Goal: Information Seeking & Learning: Learn about a topic

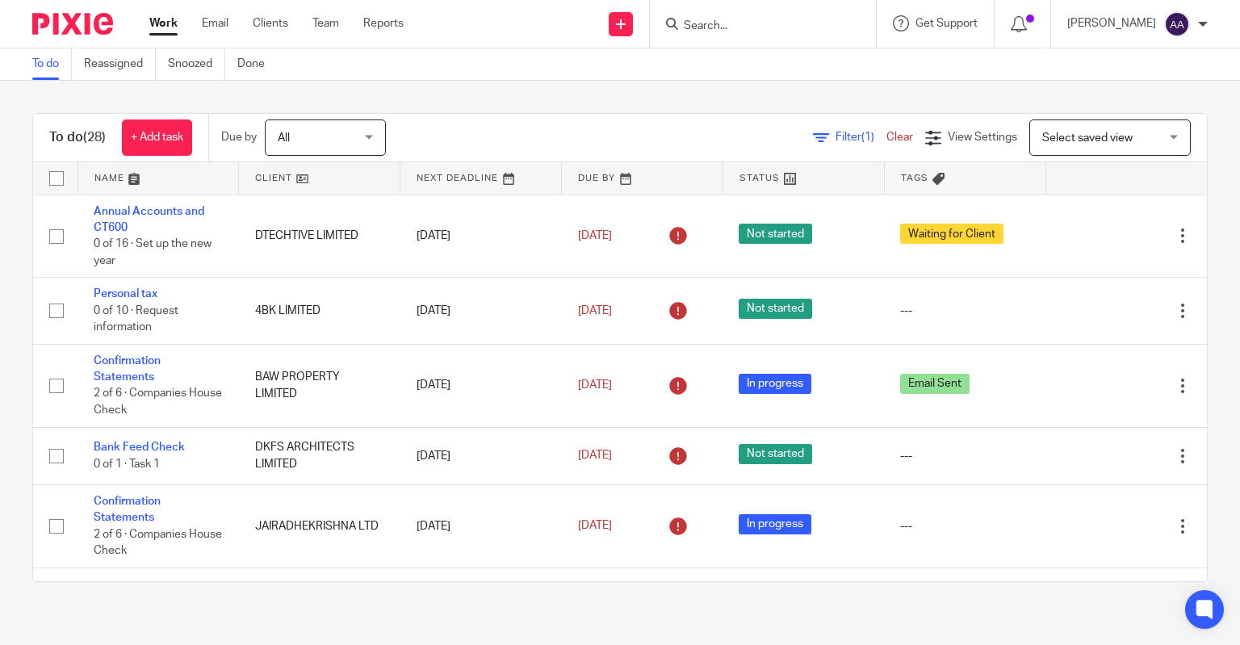
click at [772, 31] on input "Search" at bounding box center [754, 26] width 145 height 15
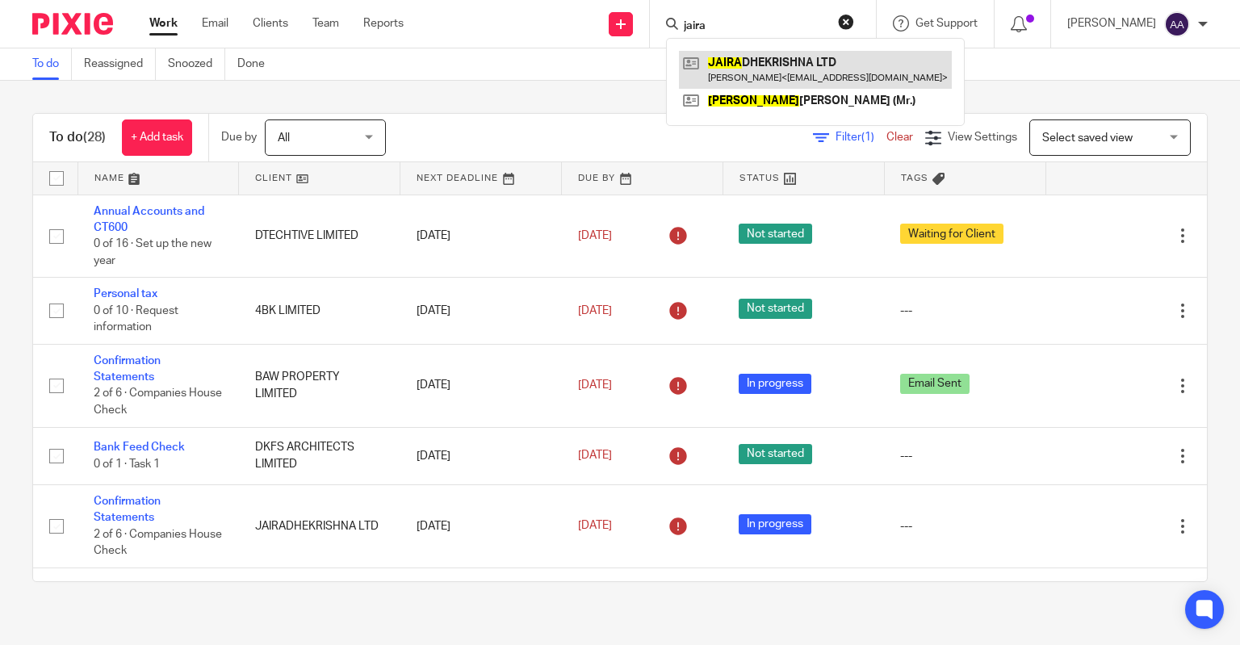
type input "jaira"
click at [799, 73] on link at bounding box center [815, 69] width 273 height 37
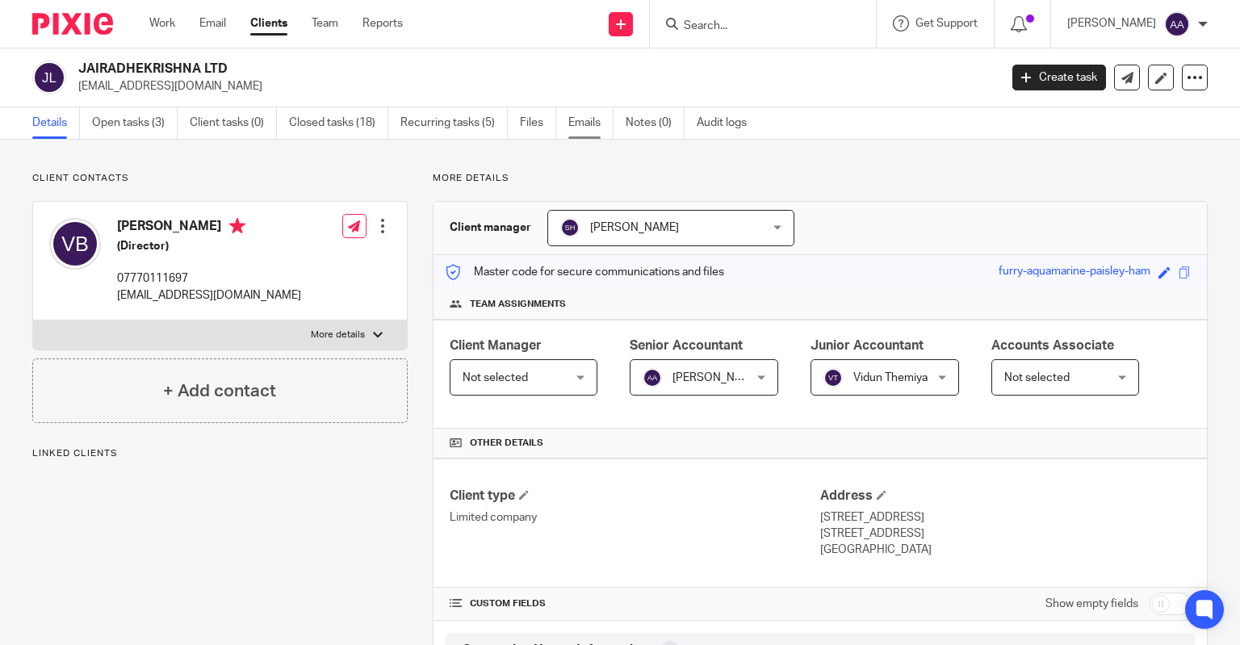
click at [577, 117] on link "Emails" at bounding box center [591, 122] width 45 height 31
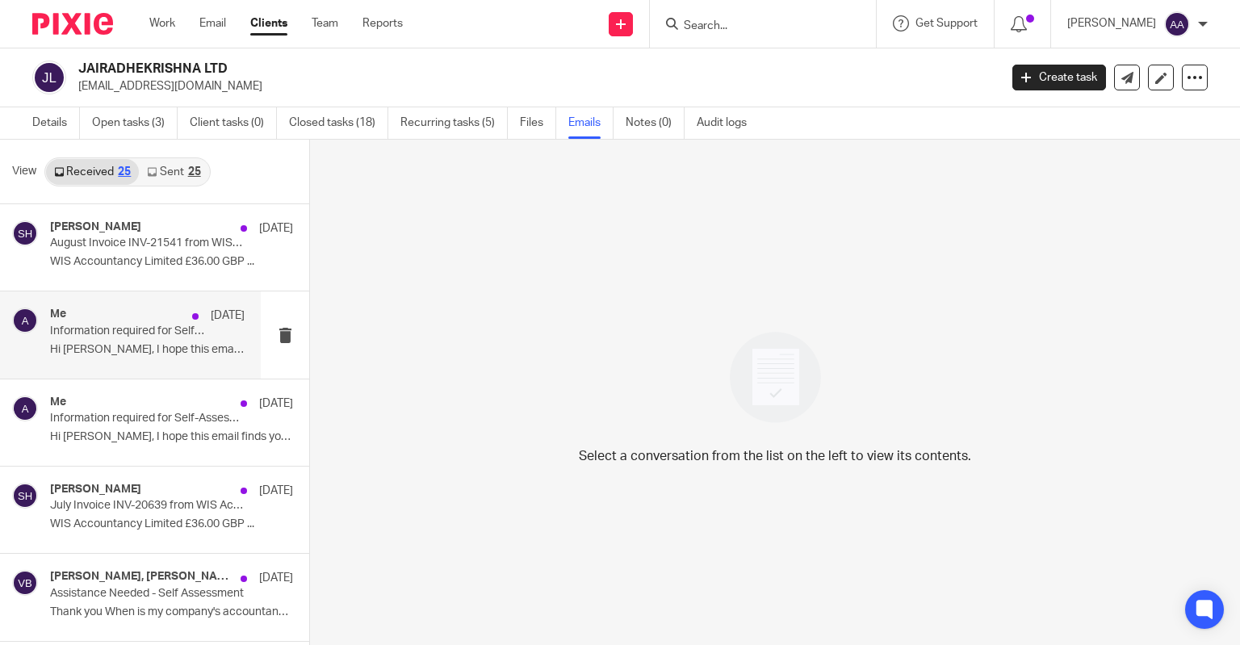
click at [145, 337] on p "Information required for Self-Assessment return 2024/25 - Vijay (JAIRADHEKRISHN…" at bounding box center [128, 332] width 156 height 14
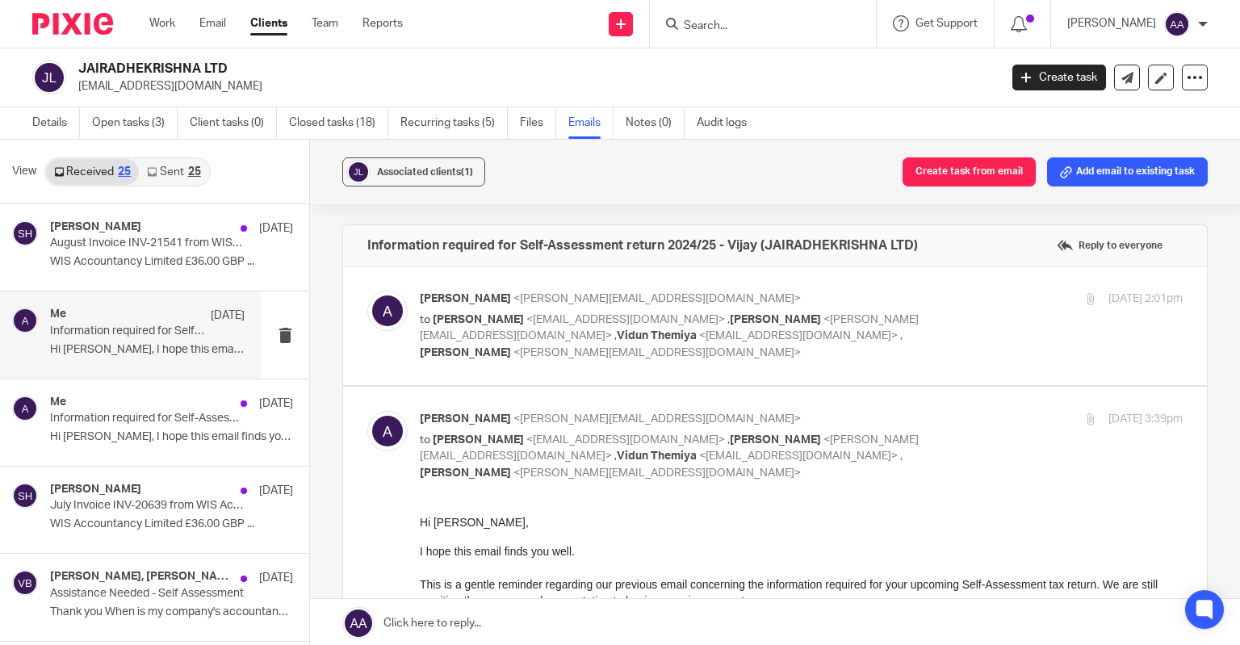
click at [517, 370] on label at bounding box center [775, 325] width 864 height 119
click at [367, 291] on input "checkbox" at bounding box center [367, 290] width 1 height 1
checkbox input "true"
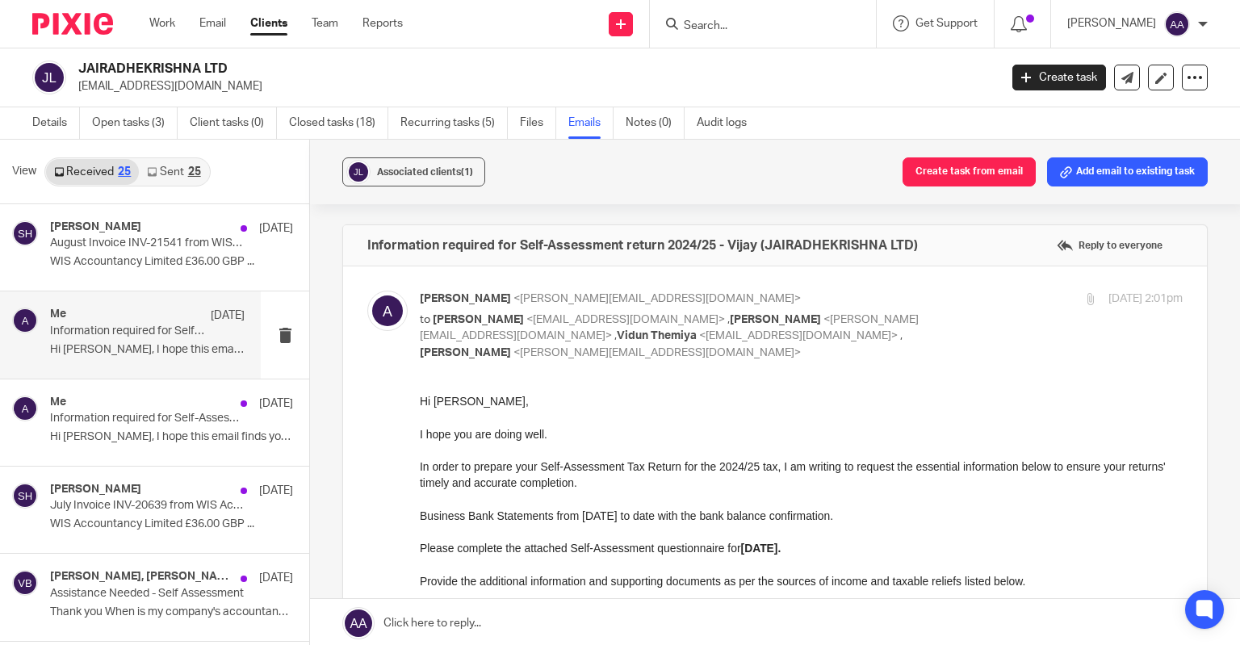
click at [184, 173] on link "Sent 25" at bounding box center [173, 172] width 69 height 26
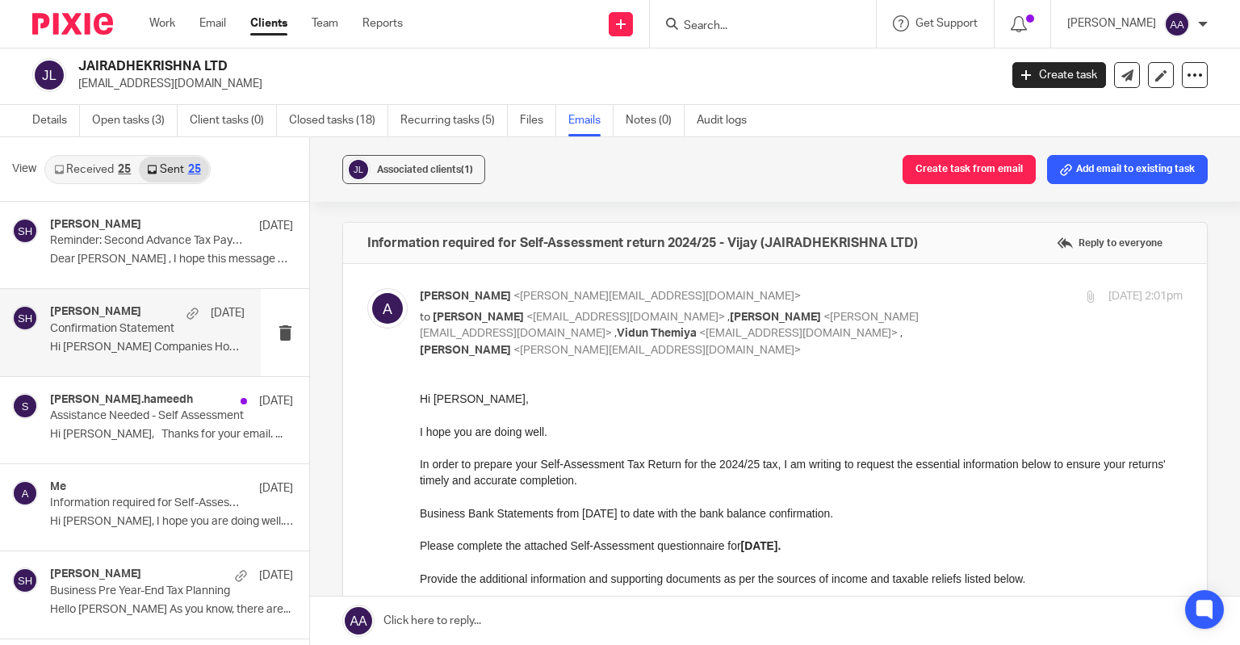
drag, startPoint x: 170, startPoint y: 338, endPoint x: 174, endPoint y: 330, distance: 9.4
click at [171, 336] on div "Shahul Hameedh 24 Jun Confirmation Statement Hi Vijay Kumar Companies House Ann…" at bounding box center [147, 332] width 195 height 54
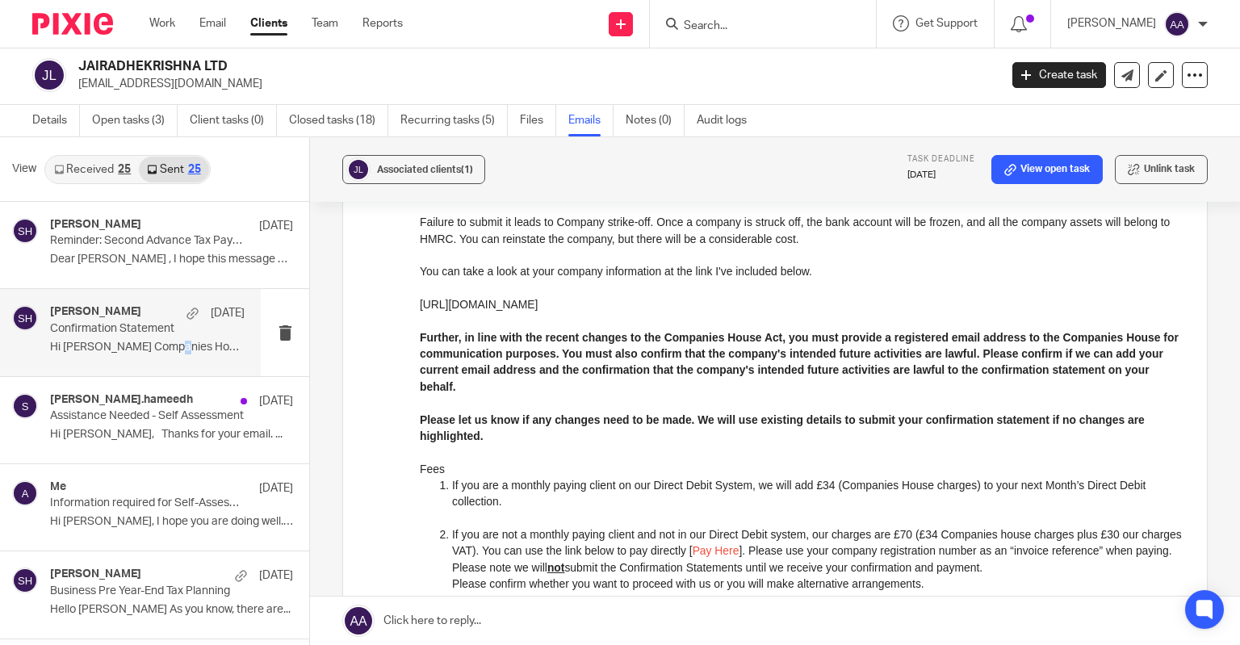
scroll to position [0, 0]
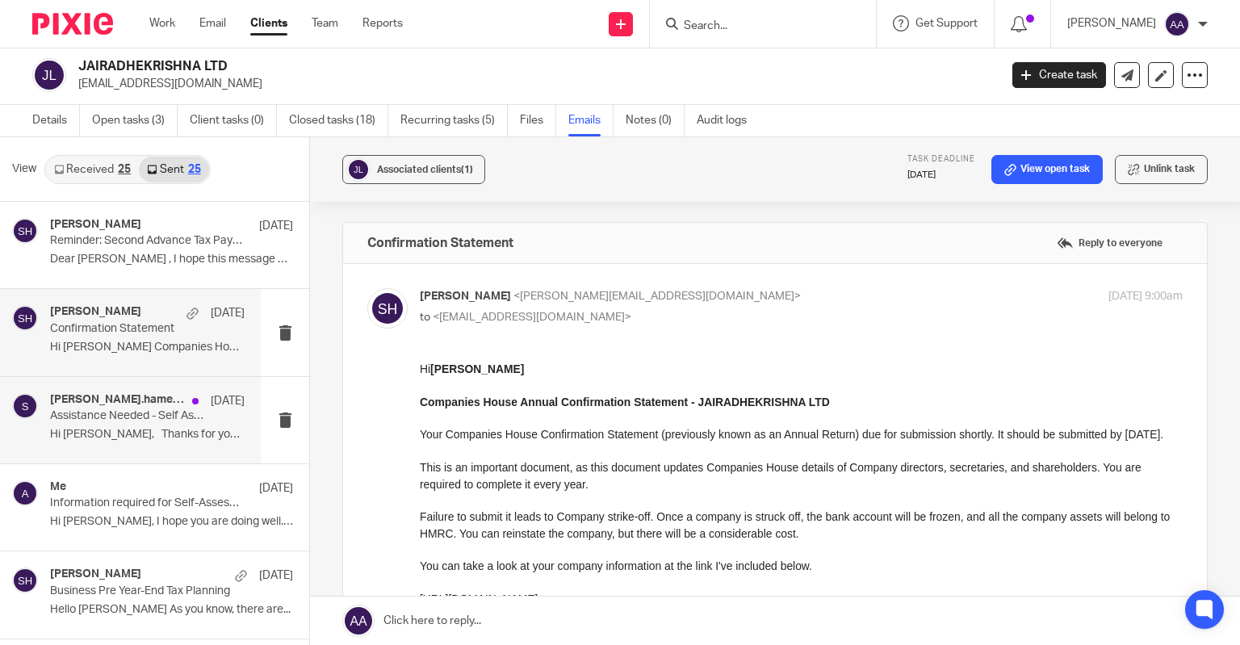
click at [141, 448] on div "shahul.hameedh 23 Jun Assistance Needed - Self Assessment Hi Vijay, Thanks for …" at bounding box center [130, 420] width 261 height 86
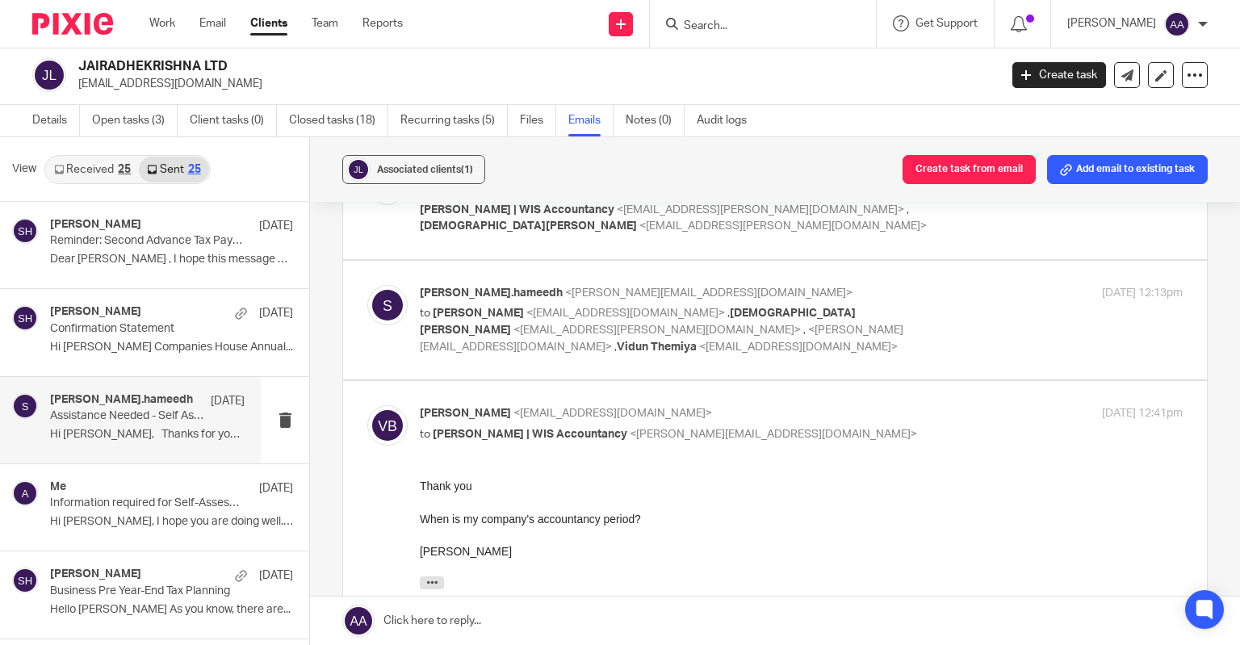
scroll to position [808, 0]
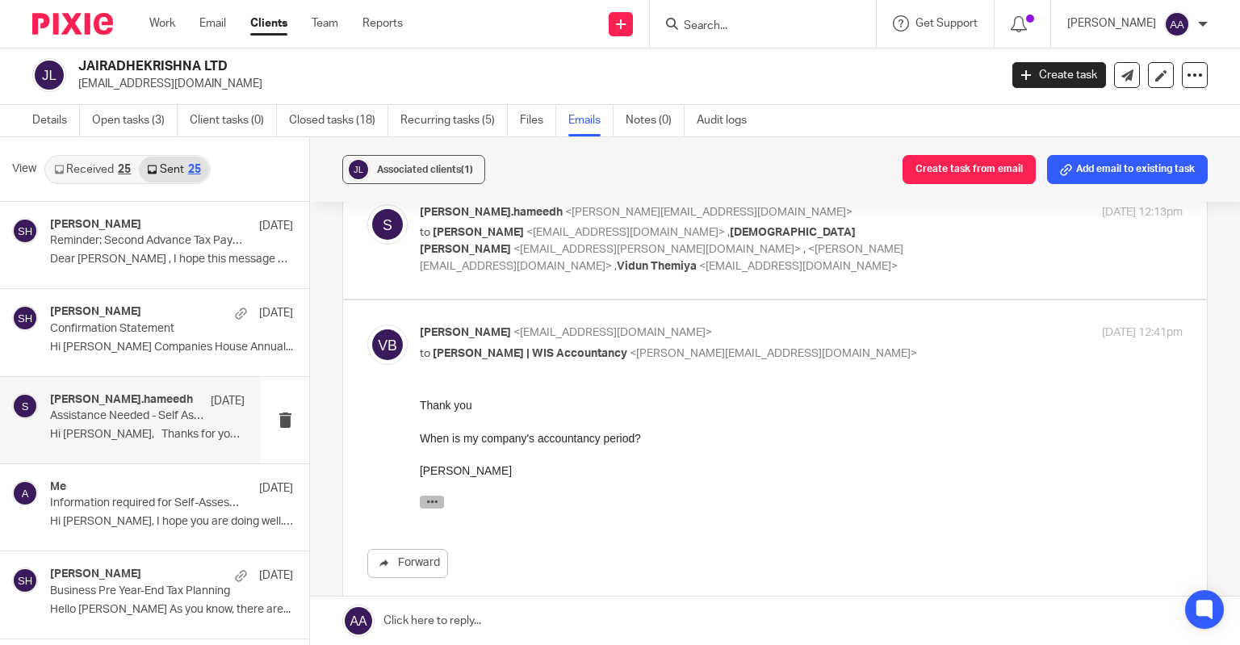
click at [430, 497] on icon "button" at bounding box center [432, 502] width 12 height 12
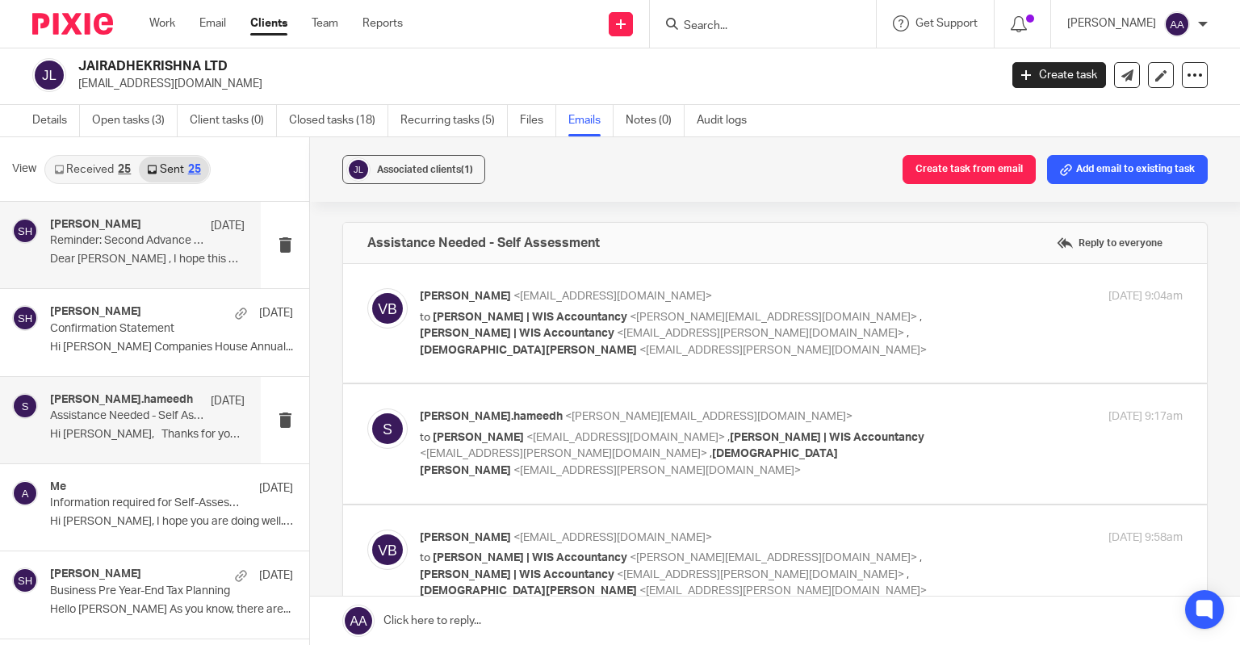
scroll to position [0, 0]
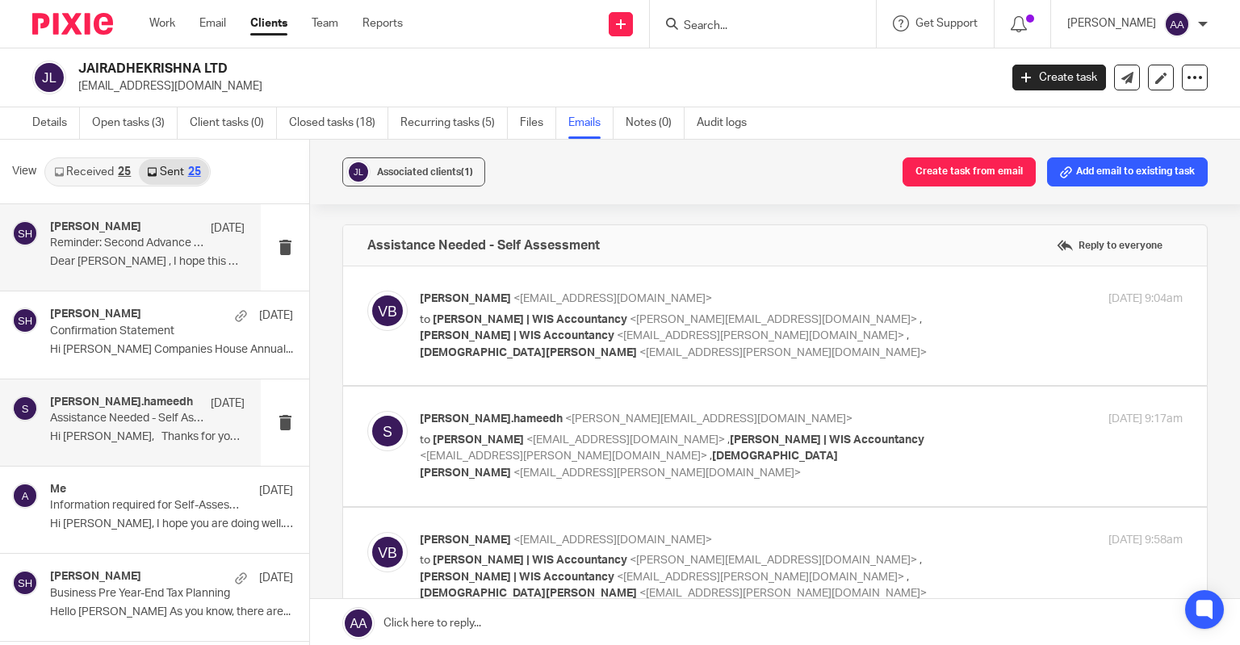
click at [136, 266] on p "Dear Vijay Kumar , I hope this message finds..." at bounding box center [147, 262] width 195 height 14
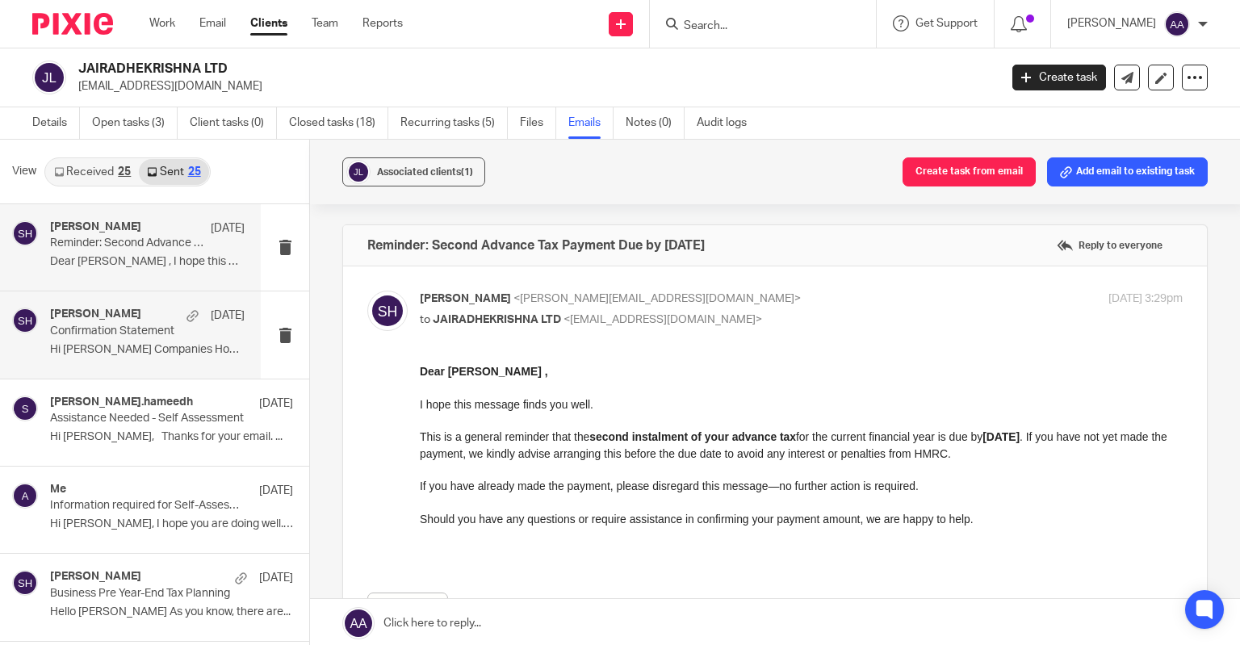
click at [155, 338] on p "Confirmation Statement" at bounding box center [128, 332] width 156 height 14
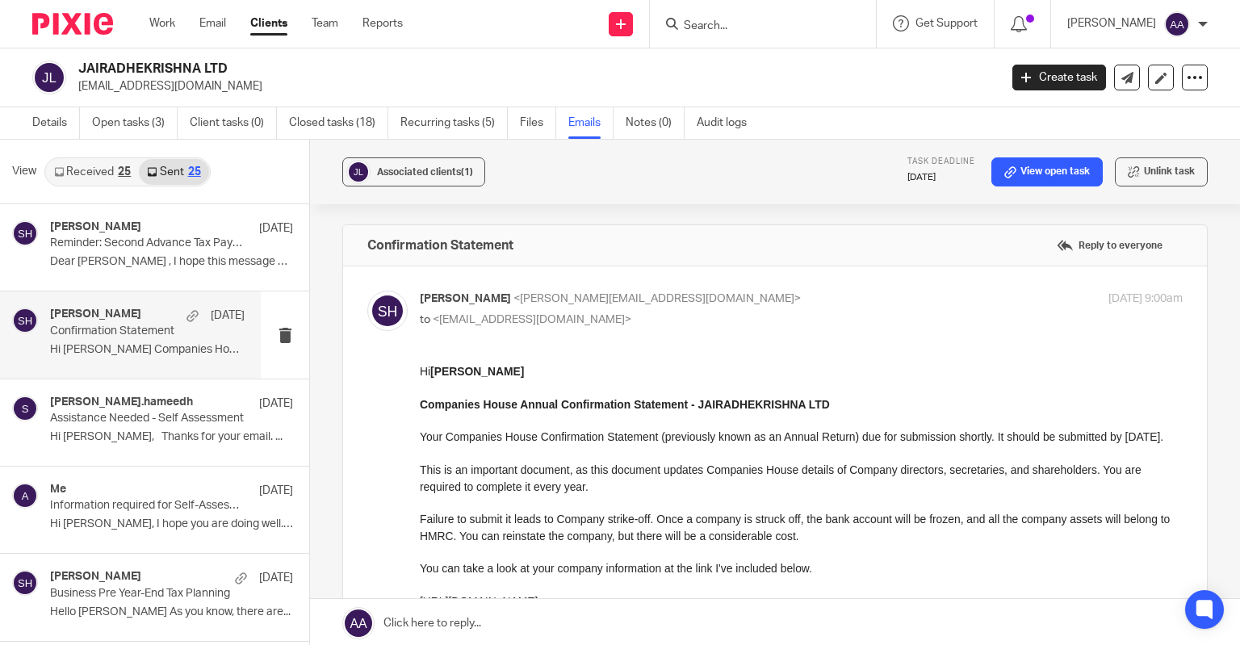
click at [87, 179] on link "Received 25" at bounding box center [92, 172] width 93 height 26
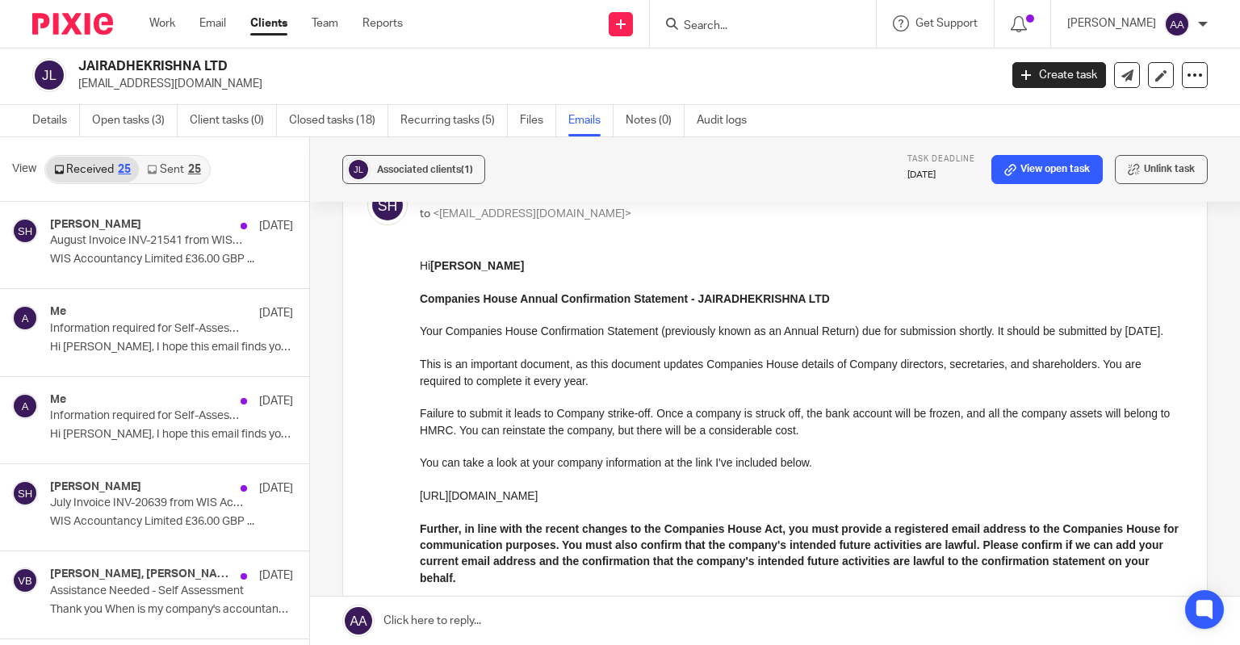
scroll to position [242, 0]
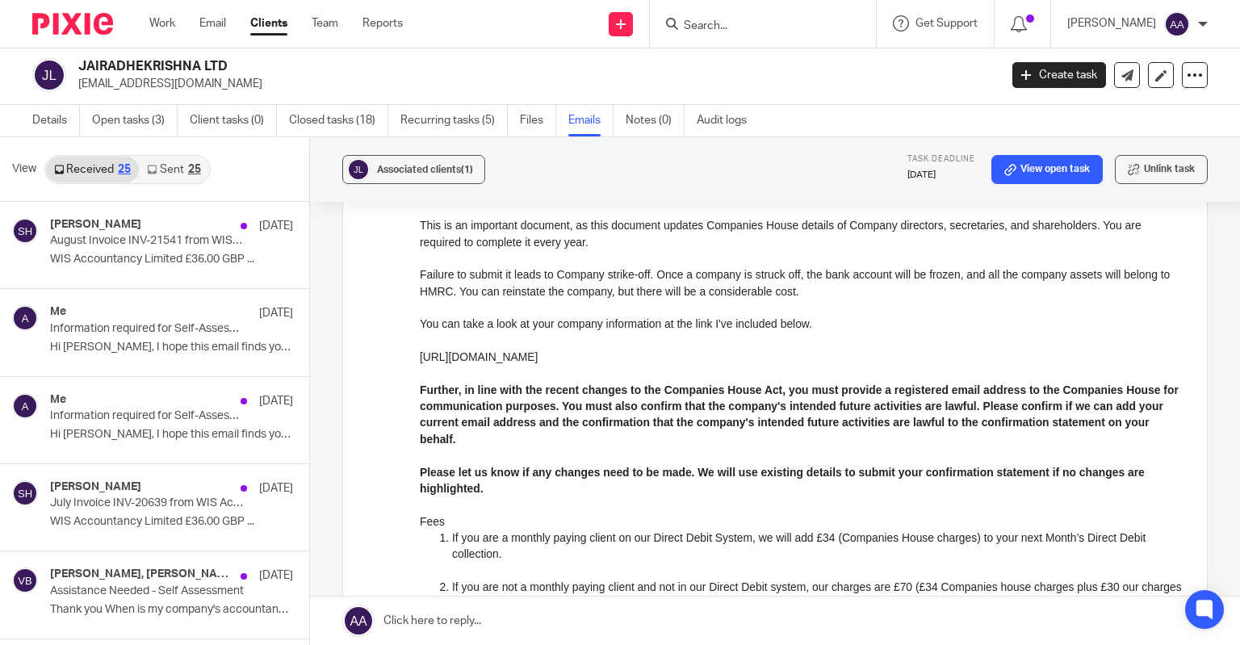
click at [155, 170] on icon at bounding box center [152, 170] width 10 height 10
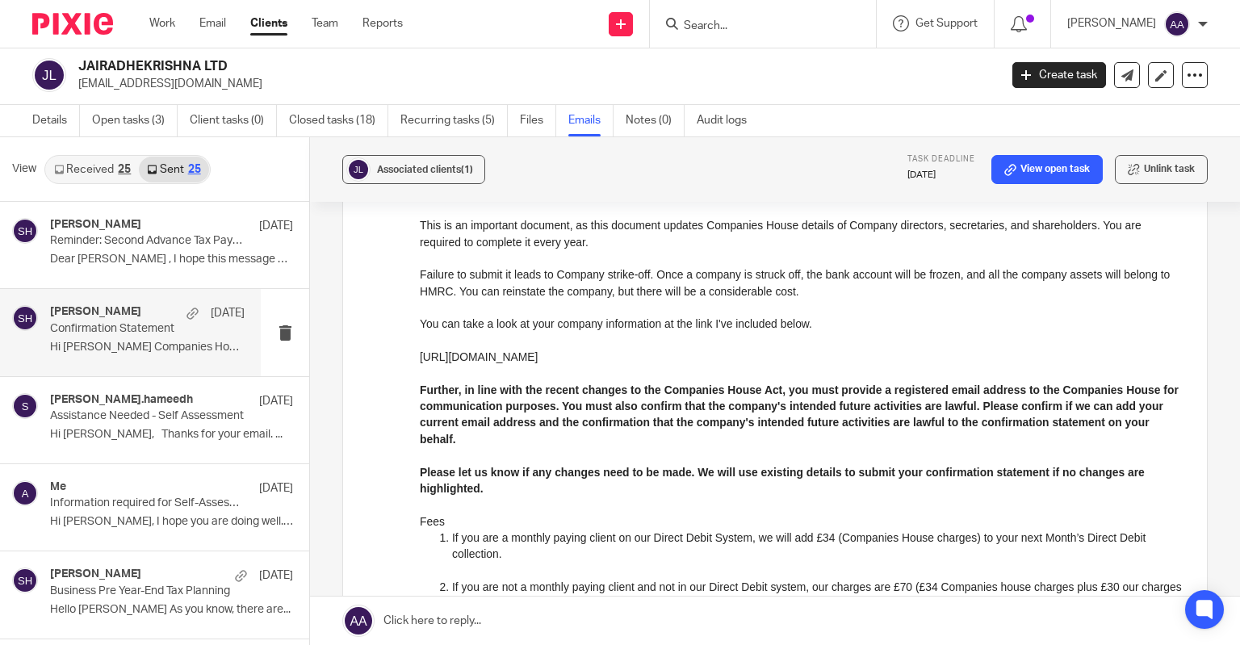
click at [100, 173] on link "Received 25" at bounding box center [92, 170] width 93 height 26
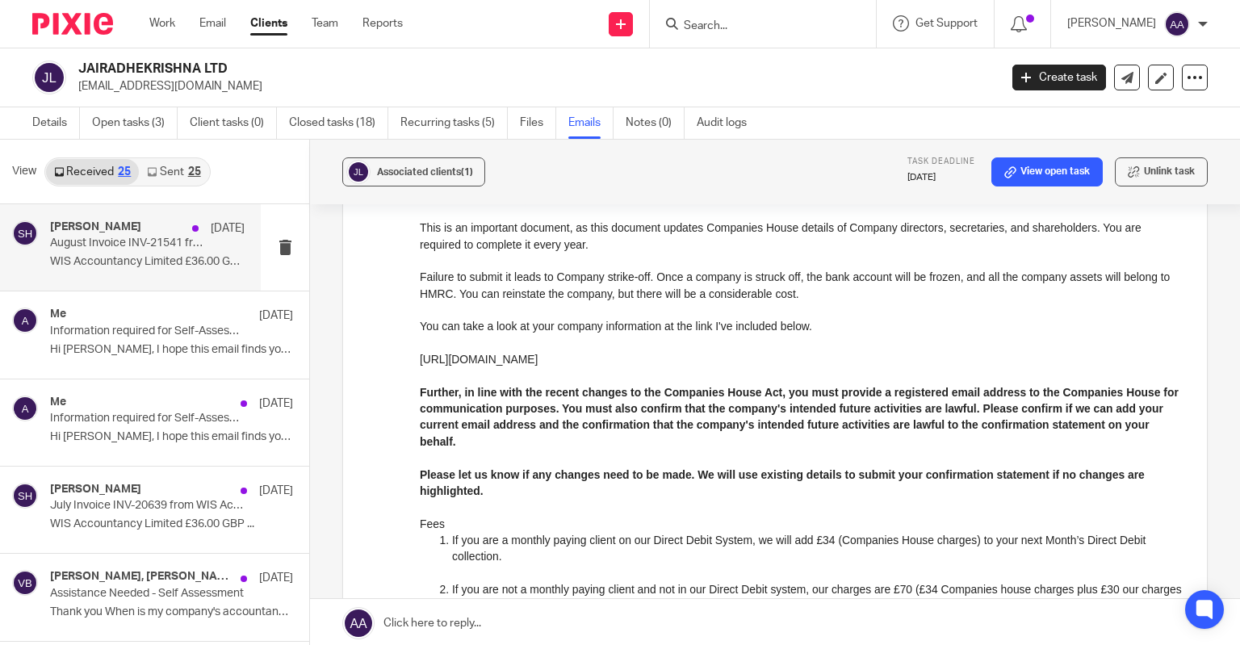
scroll to position [0, 0]
click at [115, 271] on div "Shahul Hameedh 1 Aug August Invoice INV-21541 from WIS Accountancy Limited for …" at bounding box center [147, 247] width 195 height 54
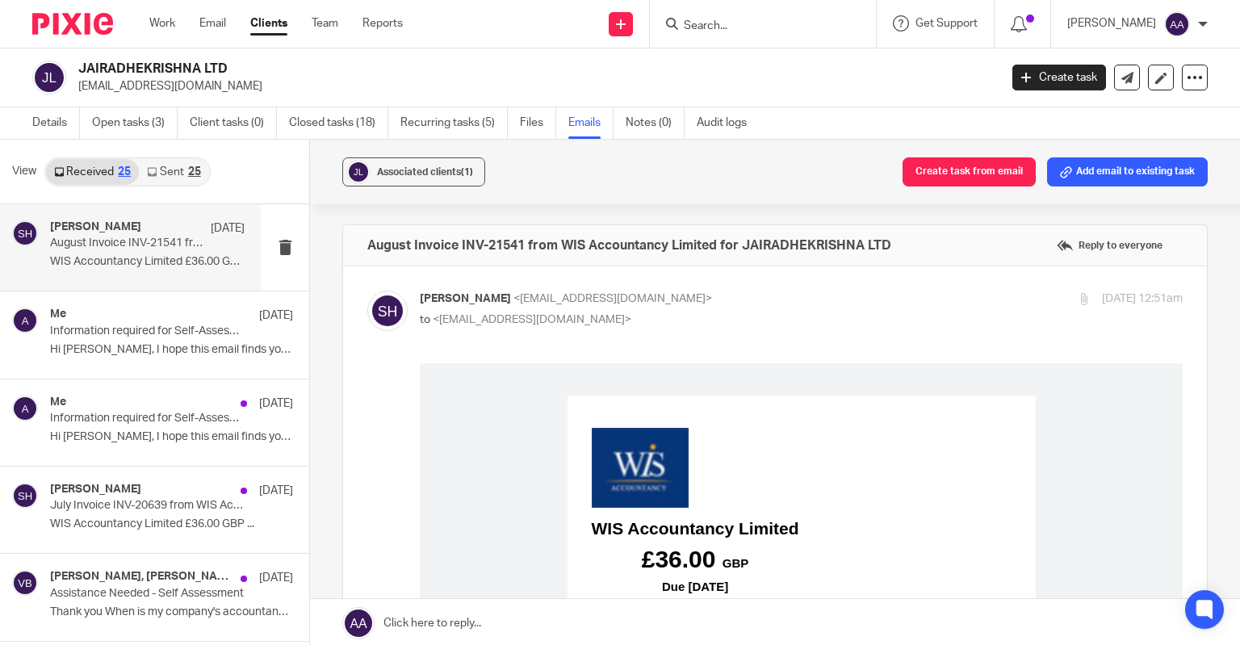
click at [159, 167] on link "Sent 25" at bounding box center [173, 172] width 69 height 26
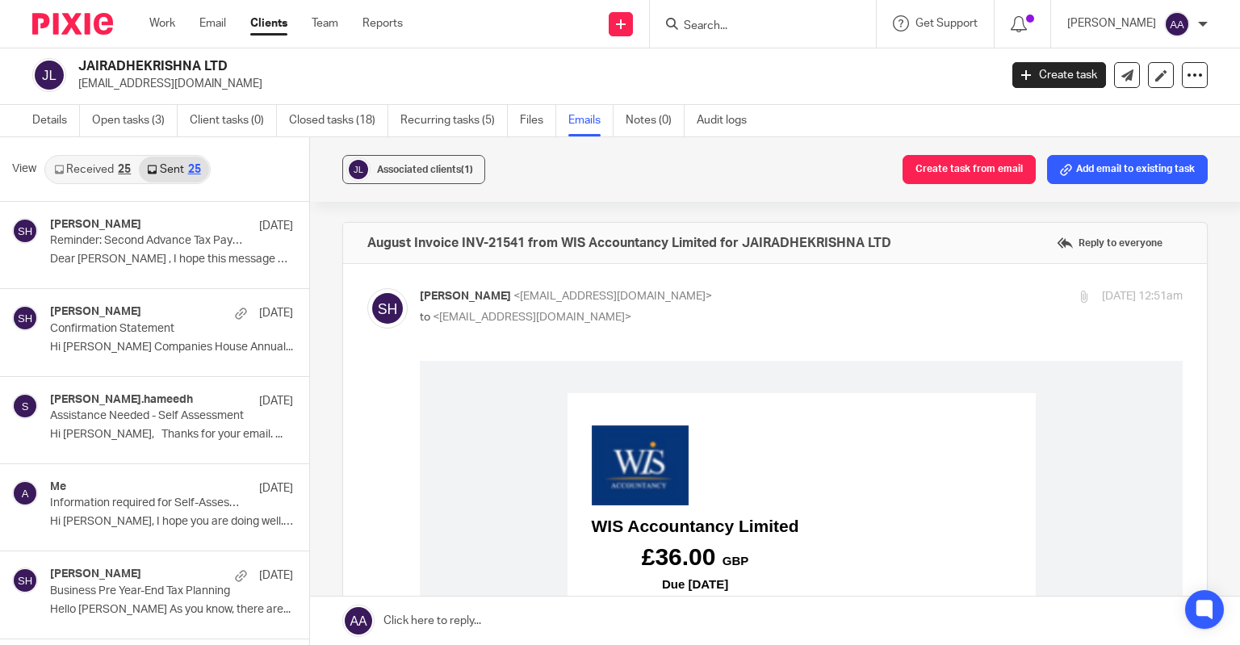
click at [111, 160] on link "Received 25" at bounding box center [92, 170] width 93 height 26
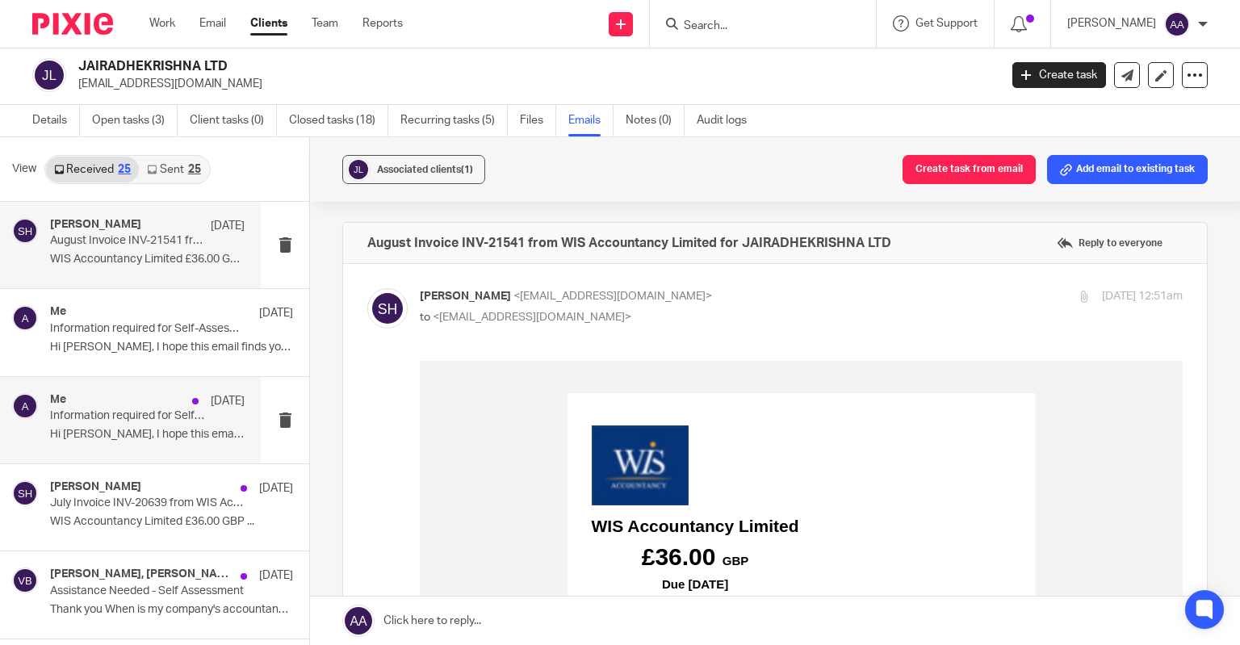
click at [186, 436] on p "Hi Vijay, I hope this email finds you well. ..." at bounding box center [147, 435] width 195 height 14
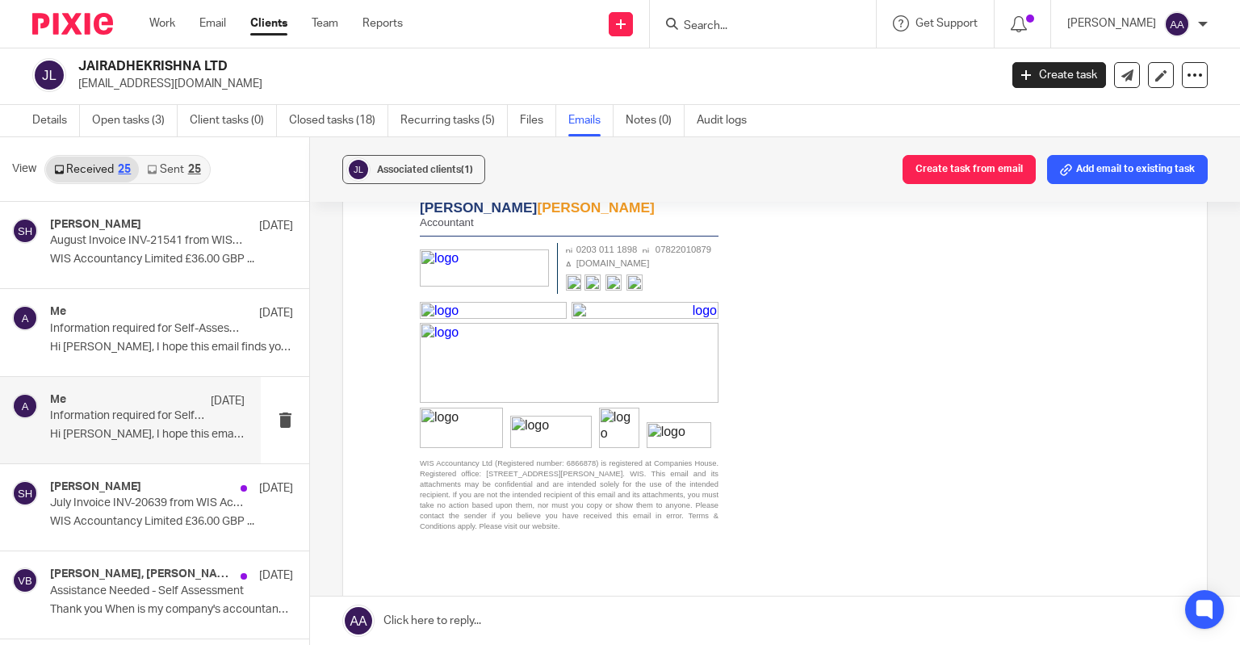
scroll to position [1777, 0]
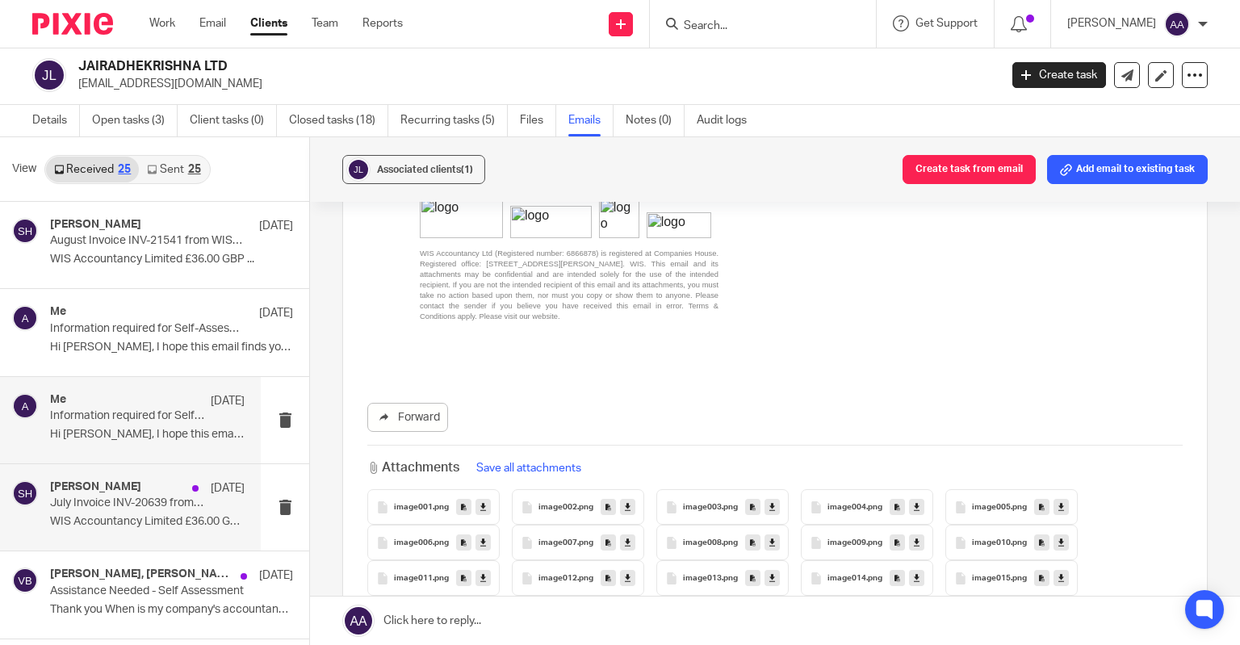
click at [149, 500] on p "July Invoice INV-20639 from WIS Accountancy Limited for JAIRADHEKRISHNA LTD" at bounding box center [128, 504] width 156 height 14
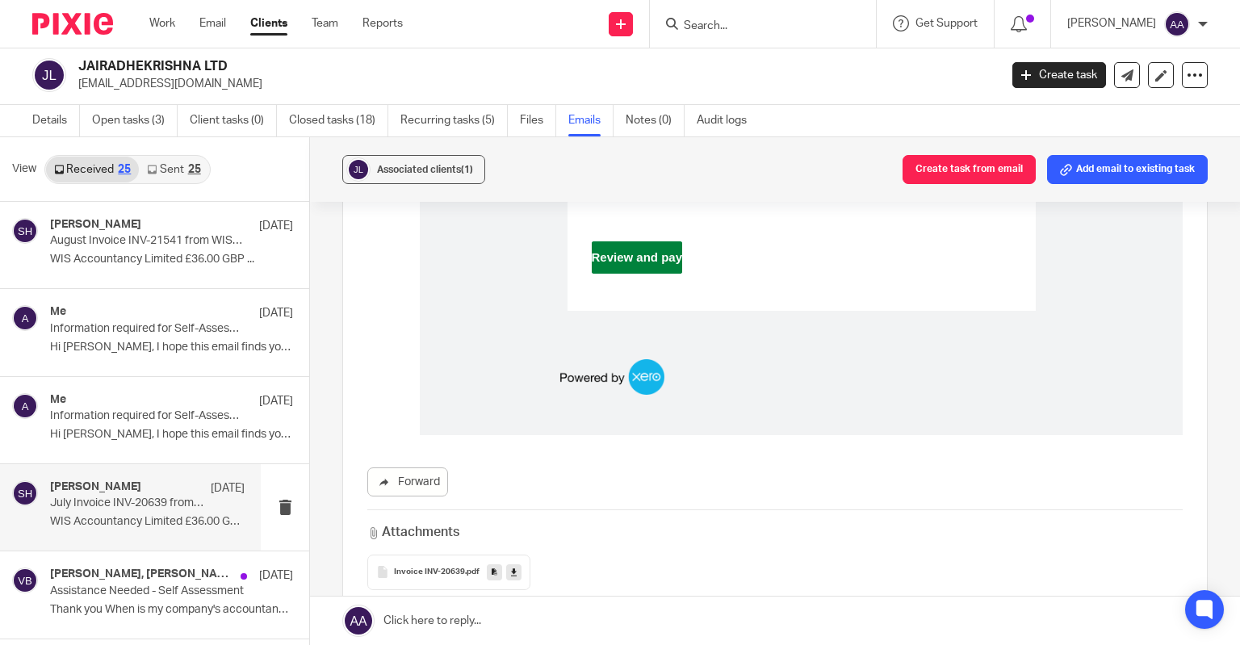
scroll to position [919, 0]
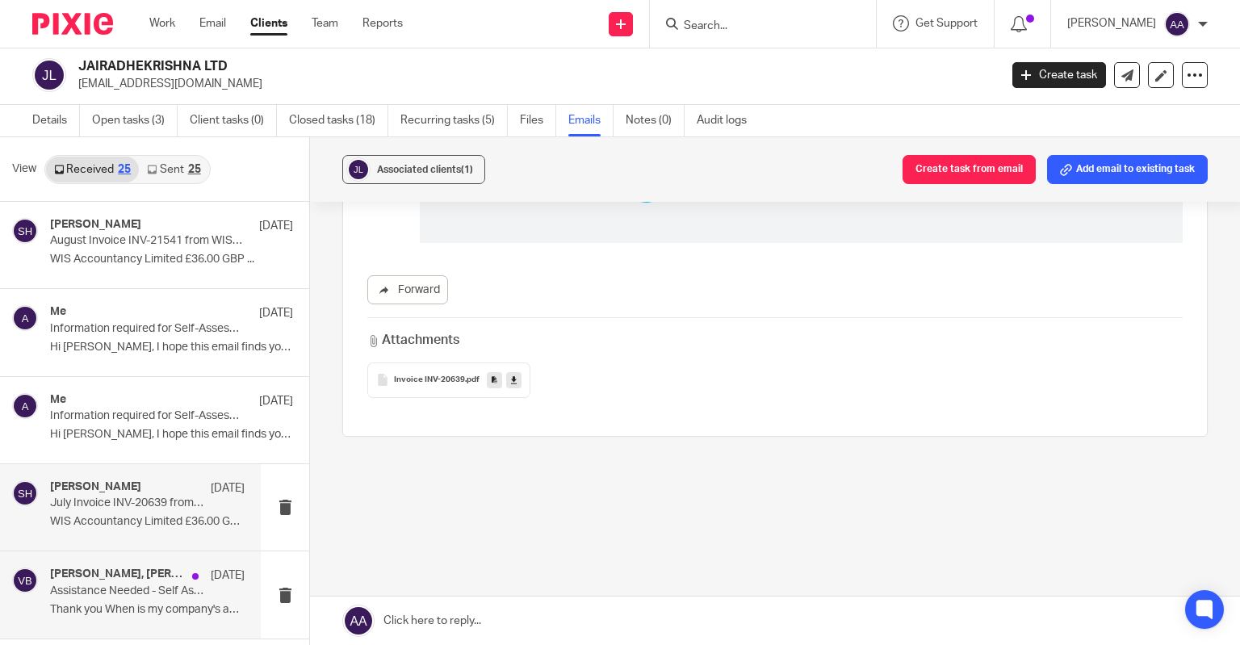
click at [137, 585] on p "Assistance Needed - Self Assessment" at bounding box center [128, 592] width 156 height 14
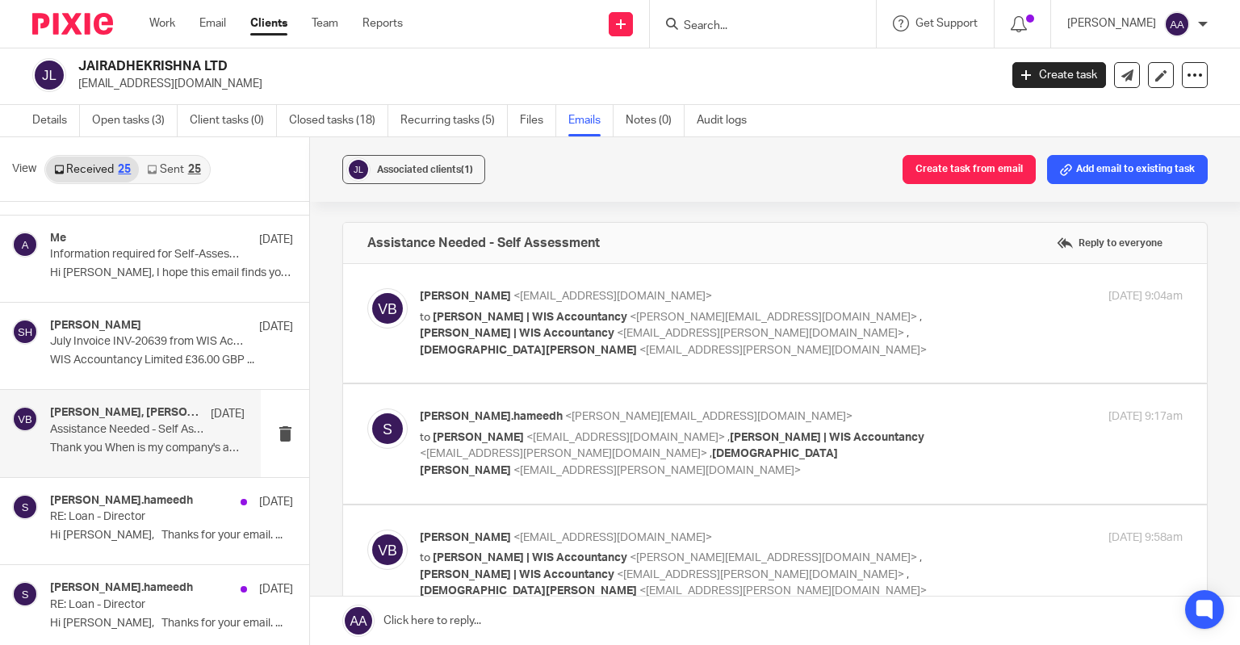
scroll to position [0, 0]
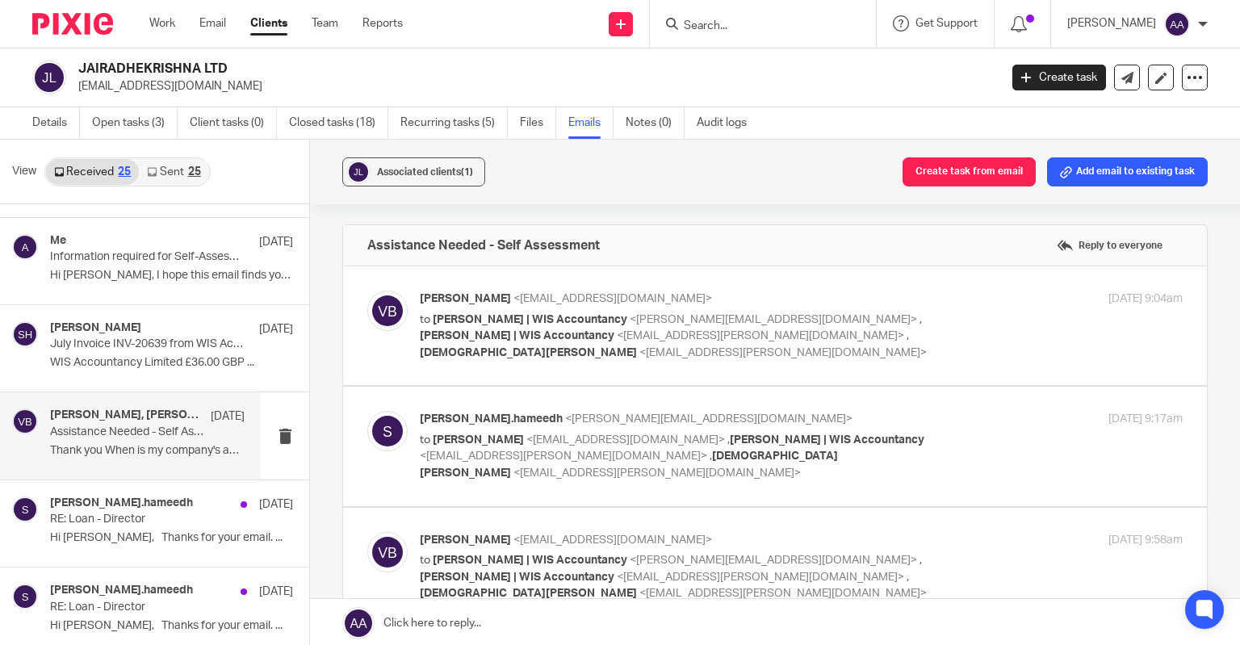
drag, startPoint x: 223, startPoint y: 65, endPoint x: 84, endPoint y: 54, distance: 139.4
click at [84, 54] on div "JAIRADHEKRISHNA LTD vijay.bavirisetty@gmail.com Create task Update from Compani…" at bounding box center [620, 77] width 1240 height 59
copy h2 "AIRADHEKRISHNA LTD"
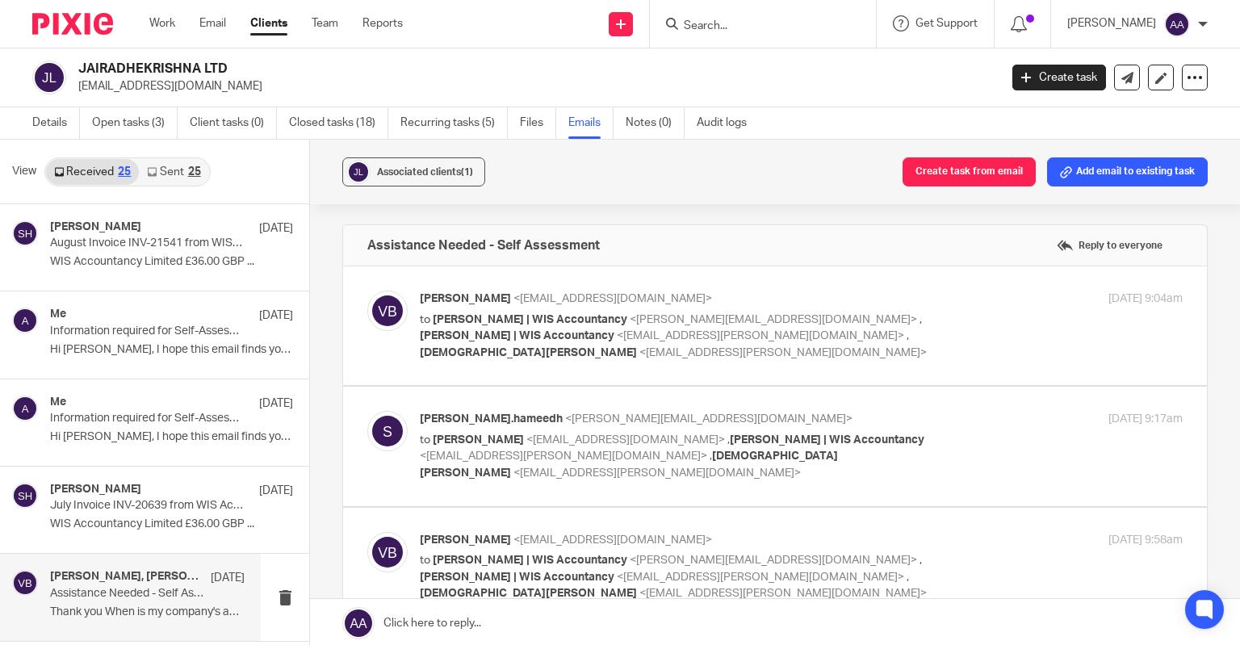
click at [180, 169] on link "Sent 25" at bounding box center [173, 172] width 69 height 26
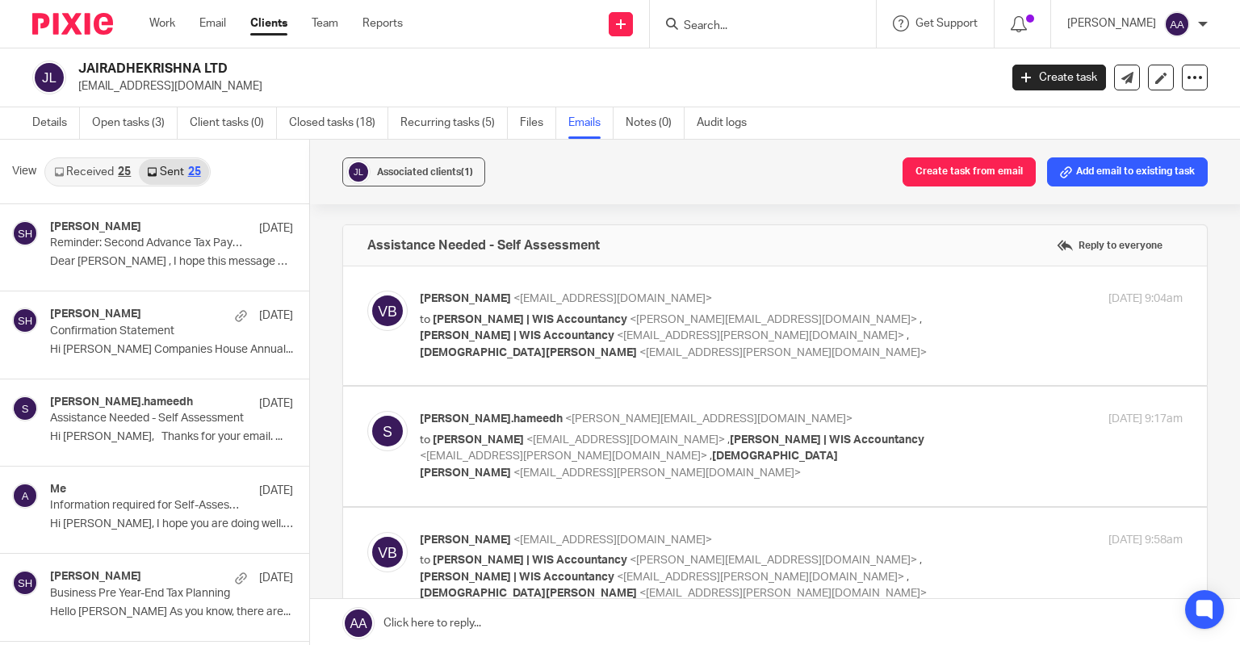
scroll to position [2, 0]
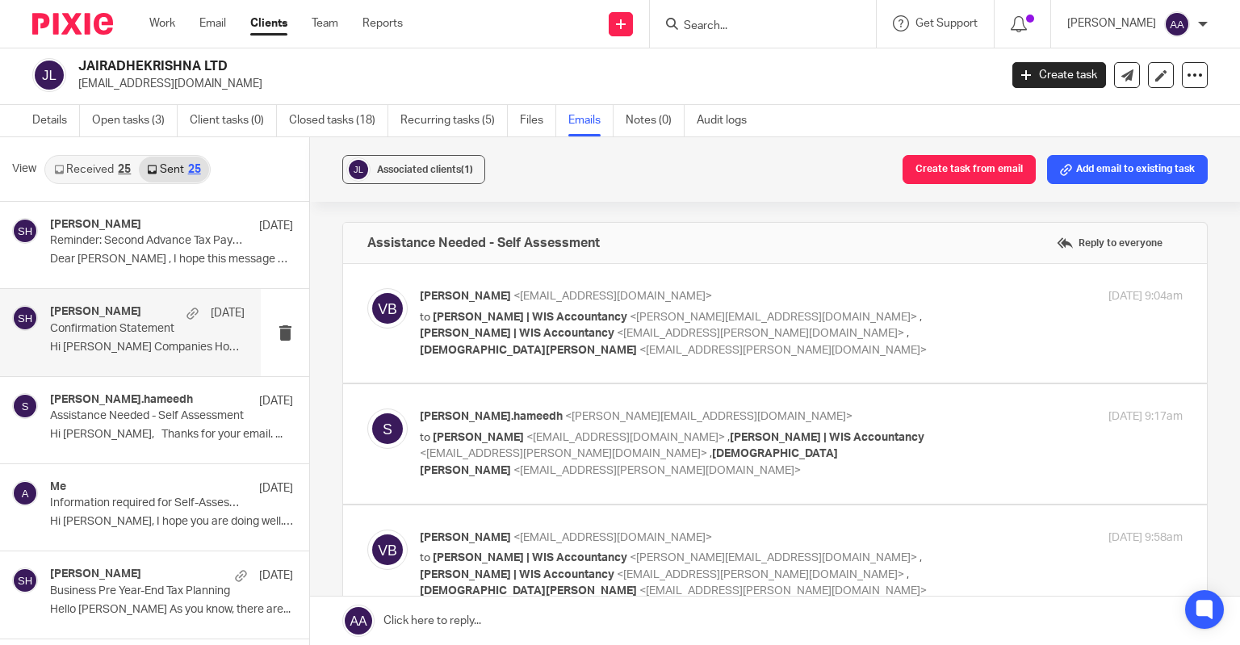
click at [153, 327] on p "Confirmation Statement" at bounding box center [128, 329] width 156 height 14
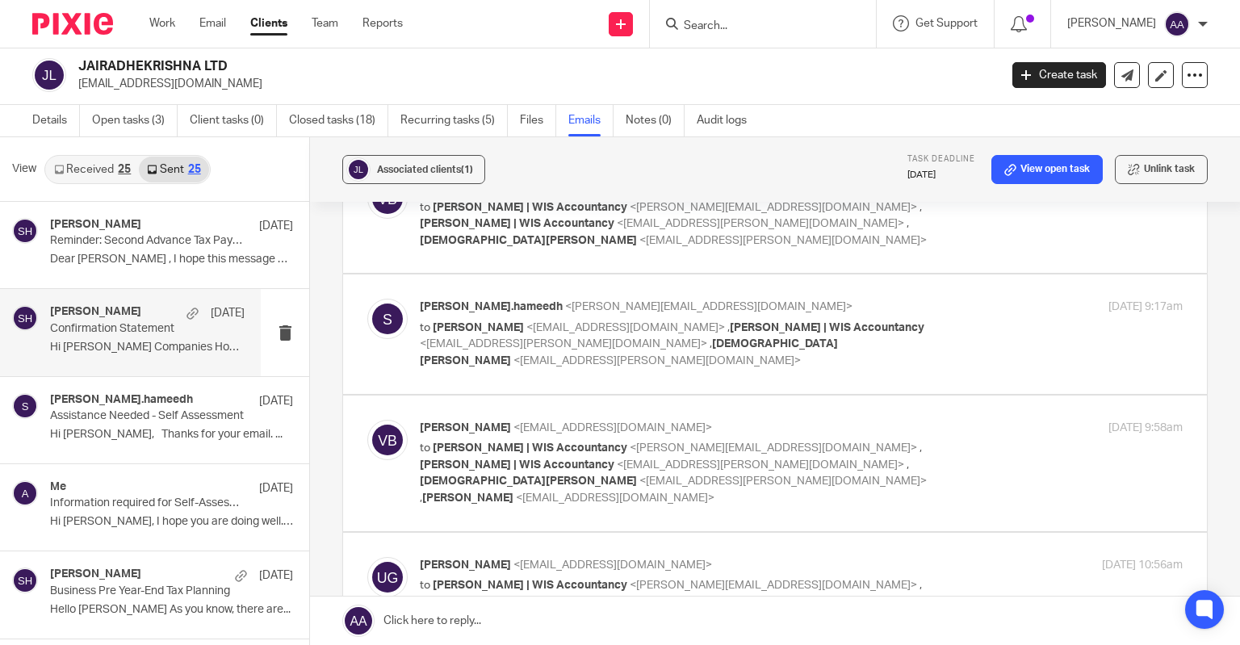
scroll to position [323, 0]
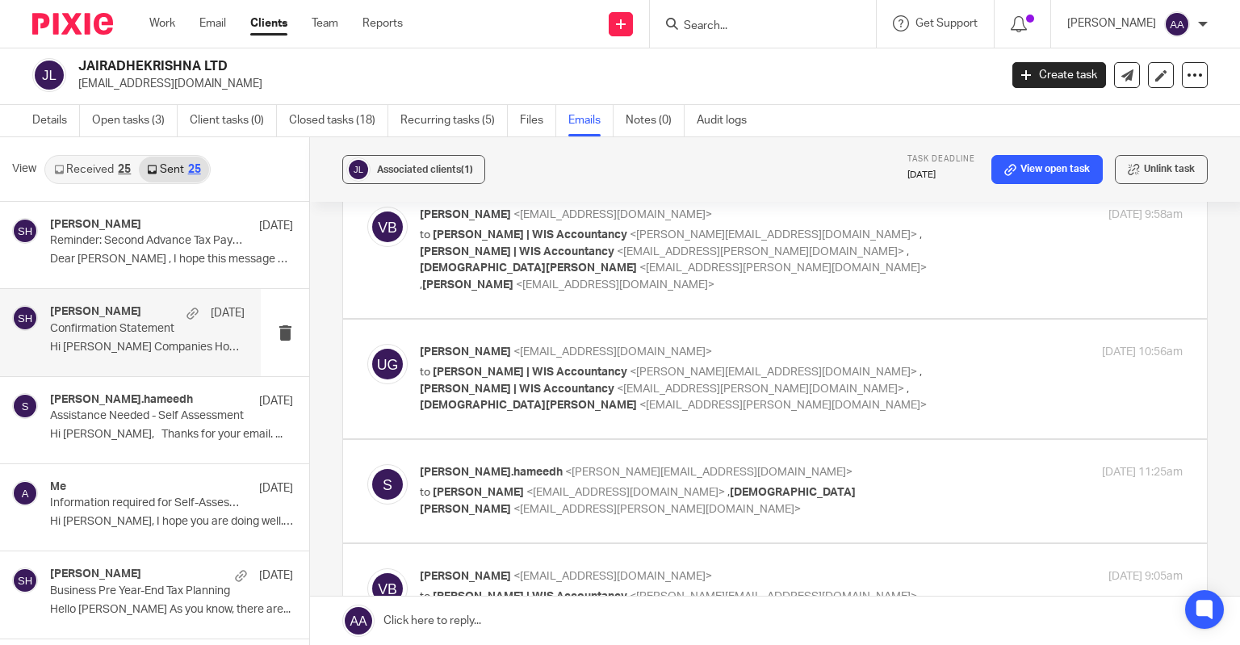
click at [144, 325] on p "Confirmation Statement" at bounding box center [128, 329] width 156 height 14
click at [157, 421] on p "Assistance Needed - Self Assessment" at bounding box center [128, 416] width 156 height 14
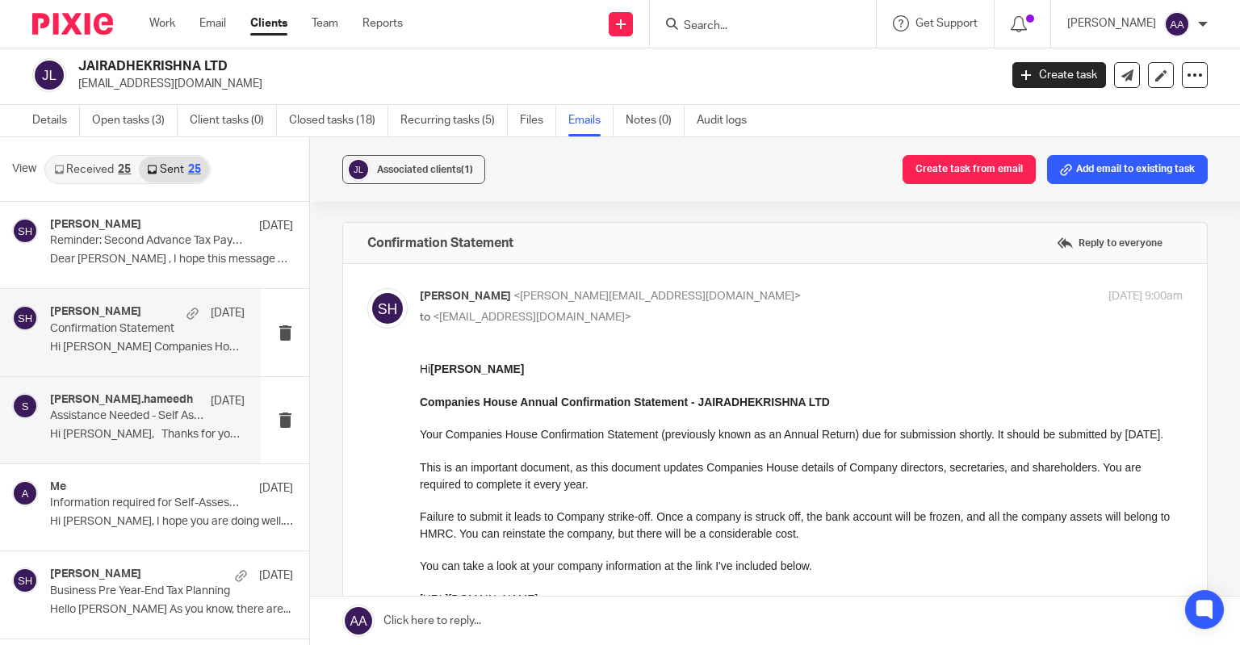
scroll to position [0, 0]
click at [143, 342] on p "Hi Vijay Kumar Companies House Annual..." at bounding box center [147, 348] width 195 height 14
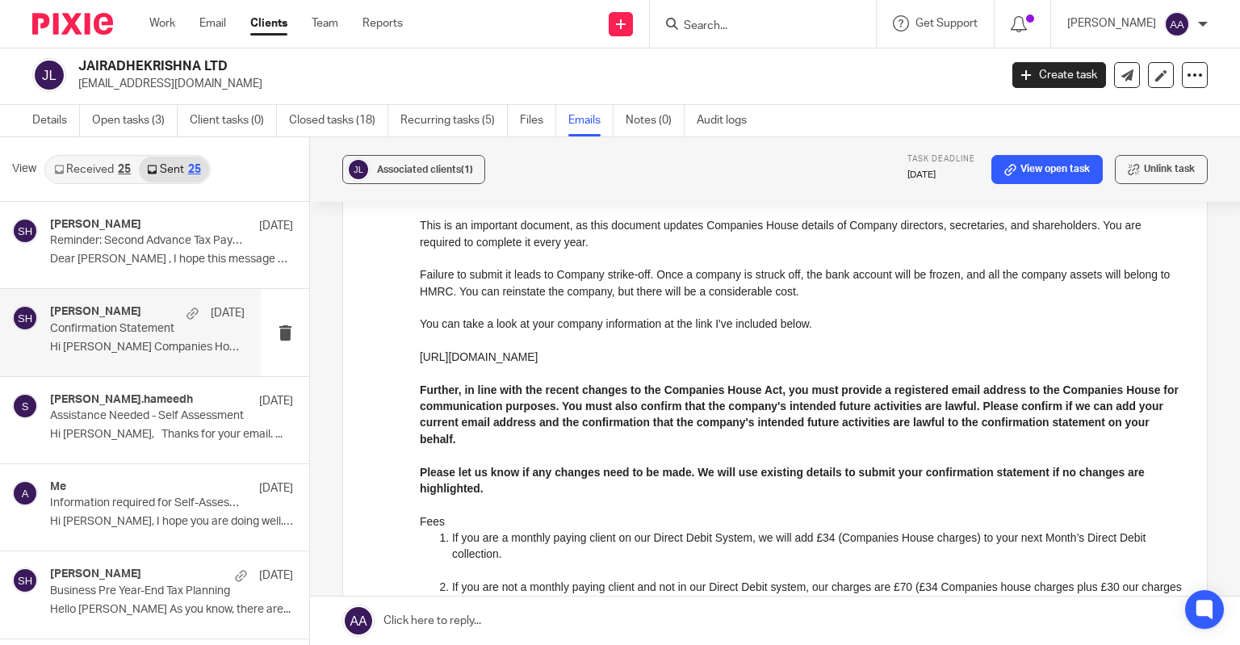
scroll to position [242, 0]
drag, startPoint x: 837, startPoint y: 493, endPoint x: 795, endPoint y: 374, distance: 125.9
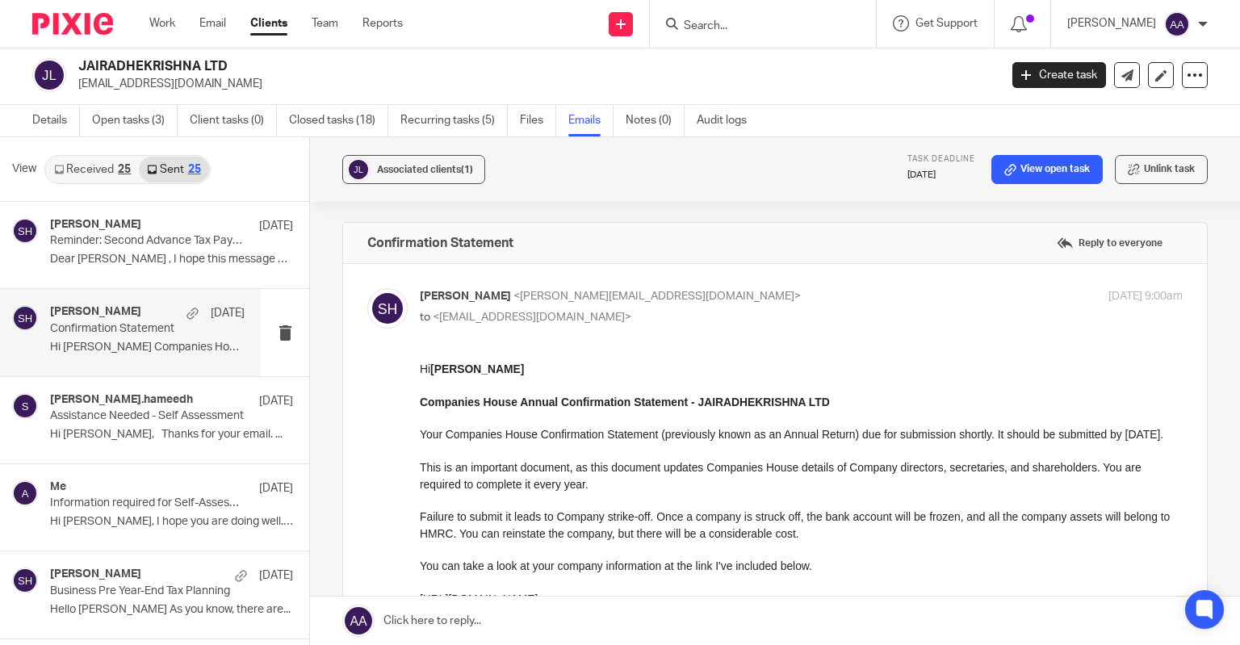
scroll to position [0, 0]
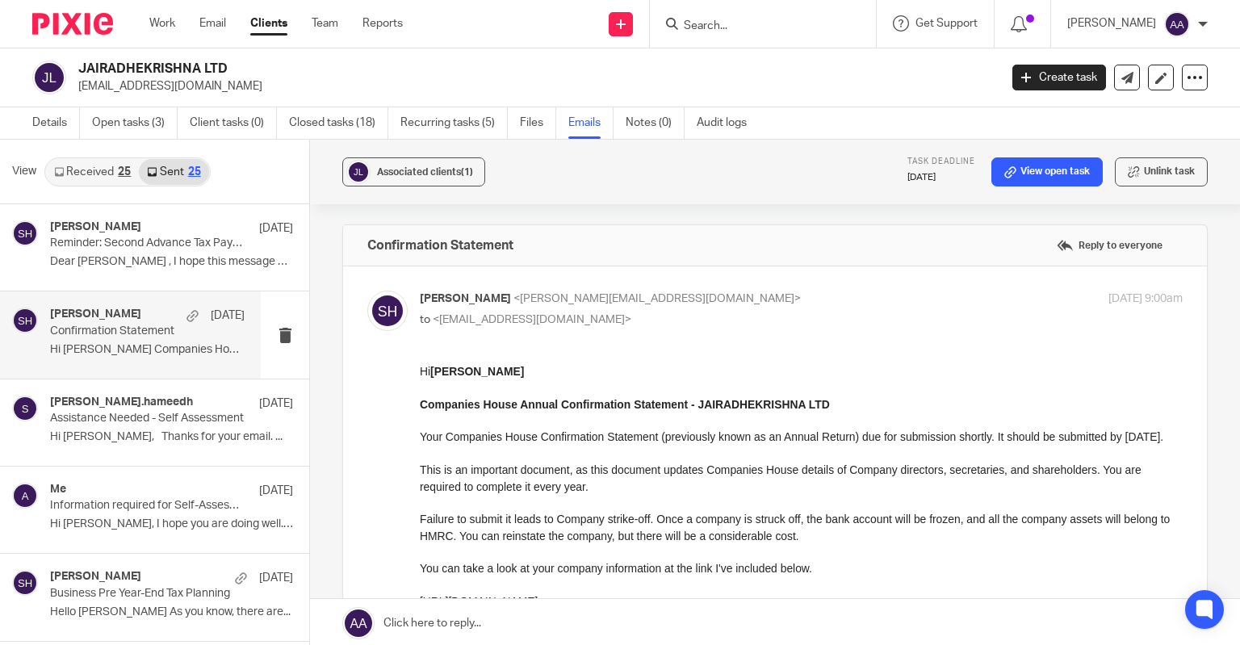
click at [113, 172] on link "Received 25" at bounding box center [92, 172] width 93 height 26
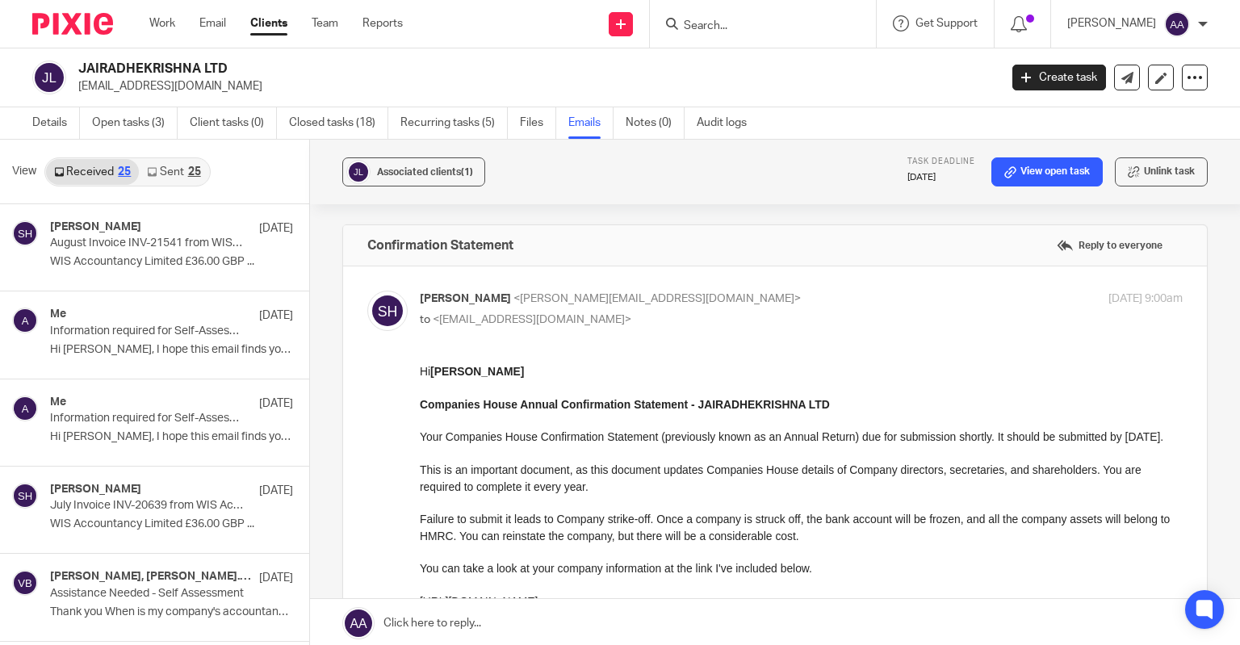
scroll to position [2, 0]
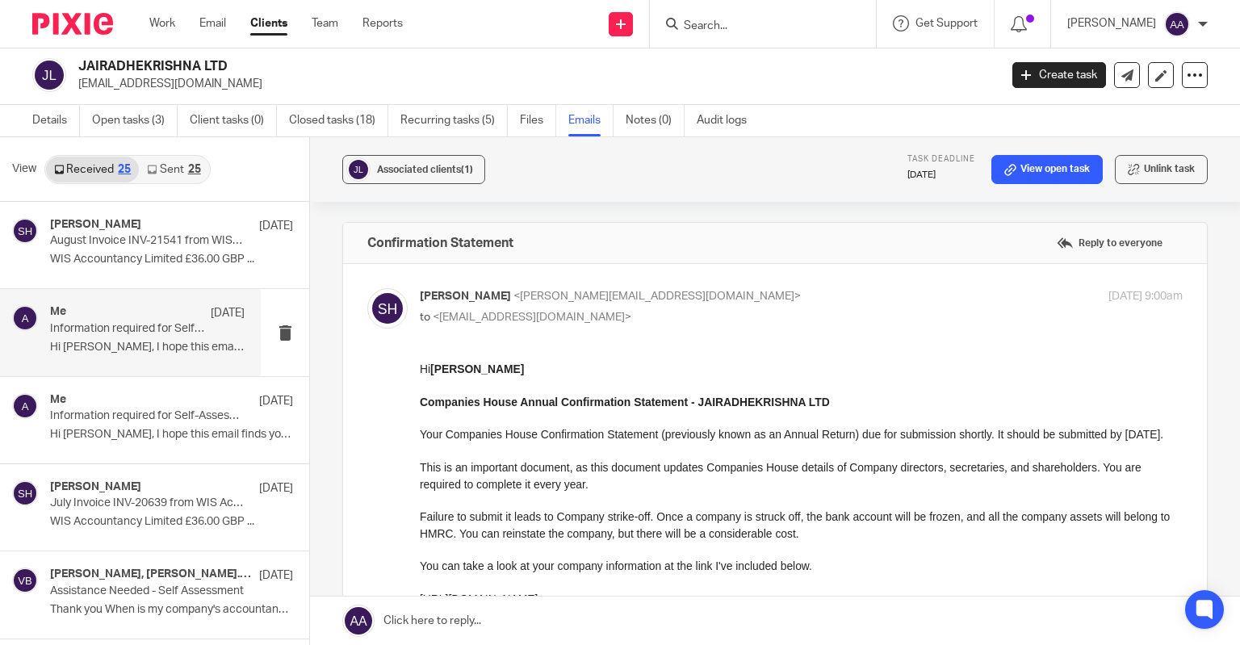
click at [129, 346] on p "Hi Vijay, I hope this email finds you well. ..." at bounding box center [147, 348] width 195 height 14
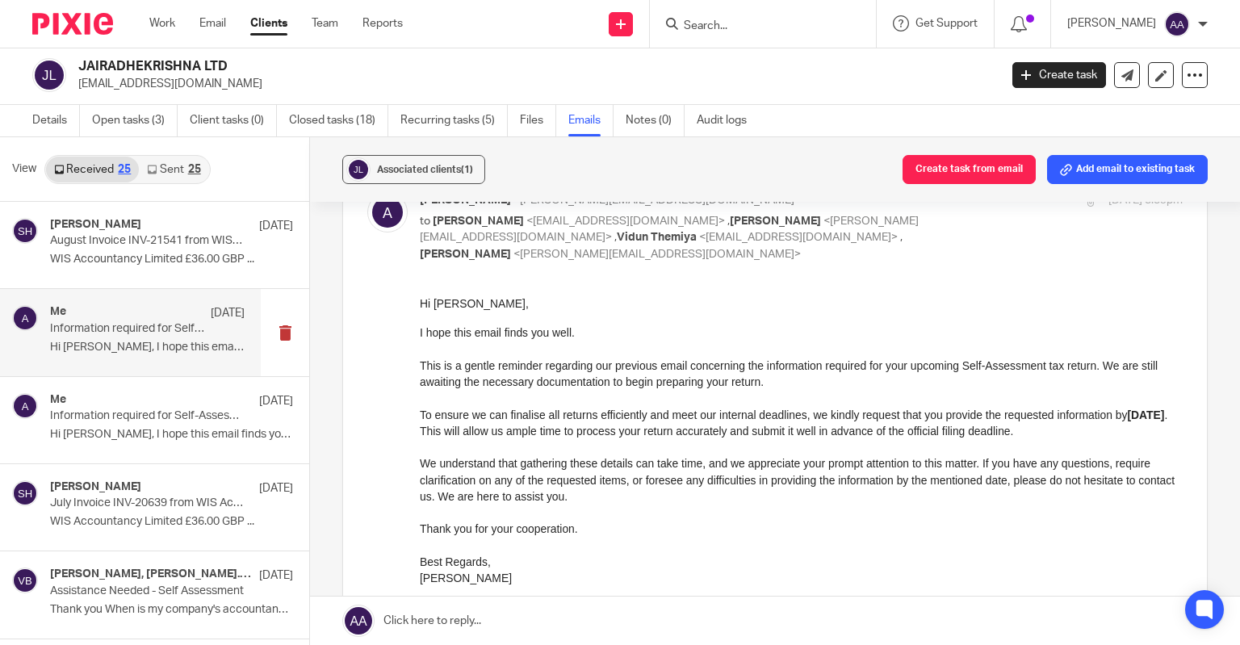
scroll to position [0, 0]
click at [106, 435] on p "Hi Vijay, I hope this email finds you well. ..." at bounding box center [147, 435] width 195 height 14
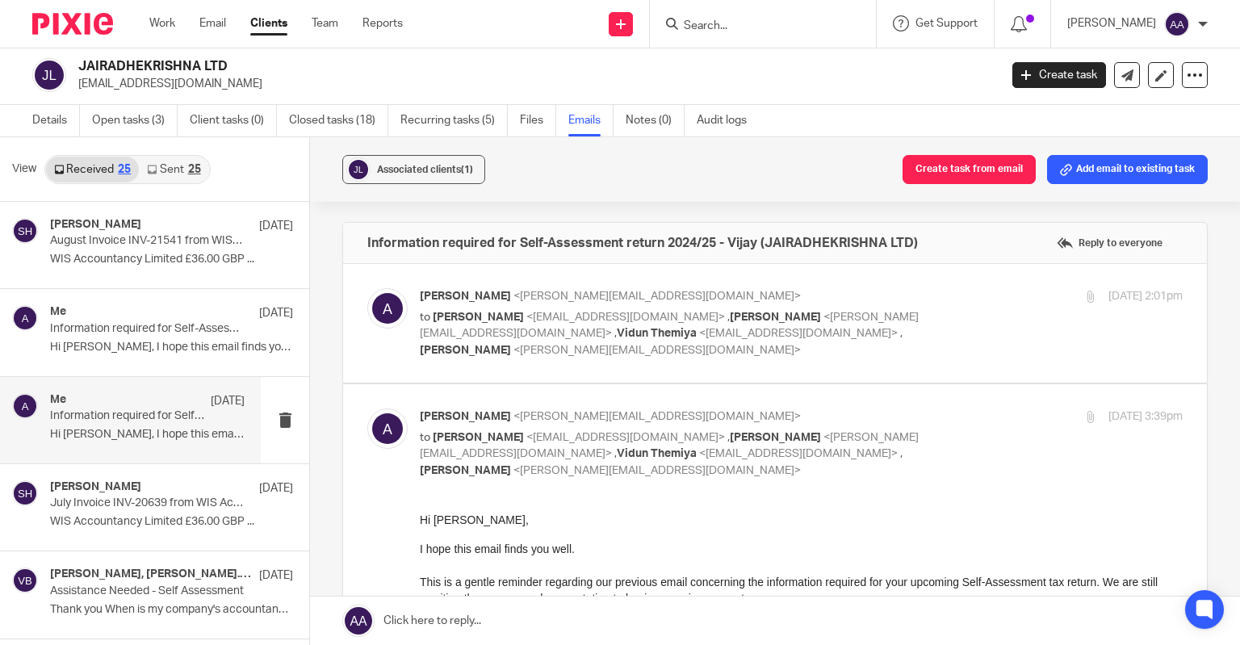
click at [468, 367] on label at bounding box center [775, 323] width 864 height 119
click at [367, 288] on input "checkbox" at bounding box center [367, 287] width 1 height 1
checkbox input "true"
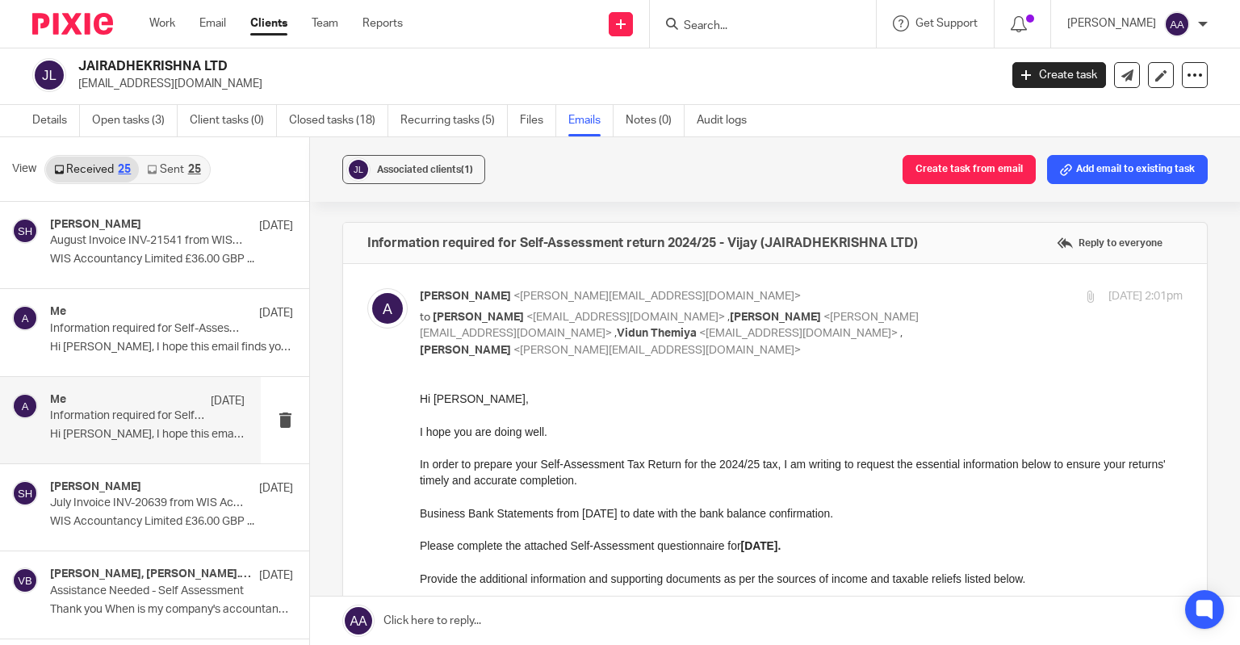
scroll to position [162, 0]
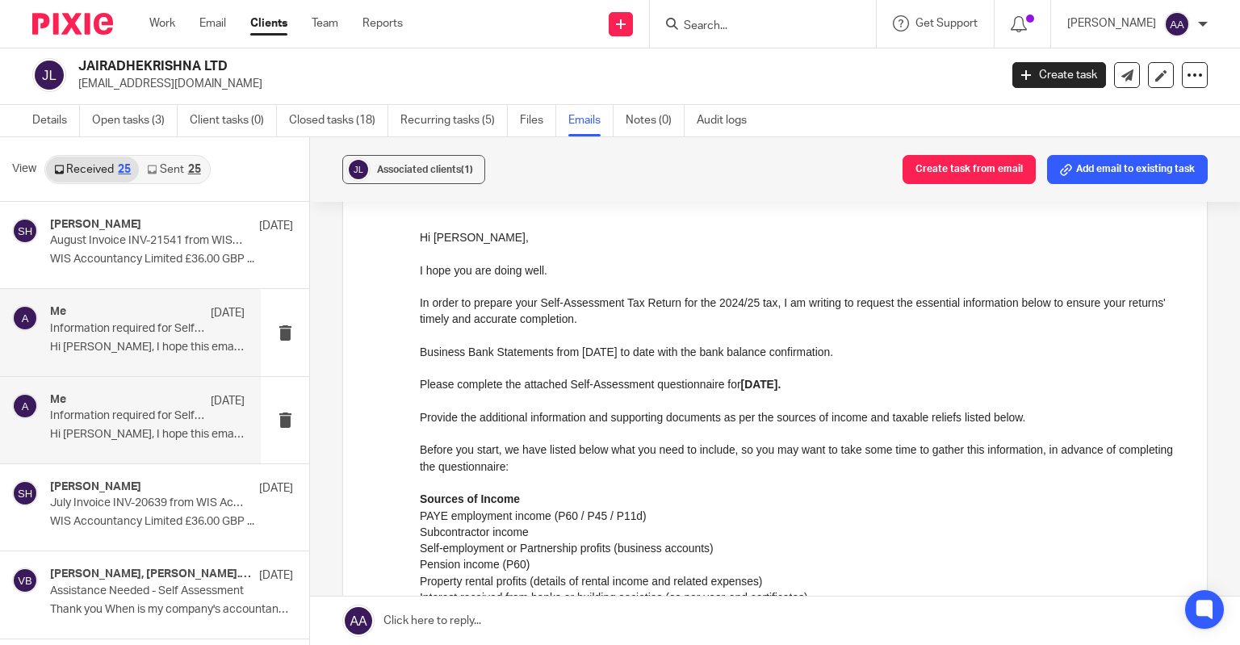
click at [149, 356] on div "Me 2 Jul Information required for Self-Assessment return 2024/25 - Vijay (JAIRA…" at bounding box center [147, 332] width 195 height 54
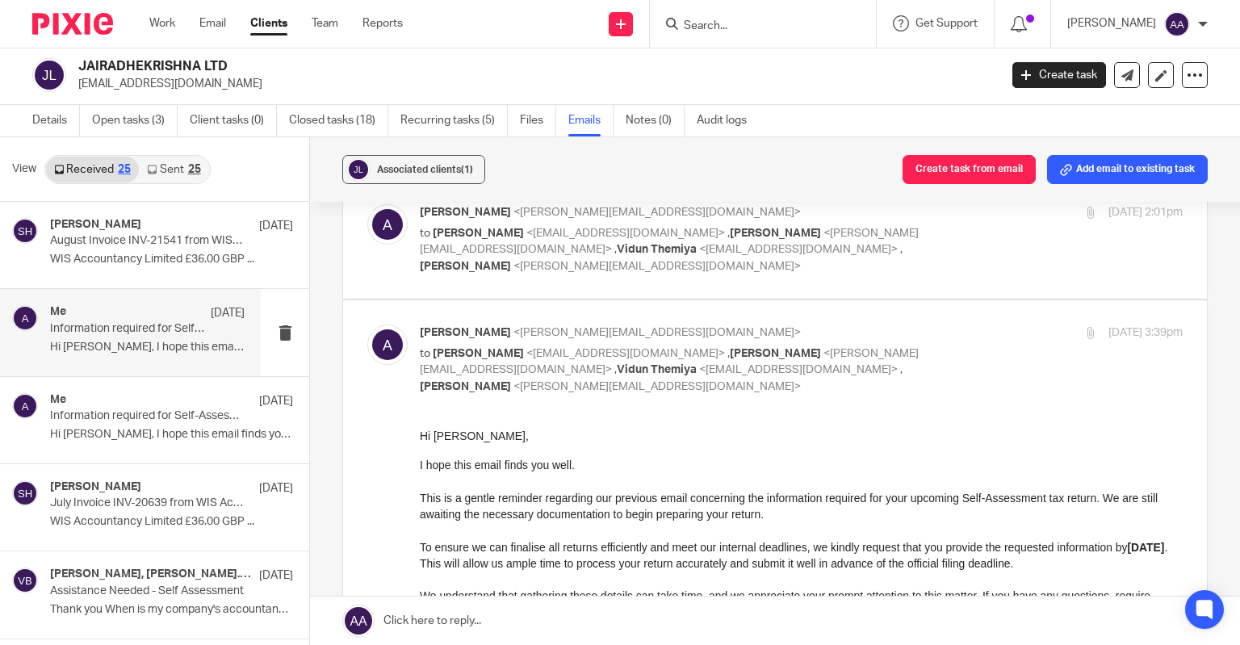
scroll to position [81, 0]
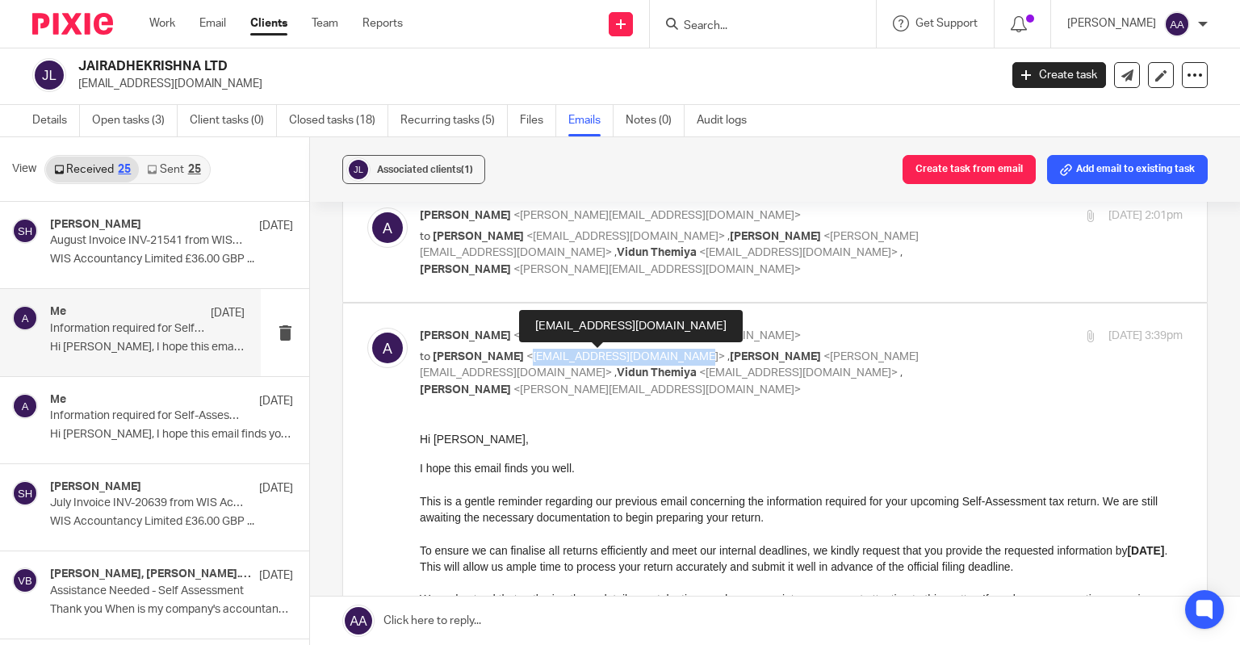
drag, startPoint x: 527, startPoint y: 352, endPoint x: 664, endPoint y: 355, distance: 137.3
click at [664, 355] on span "<vijay.bavirisetty@gmail.com>" at bounding box center [626, 356] width 199 height 11
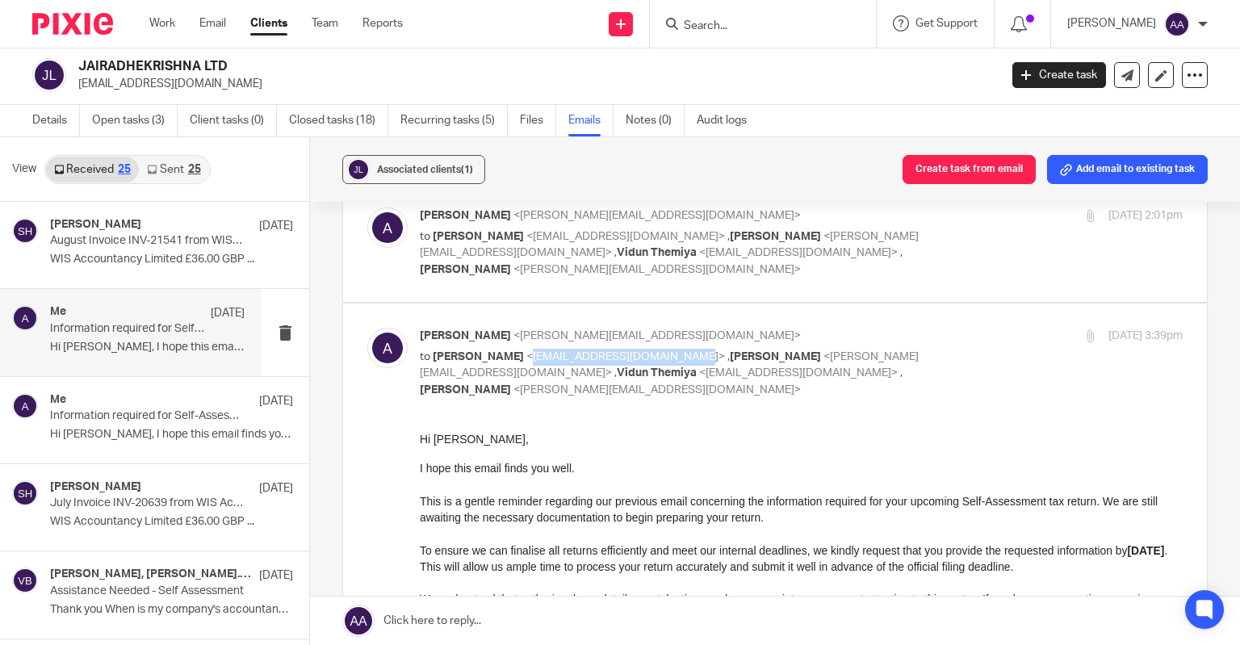
copy span "vijay.bavirisetty@gmail.com"
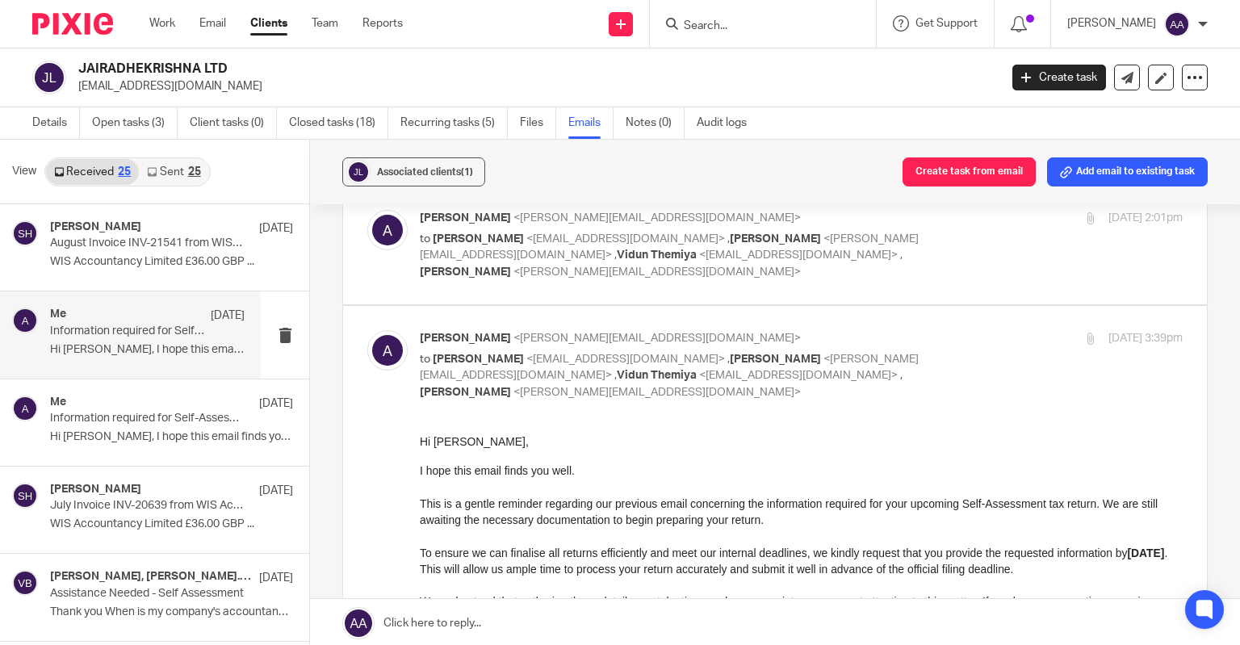
click div
click input "Search"
type input "sri mah"
click div "SRI MAH ATHI LIMITED Gandrasupalli Harinath < gsharinath@googlemail.com >"
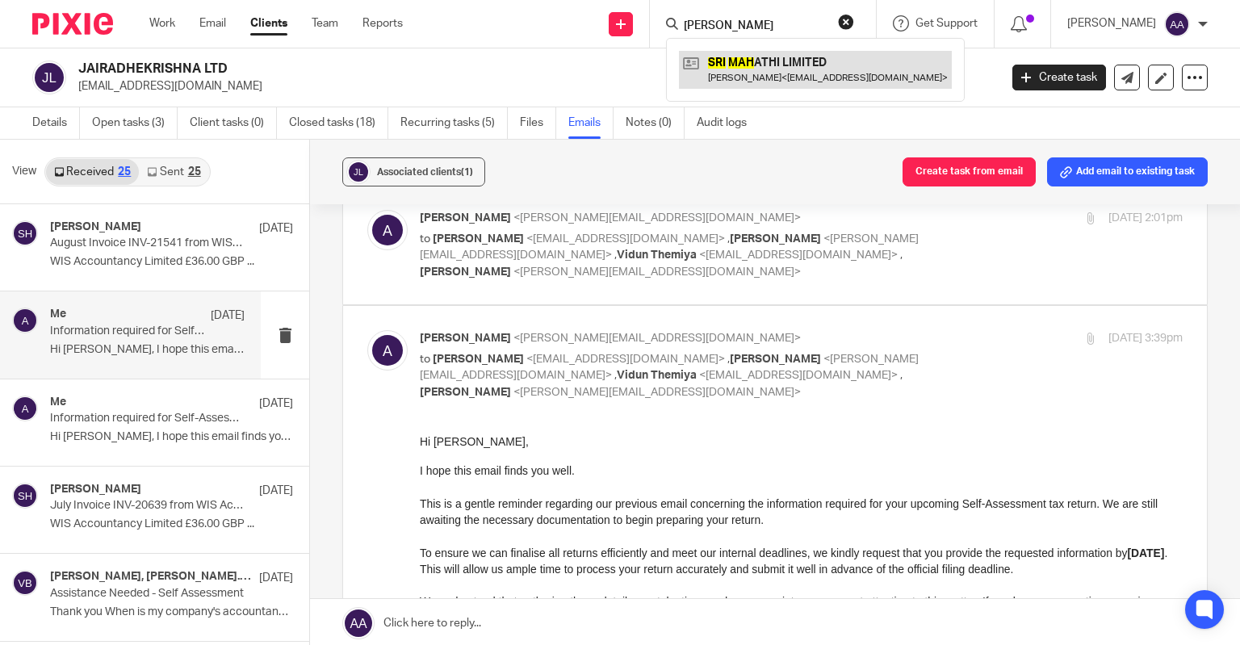
click link
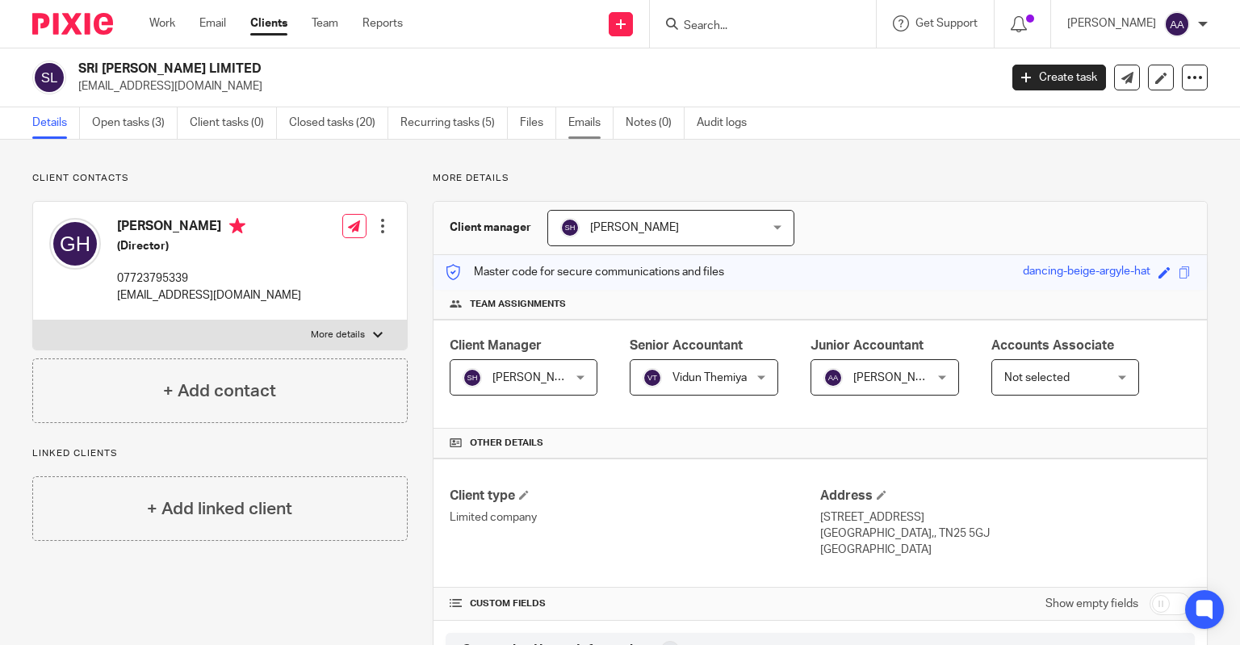
click at [582, 113] on link "Emails" at bounding box center [591, 122] width 45 height 31
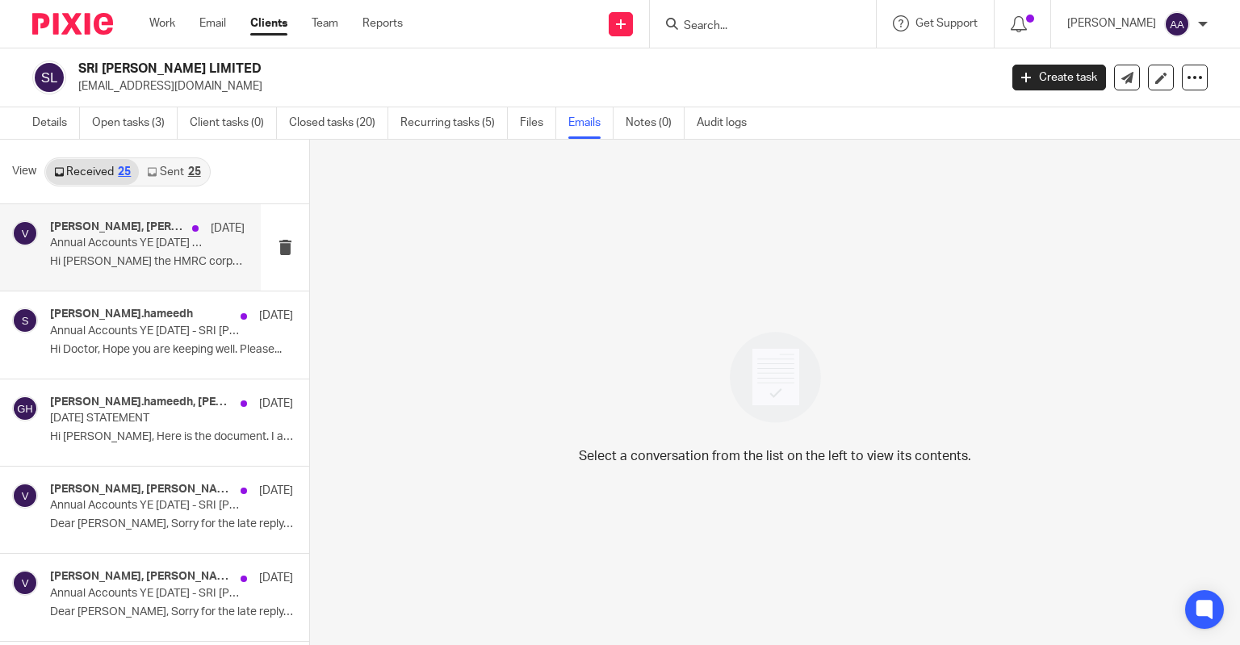
click at [123, 262] on p "Hi Shahul Paid the HMRC corporation tax,..." at bounding box center [147, 262] width 195 height 14
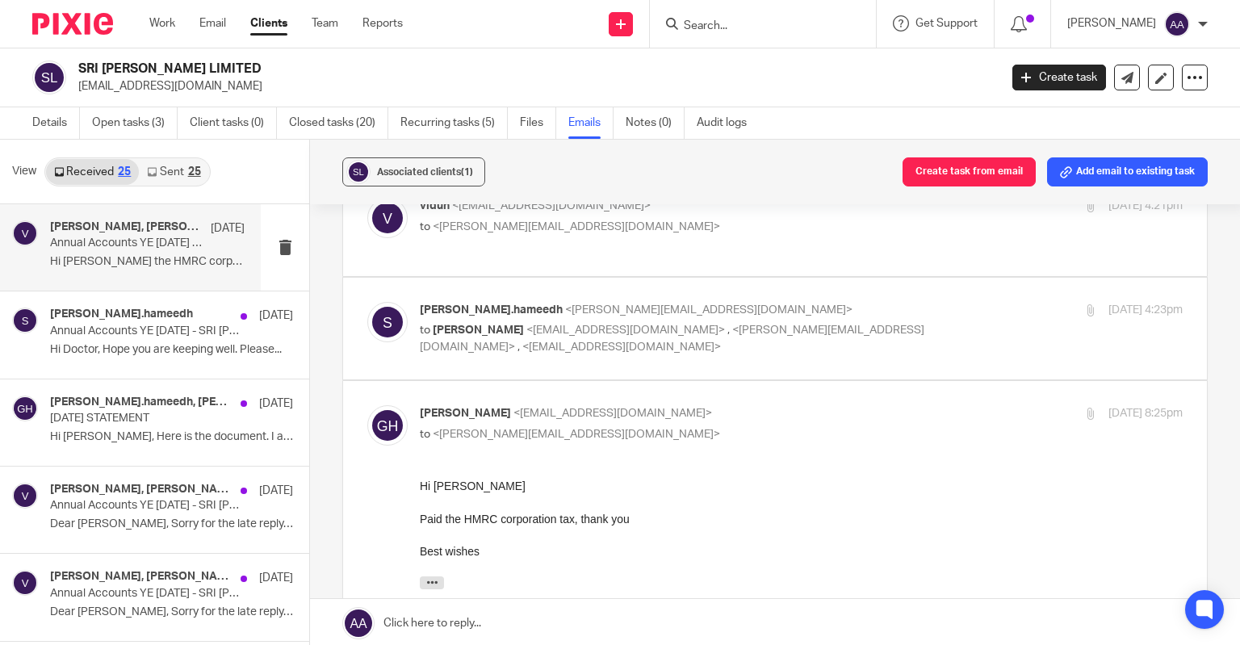
scroll to position [81, 0]
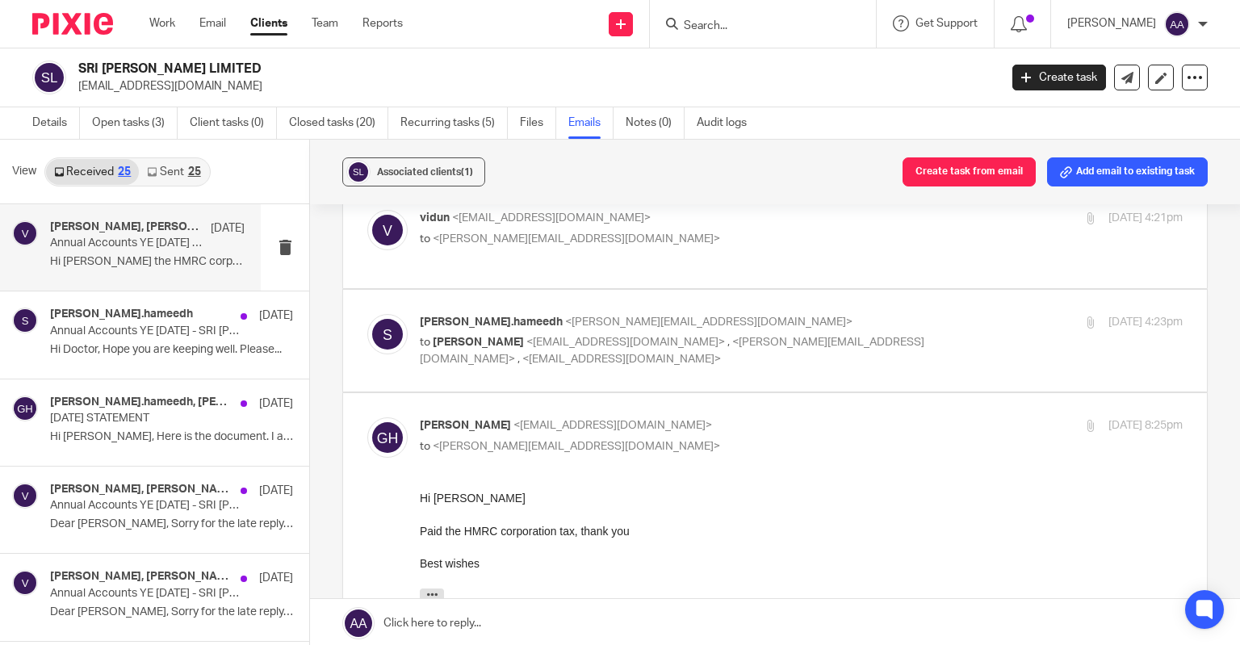
drag, startPoint x: 507, startPoint y: 360, endPoint x: 717, endPoint y: 615, distance: 330.5
click at [508, 360] on label at bounding box center [775, 341] width 864 height 103
click at [367, 314] on input "checkbox" at bounding box center [367, 313] width 1 height 1
checkbox input "true"
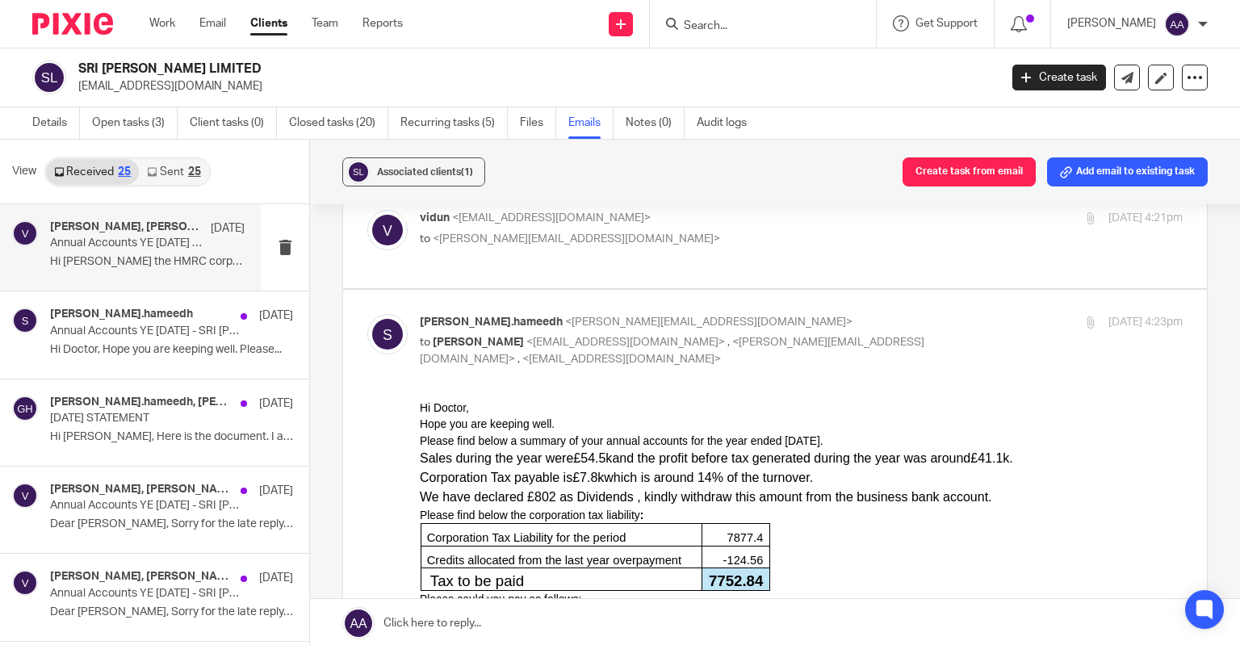
scroll to position [0, 0]
click at [140, 431] on p "Hi Shahul, Here is the document. I am..." at bounding box center [147, 437] width 195 height 14
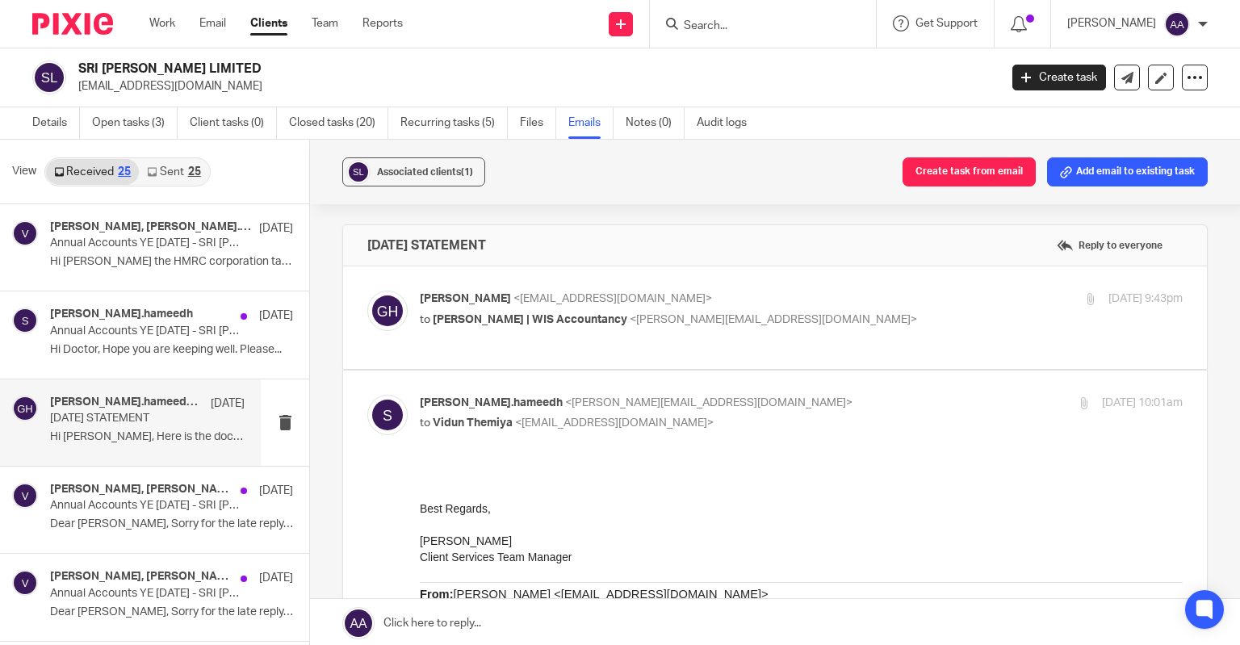
click at [616, 348] on label at bounding box center [775, 317] width 864 height 103
click at [367, 291] on input "checkbox" at bounding box center [367, 290] width 1 height 1
checkbox input "true"
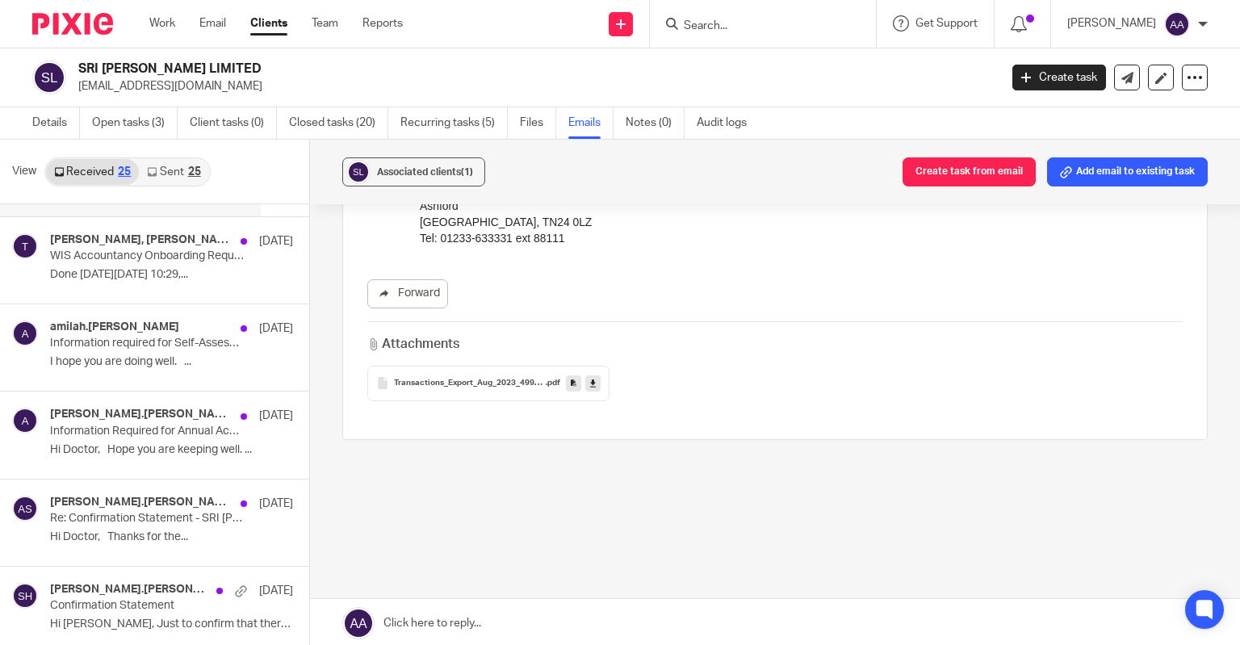
scroll to position [1211, 0]
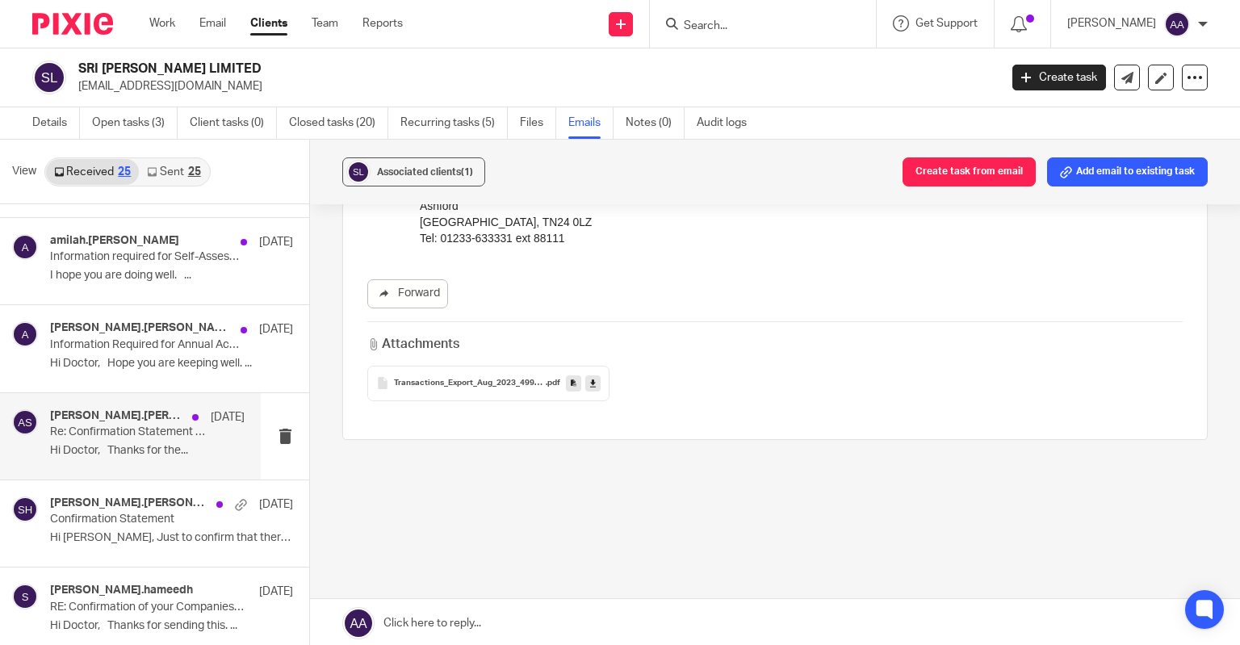
click at [167, 434] on p "Re: Confirmation Statement - SRI MAHATHI LIMITED" at bounding box center [128, 433] width 156 height 14
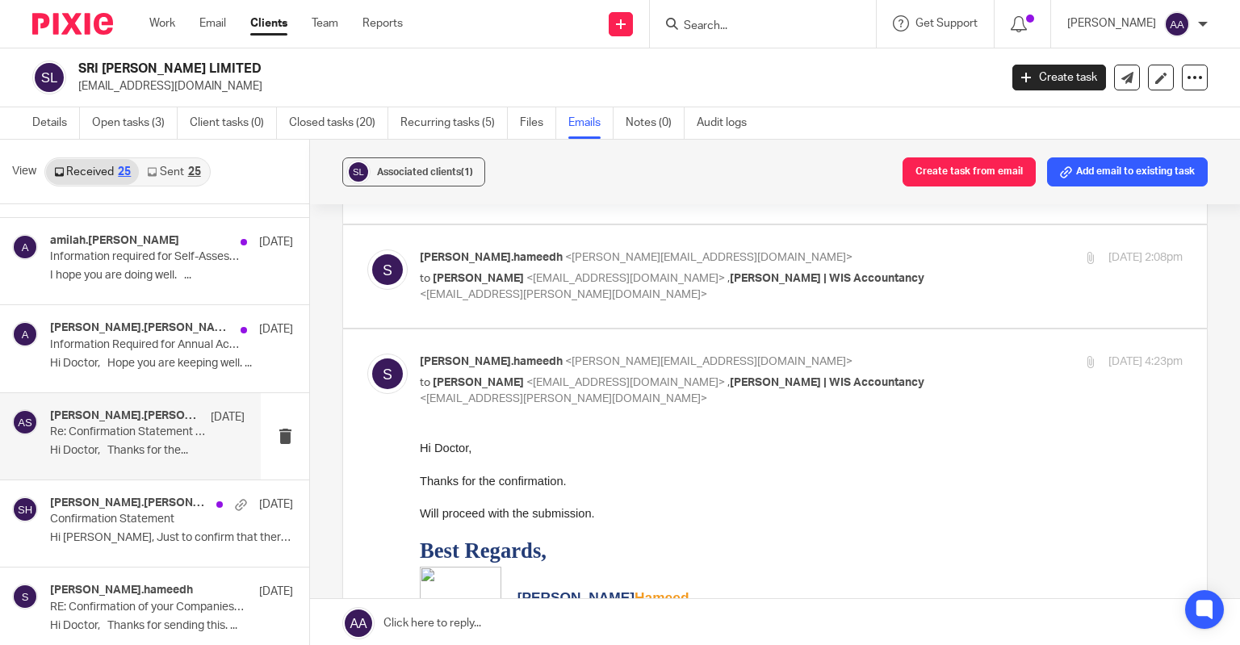
scroll to position [0, 0]
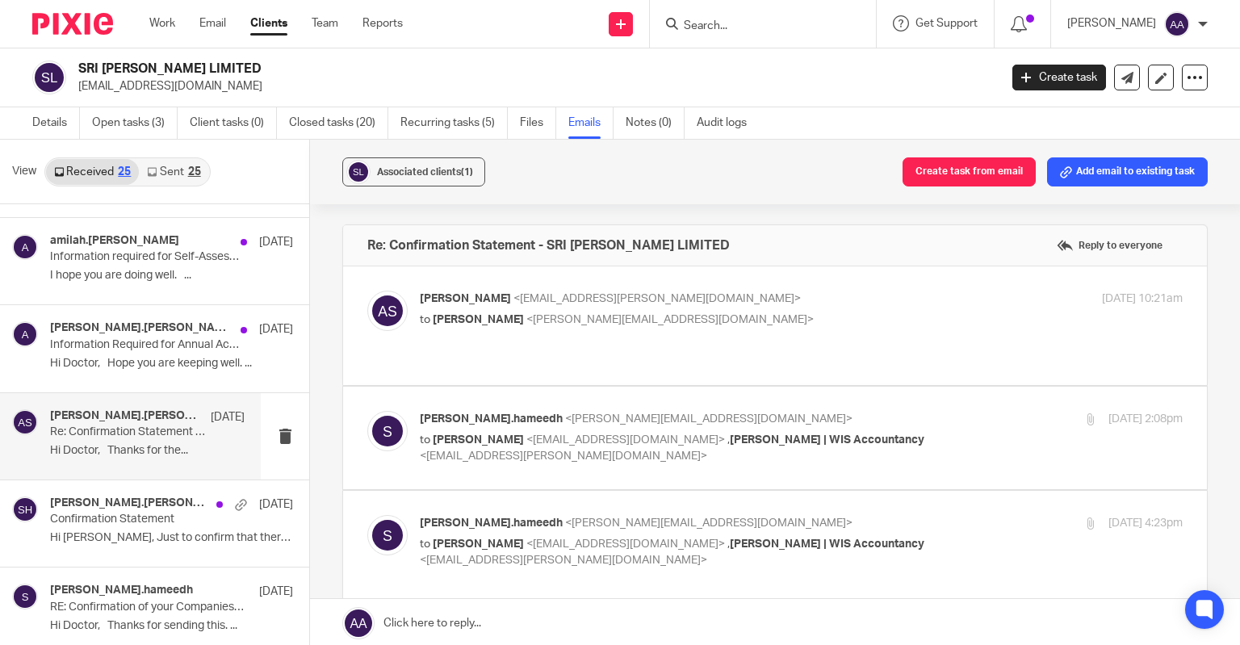
click at [548, 459] on label at bounding box center [775, 438] width 864 height 103
click at [367, 411] on input "checkbox" at bounding box center [367, 410] width 1 height 1
checkbox input "true"
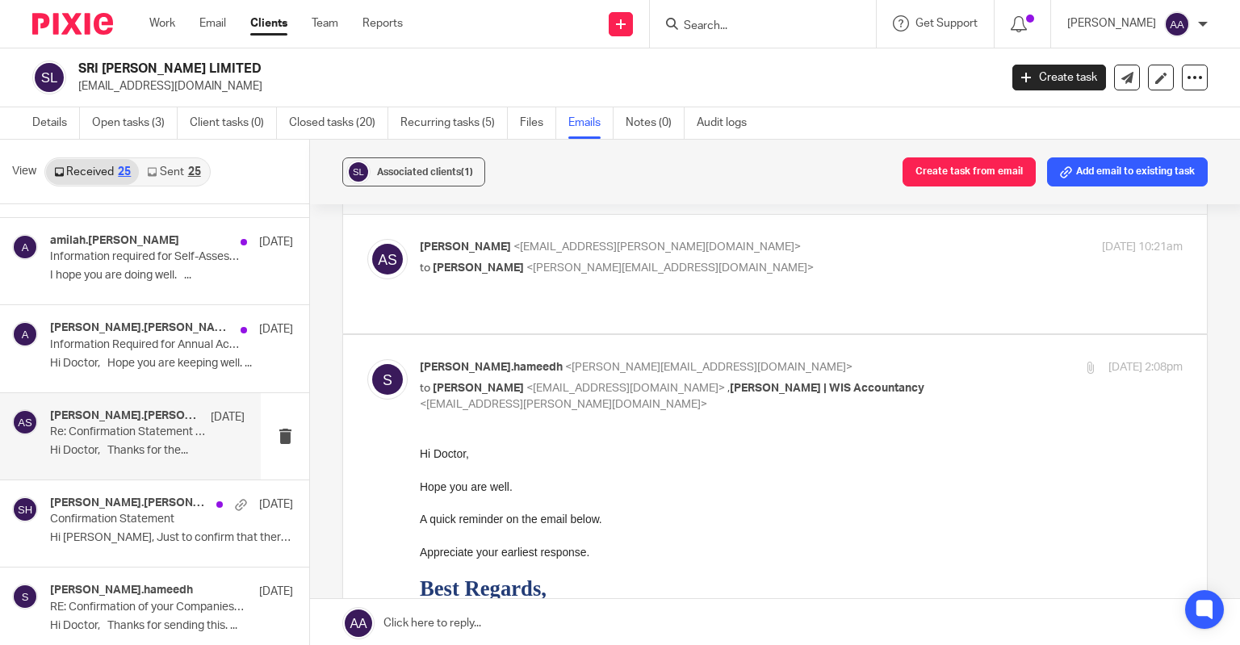
scroll to position [81, 0]
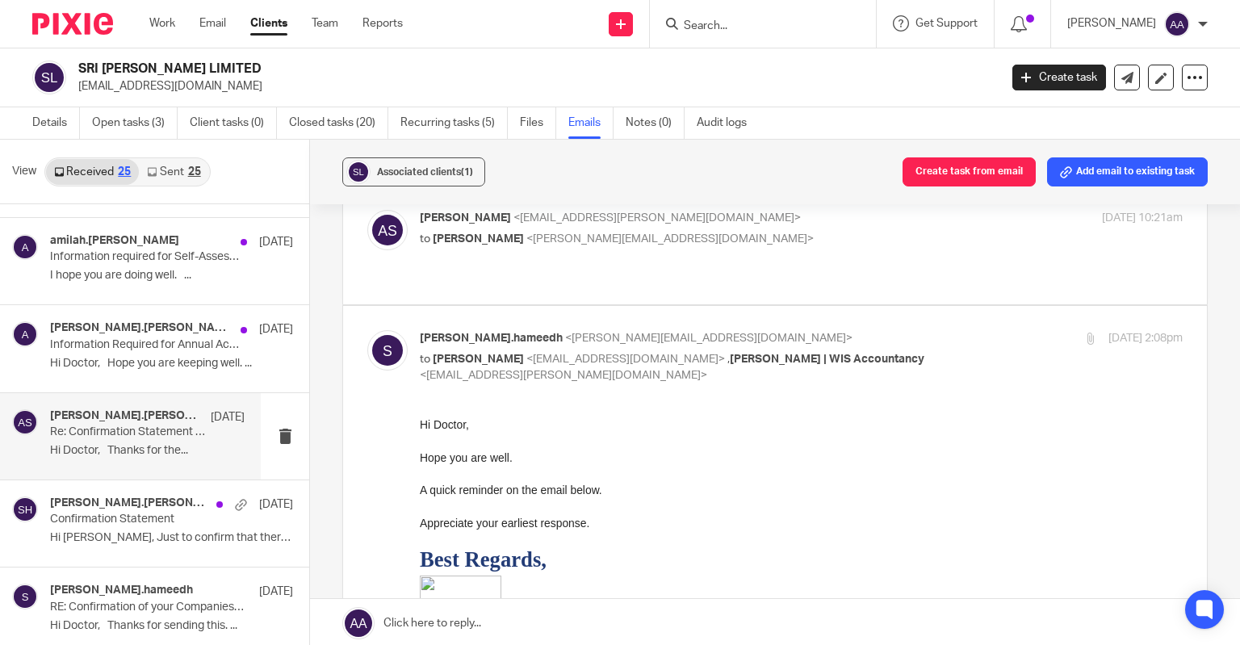
click at [556, 271] on label at bounding box center [775, 245] width 864 height 119
click at [367, 210] on input "checkbox" at bounding box center [367, 209] width 1 height 1
checkbox input "true"
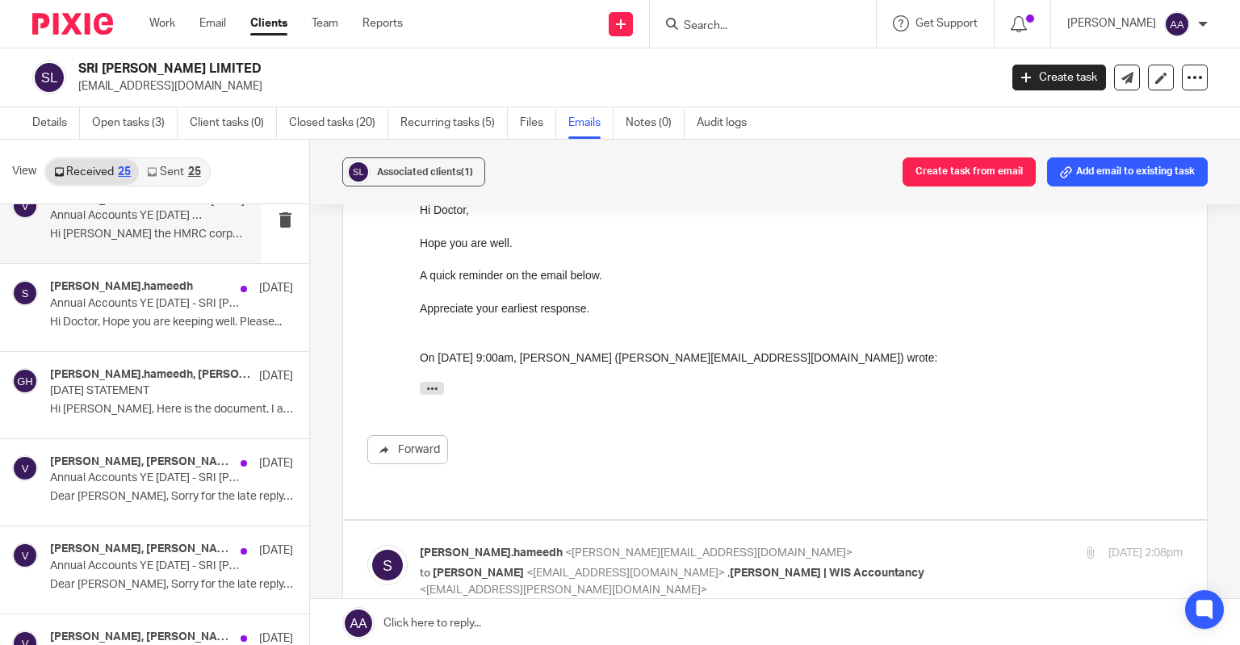
scroll to position [0, 0]
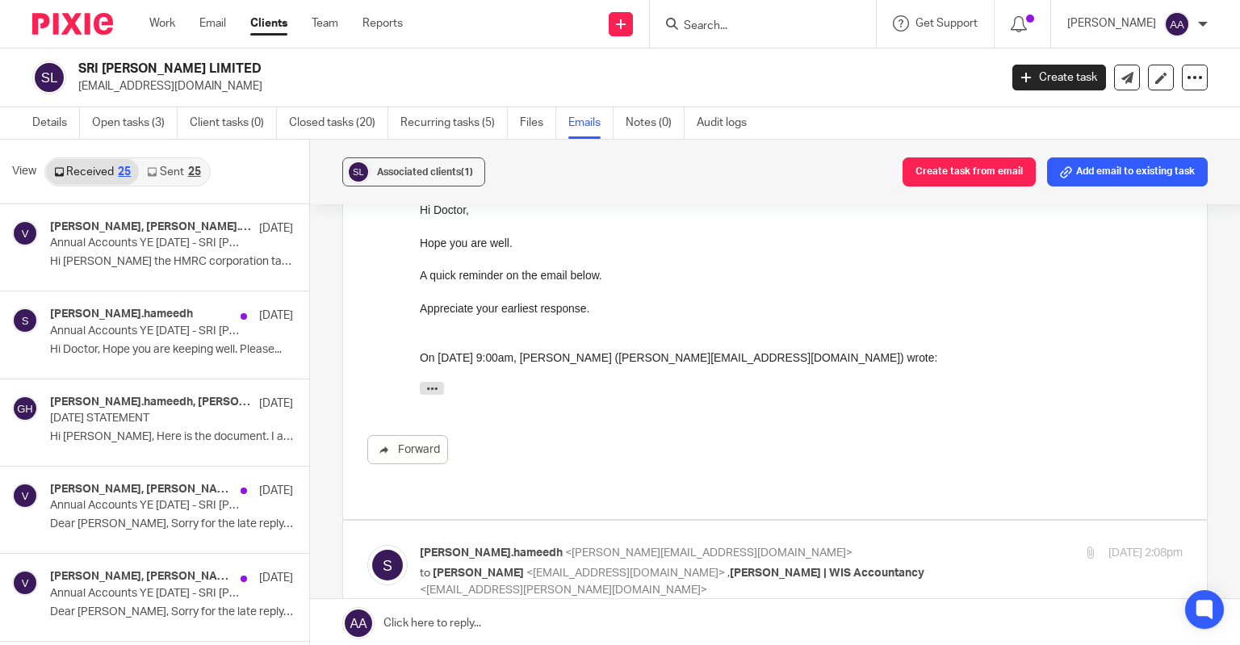
click at [194, 176] on div "25" at bounding box center [194, 171] width 13 height 11
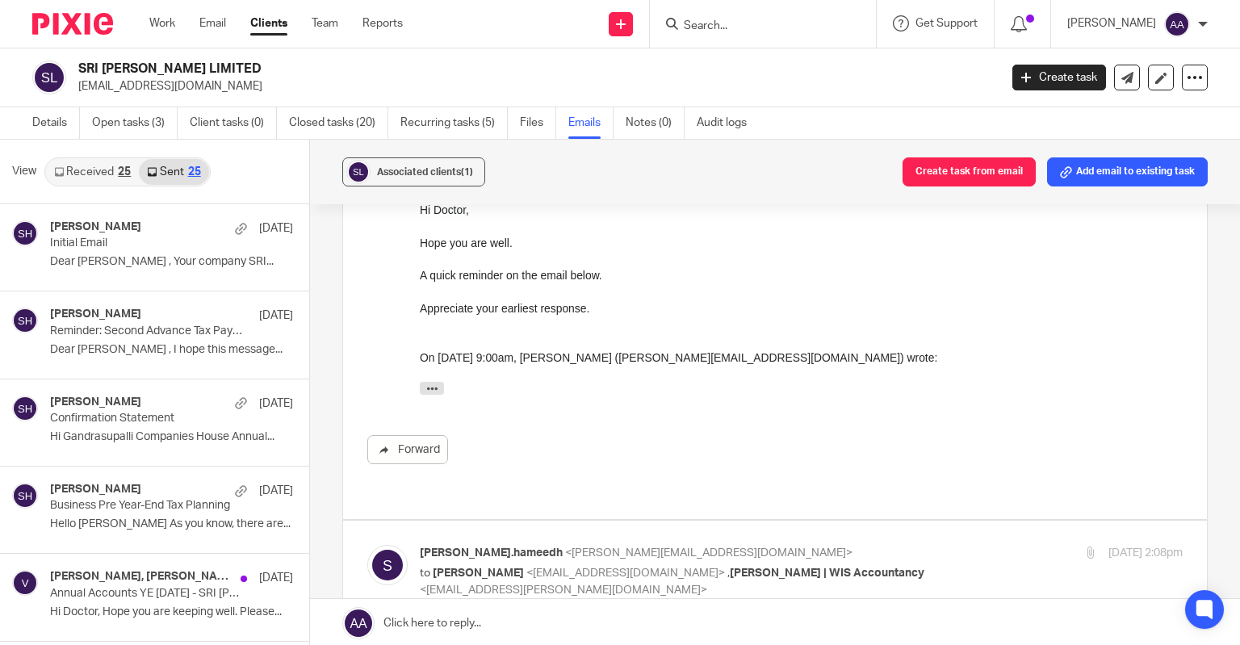
scroll to position [2, 0]
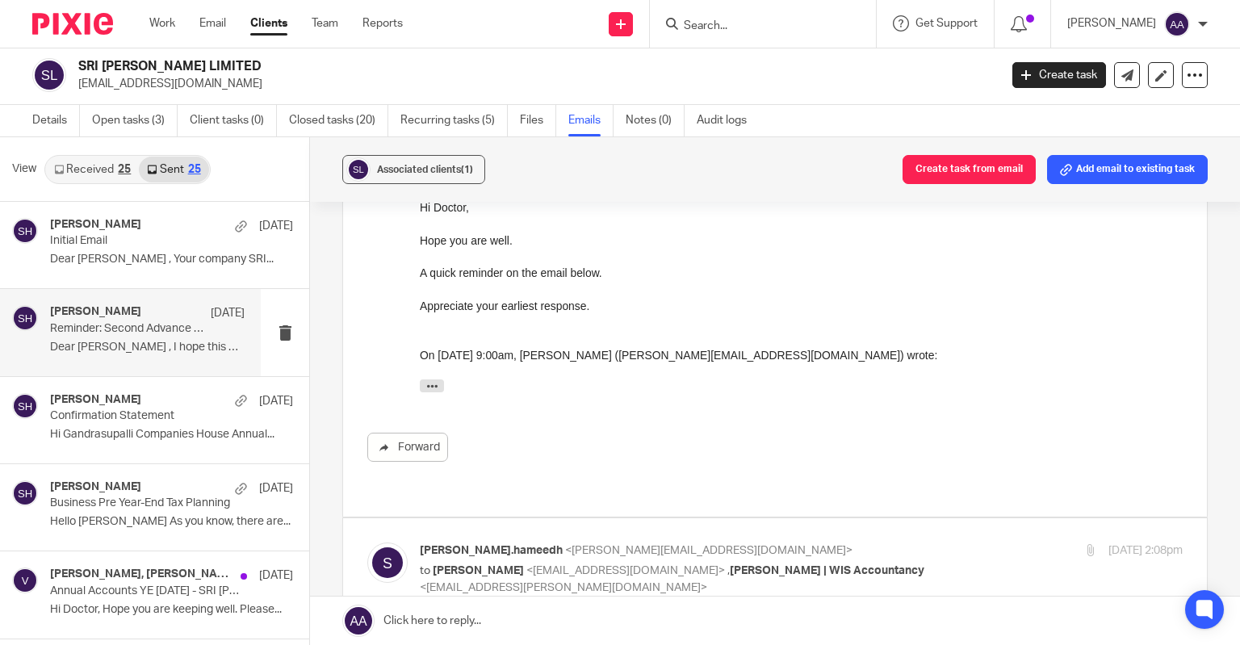
click at [143, 356] on div "Shahul Hameedh 30 Jul Reminder: Second Advance Tax Payment Due by 31st July 202…" at bounding box center [147, 332] width 195 height 54
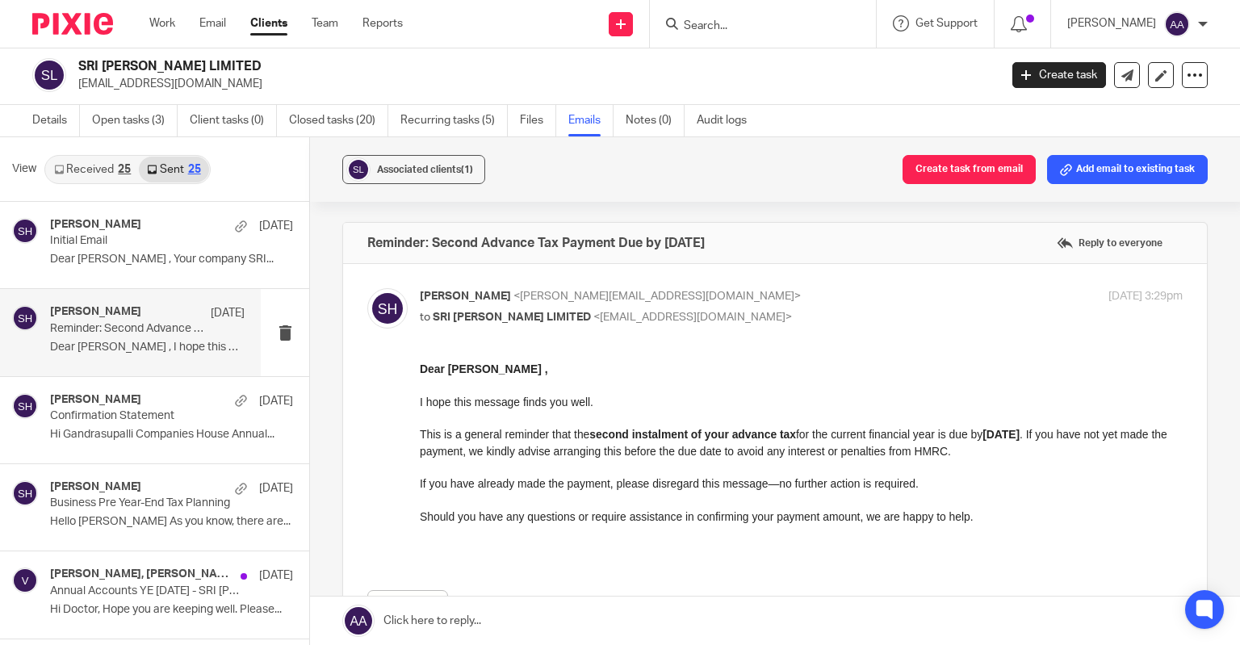
scroll to position [0, 0]
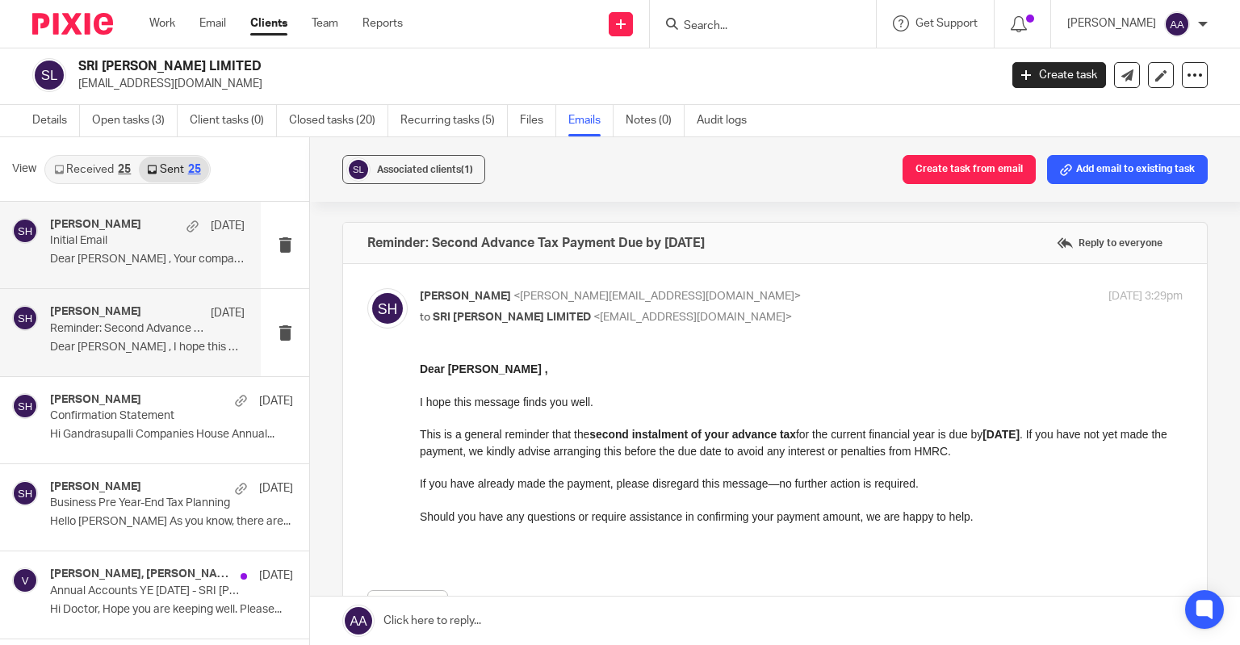
click at [126, 280] on div "Shahul Hameedh 21 Aug Initial Email Dear Gandrasupalli , Your company SRI..." at bounding box center [130, 245] width 261 height 86
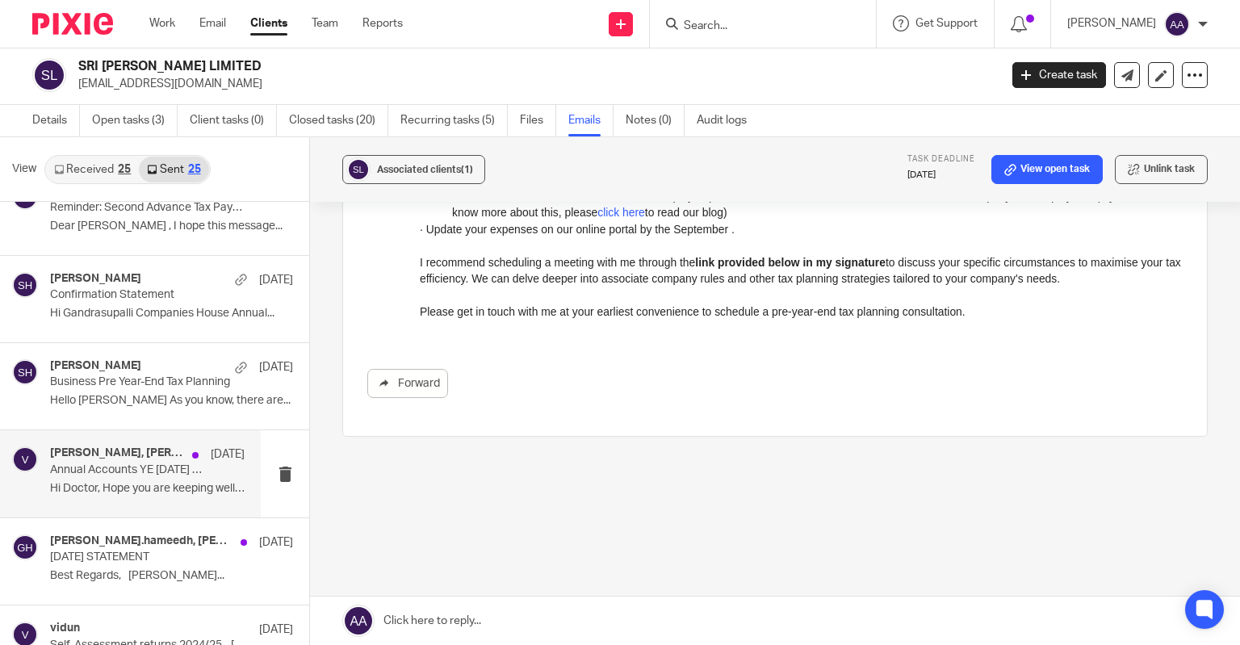
scroll to position [162, 0]
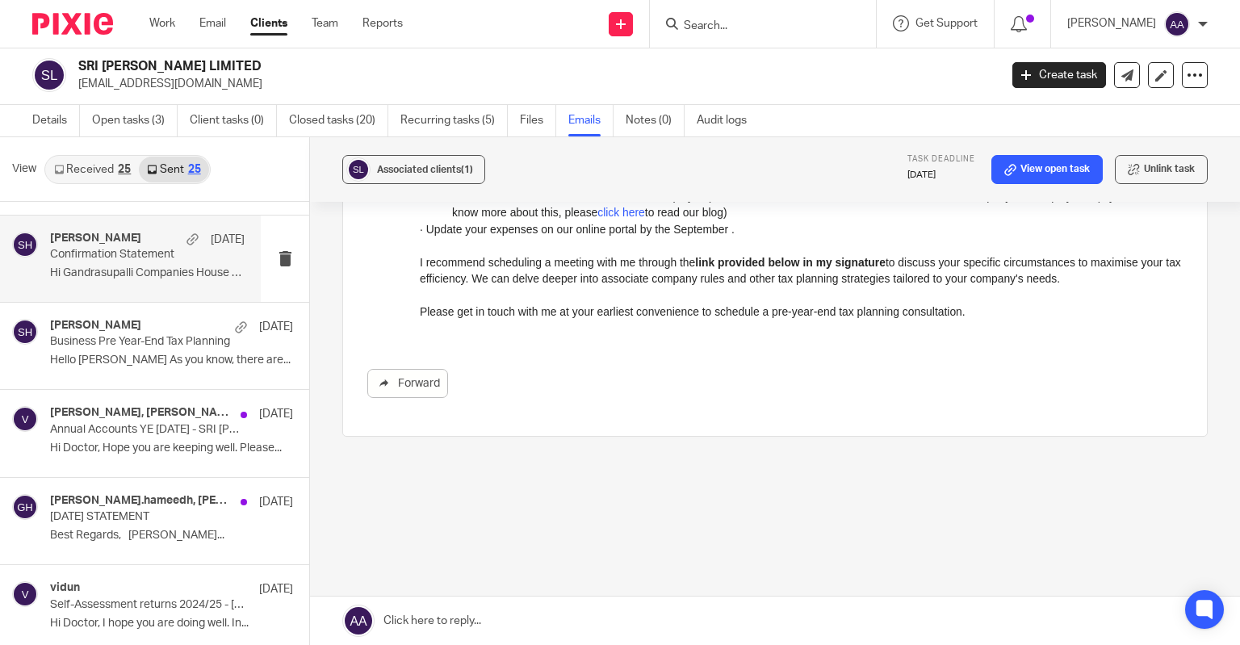
click at [135, 279] on p "Hi Gandrasupalli Companies House Annual..." at bounding box center [147, 273] width 195 height 14
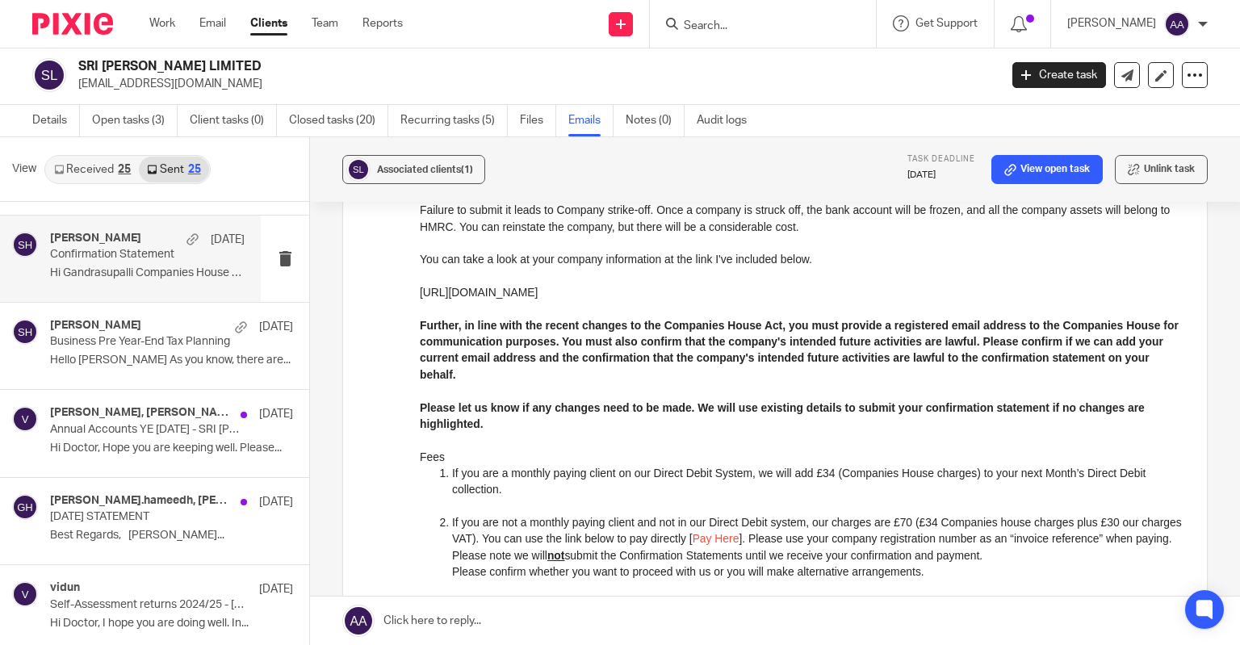
scroll to position [295, 0]
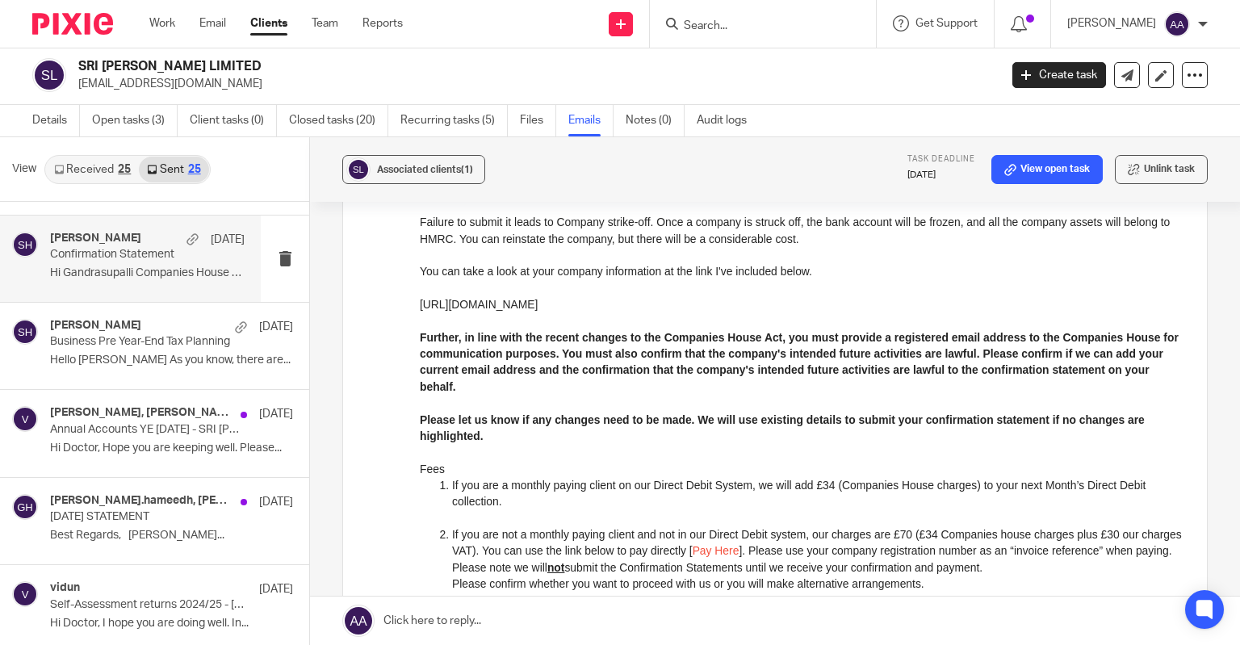
drag, startPoint x: 215, startPoint y: 65, endPoint x: 75, endPoint y: 61, distance: 139.8
click at [75, 61] on div "SRI MAHATHI LIMITED gsharinath@googlemail.com" at bounding box center [510, 75] width 956 height 34
copy h2 "SRI [PERSON_NAME] LIMITED"
click at [785, 18] on form at bounding box center [768, 24] width 172 height 20
click at [722, 22] on input "Search" at bounding box center [754, 26] width 145 height 15
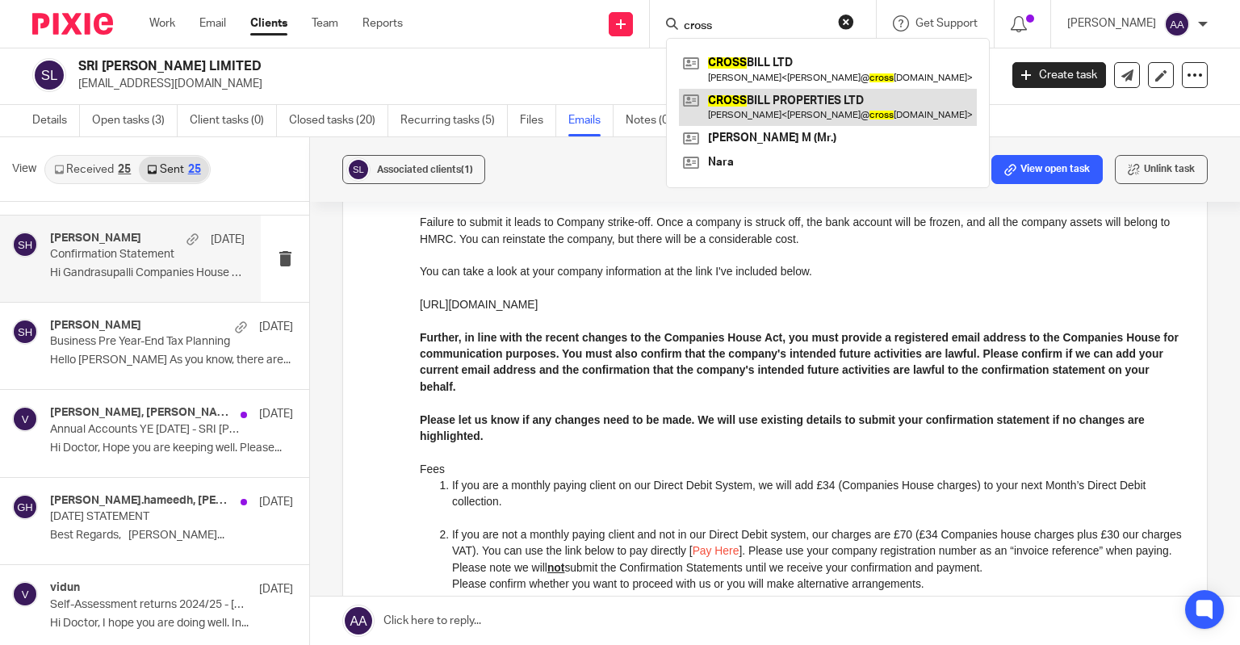
type input "cross"
click at [804, 95] on link at bounding box center [828, 107] width 298 height 37
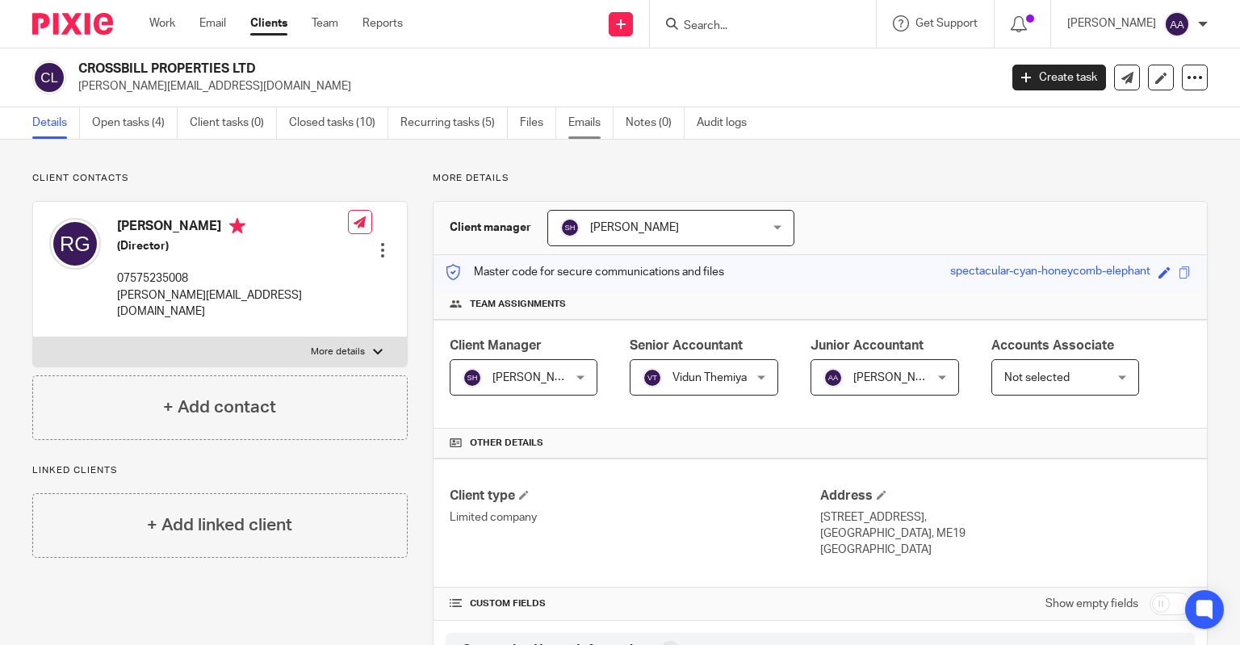
click at [582, 122] on link "Emails" at bounding box center [591, 122] width 45 height 31
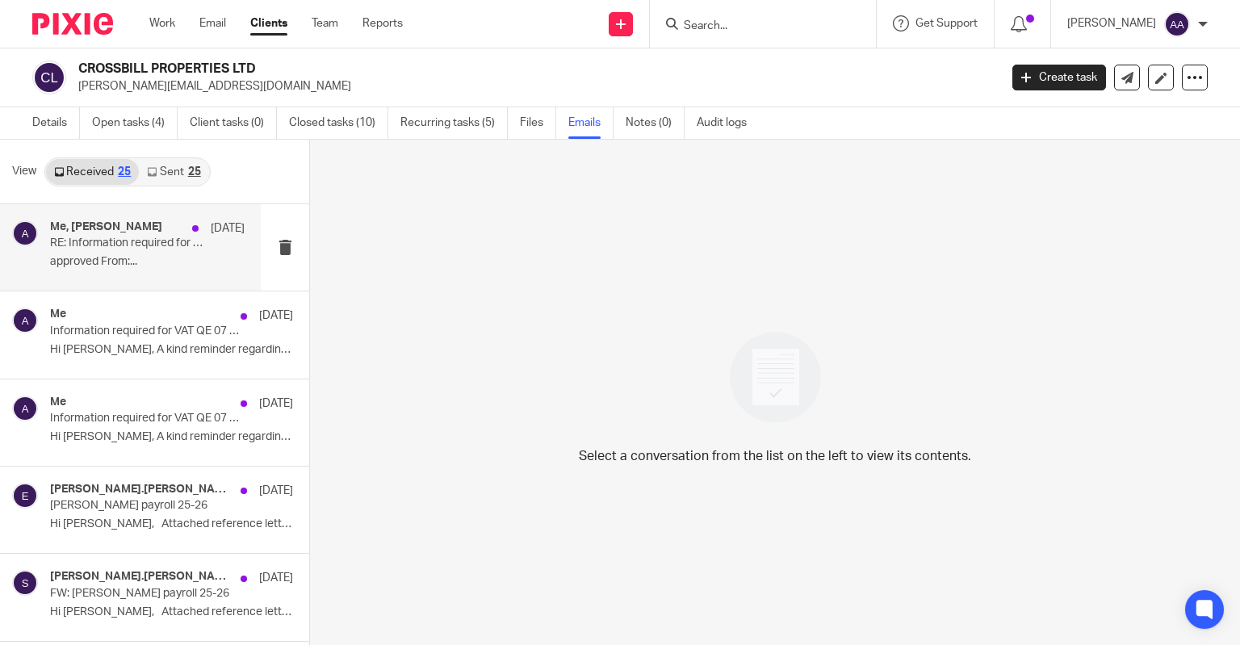
click at [138, 277] on div "Me, Ranjith Gowder 20 Aug RE: Information required for VAT QE 07 2025 - CROSSBI…" at bounding box center [130, 247] width 261 height 86
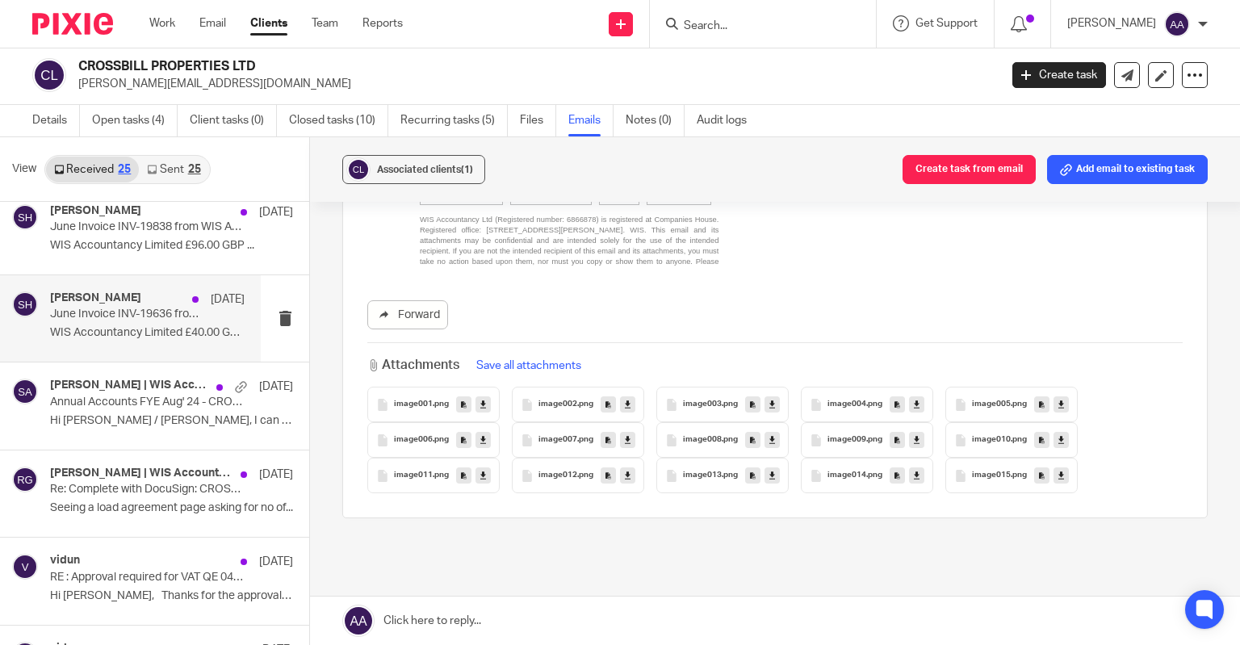
scroll to position [1454, 0]
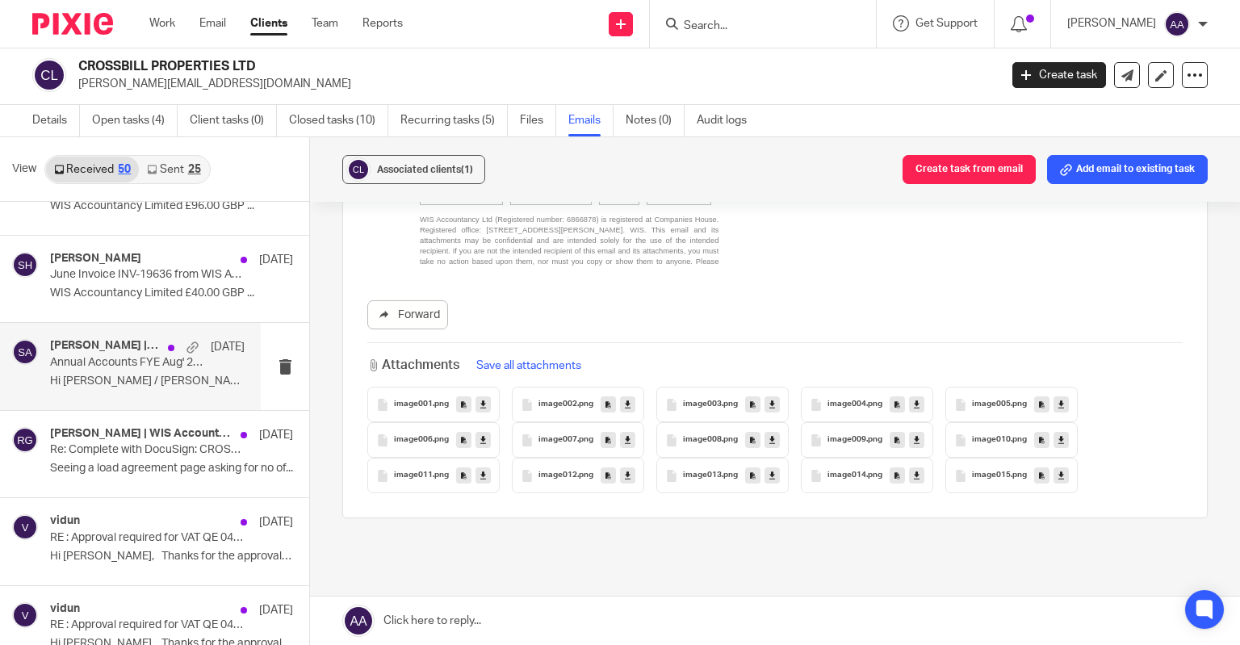
click at [124, 392] on div "Kaveesha Aththanayake | WIS Accountancy, Pooja S Gowder, Shafiya Abdulla | WIS …" at bounding box center [130, 366] width 261 height 86
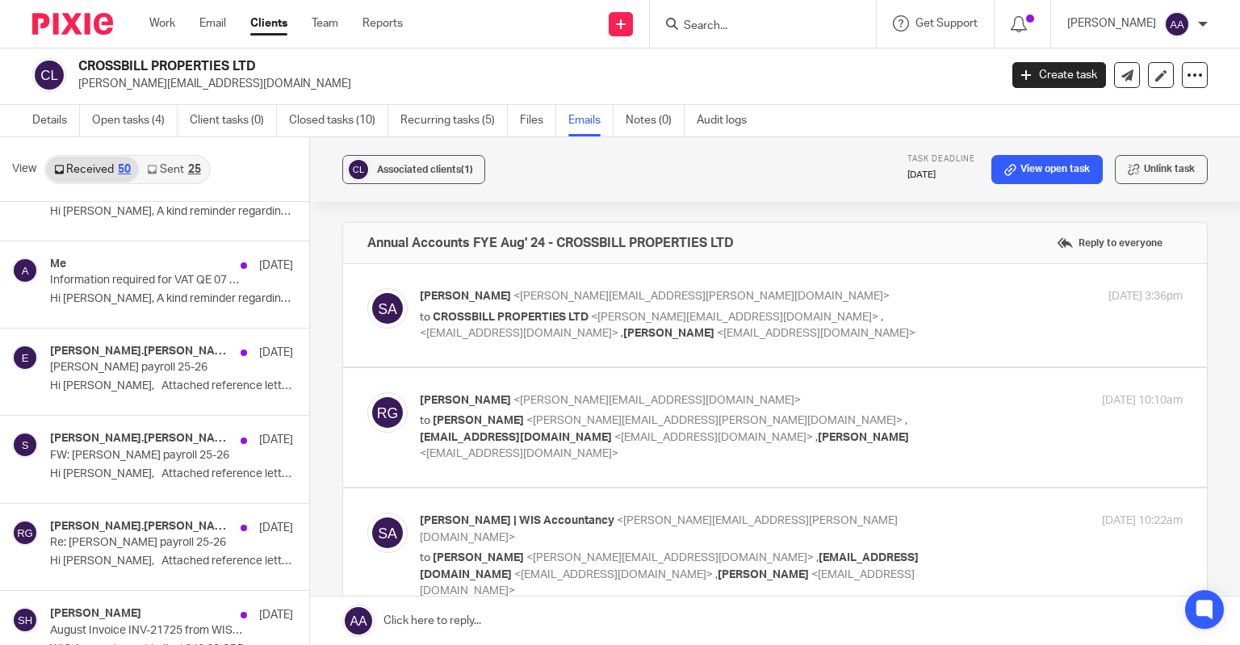
scroll to position [0, 0]
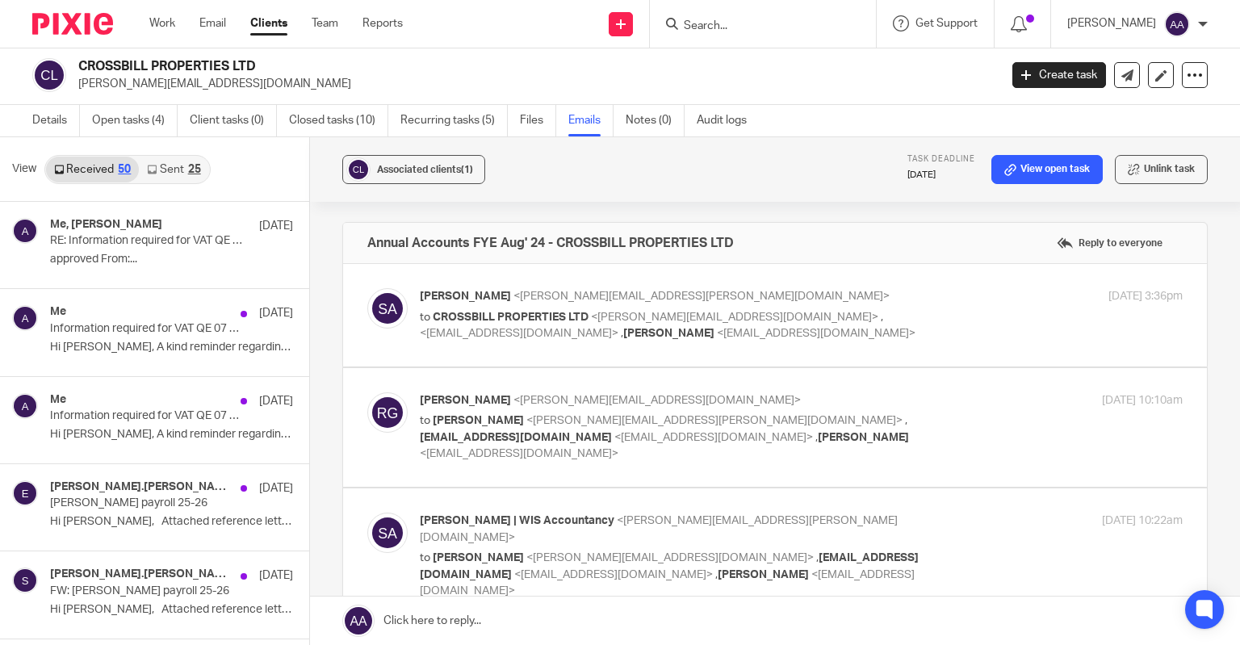
click at [191, 166] on div "25" at bounding box center [194, 169] width 13 height 11
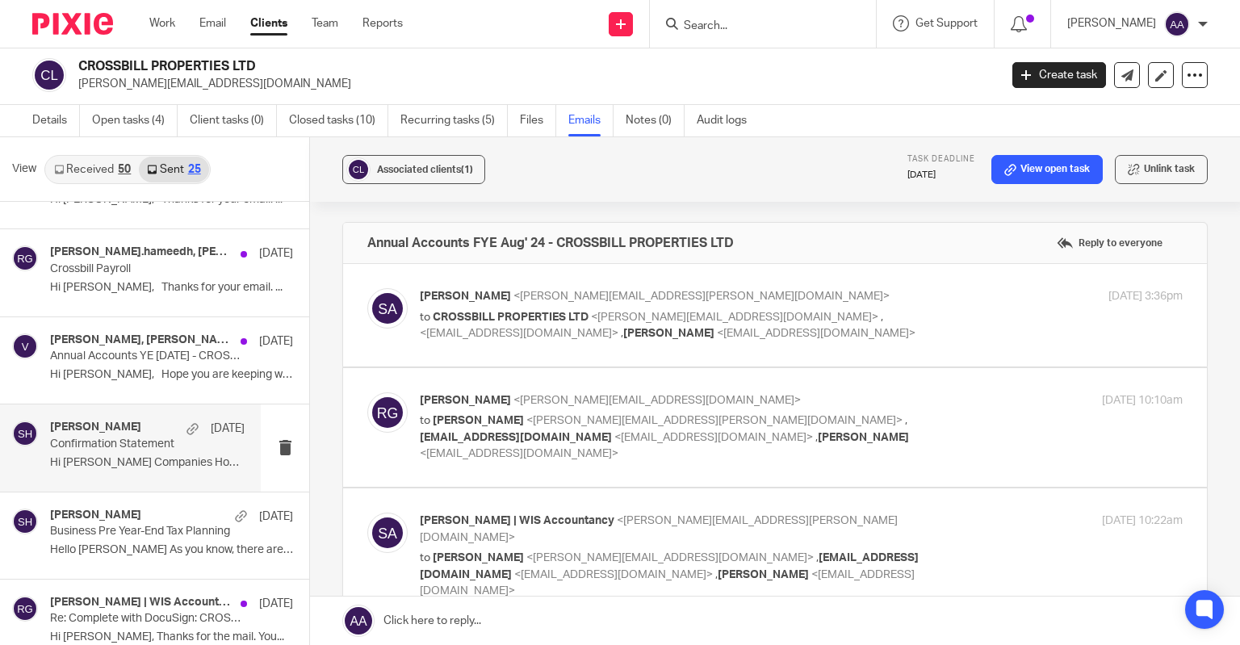
scroll to position [323, 0]
click at [145, 461] on p "Hi Ranjith Companies House Annual..." at bounding box center [147, 462] width 195 height 14
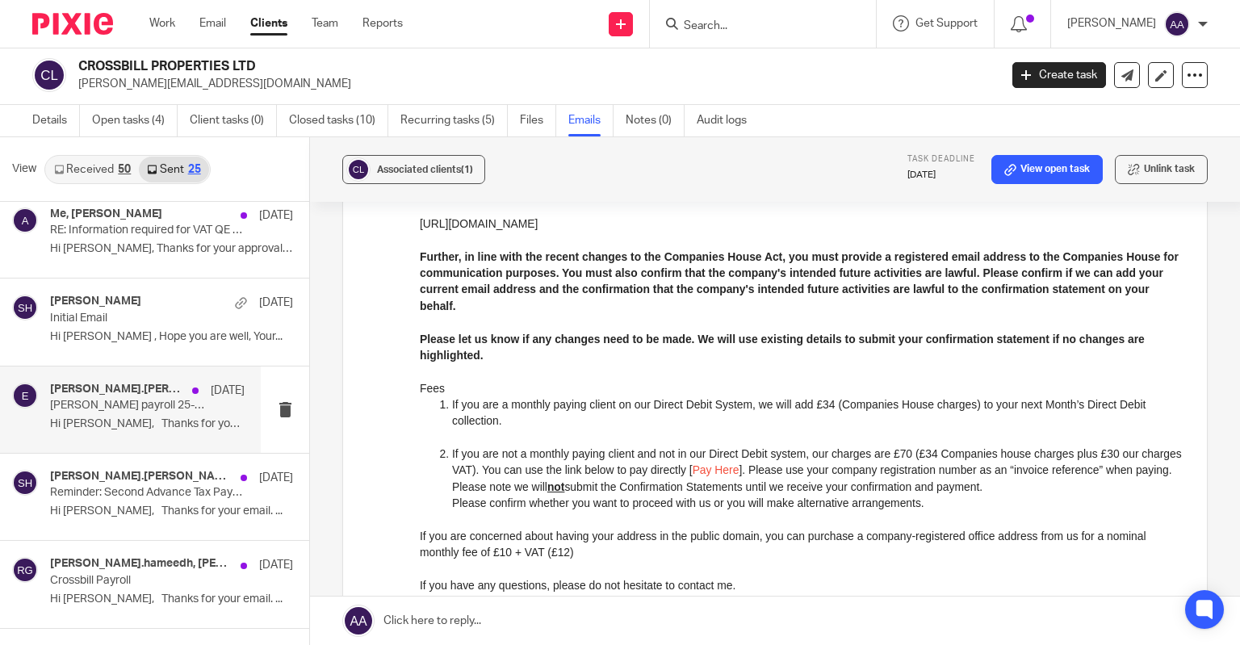
scroll to position [0, 0]
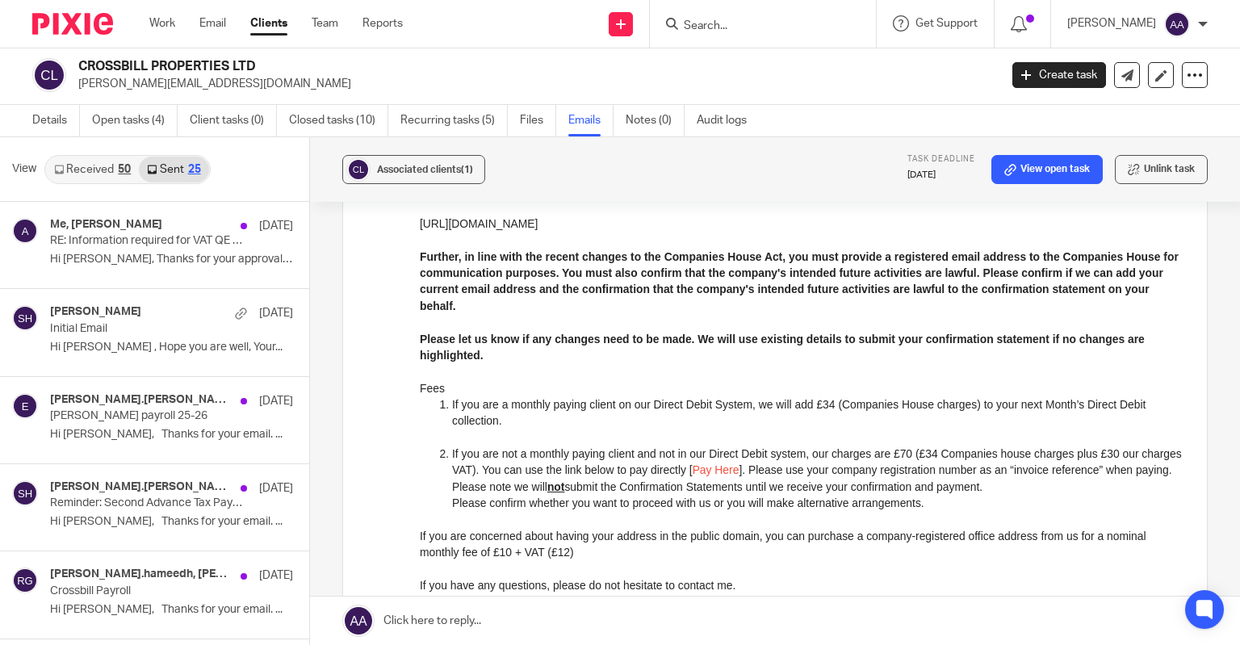
drag, startPoint x: 261, startPoint y: 67, endPoint x: 80, endPoint y: 57, distance: 181.1
click at [80, 57] on div "CROSSBILL PROPERTIES LTD ranjith@crossbill.in Create task Update from Companies…" at bounding box center [620, 75] width 1240 height 59
copy h2 "CROSSBILL PROPERTIES LTD"
click at [760, 28] on input "Search" at bounding box center [754, 26] width 145 height 15
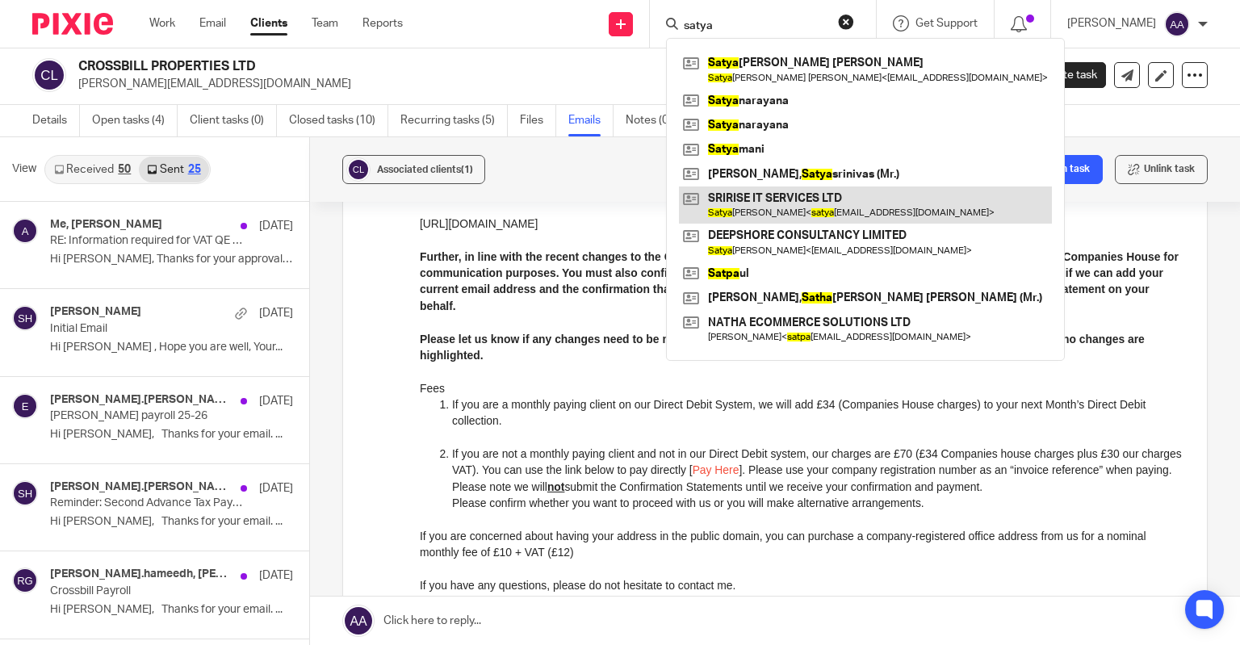
type input "satya"
click at [820, 211] on link at bounding box center [865, 205] width 373 height 37
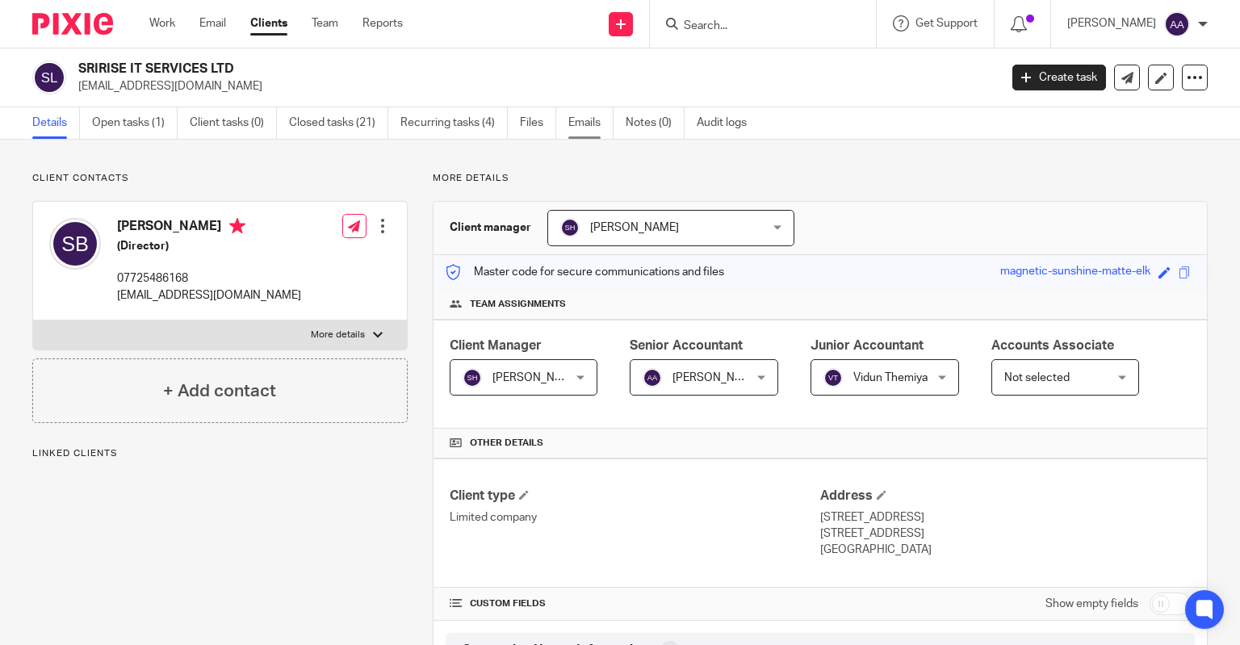
click at [575, 125] on link "Emails" at bounding box center [591, 122] width 45 height 31
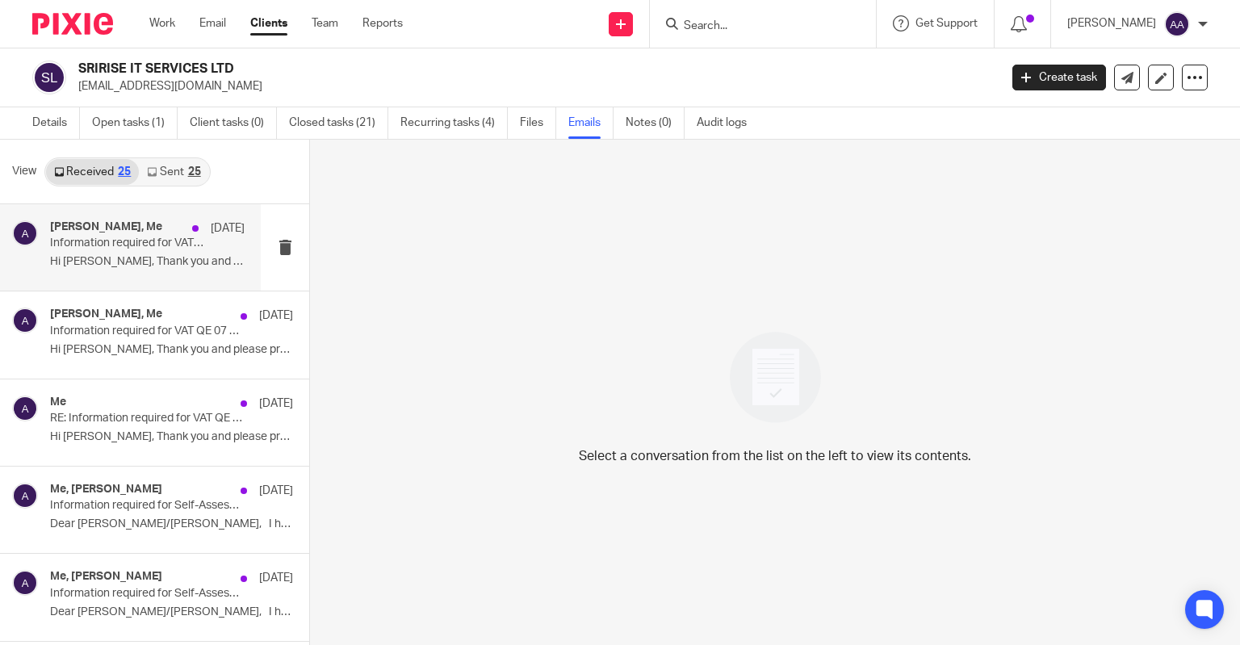
click at [115, 266] on p "Hi [PERSON_NAME], Thank you and please proceed with a..." at bounding box center [147, 262] width 195 height 14
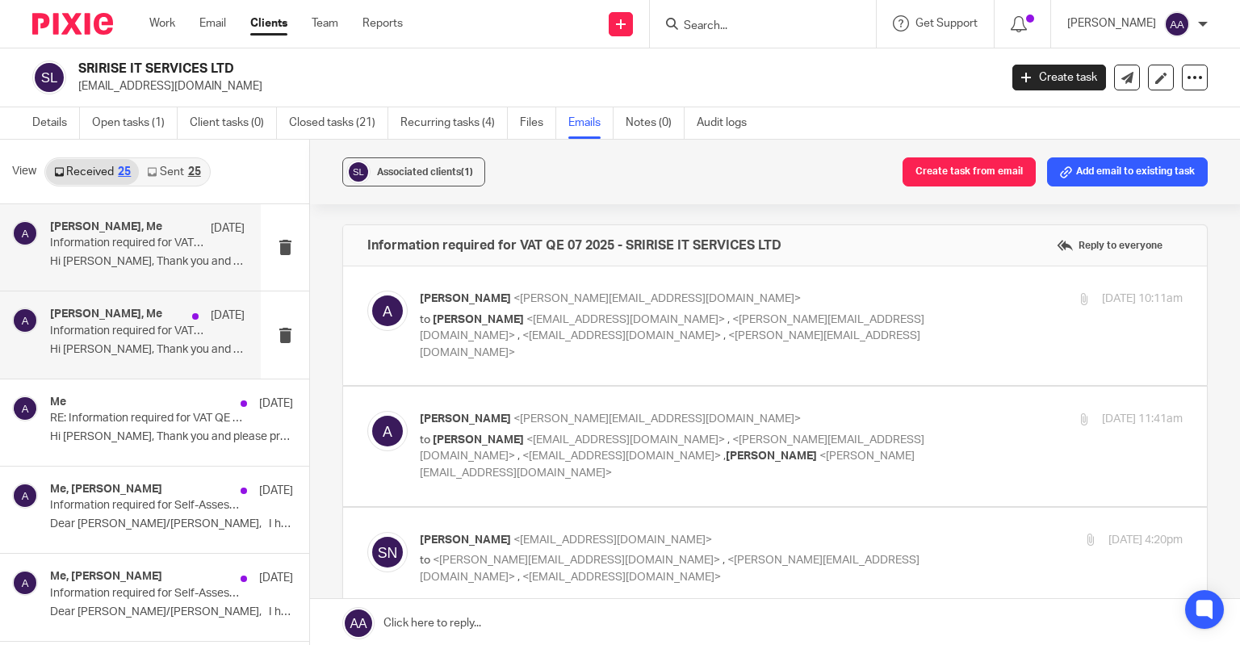
click at [123, 336] on p "Information required for VAT QE 07 2025 - SRIRISE IT SERVICES LTD" at bounding box center [128, 332] width 156 height 14
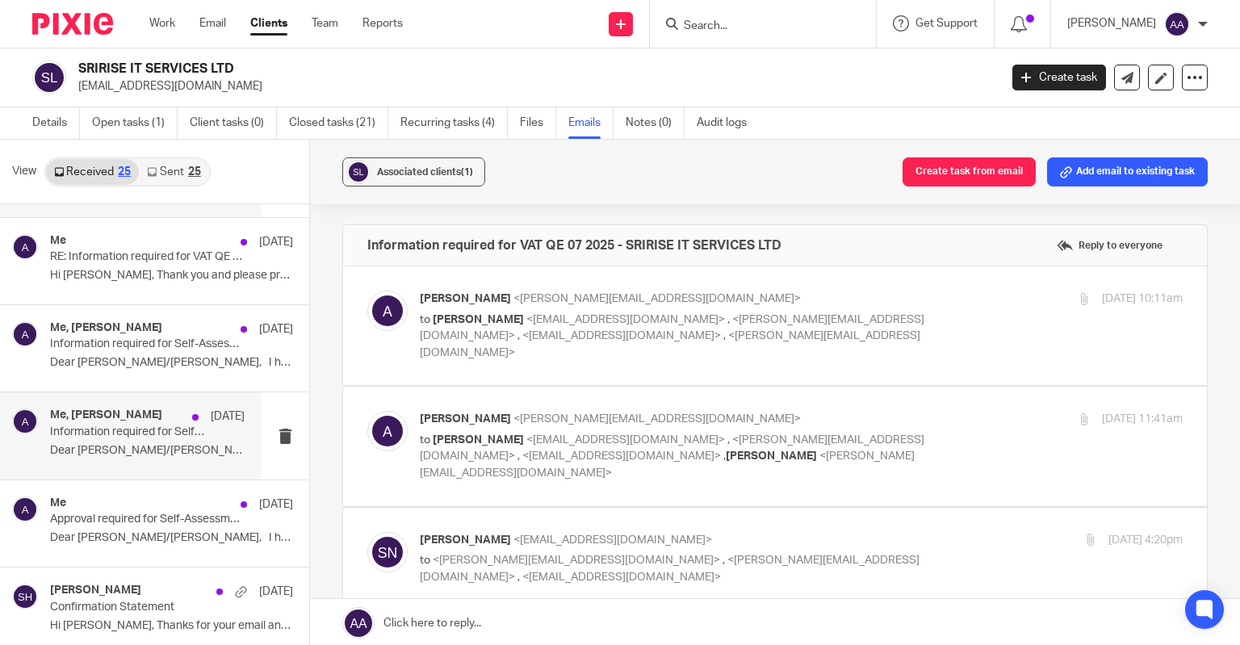
scroll to position [242, 0]
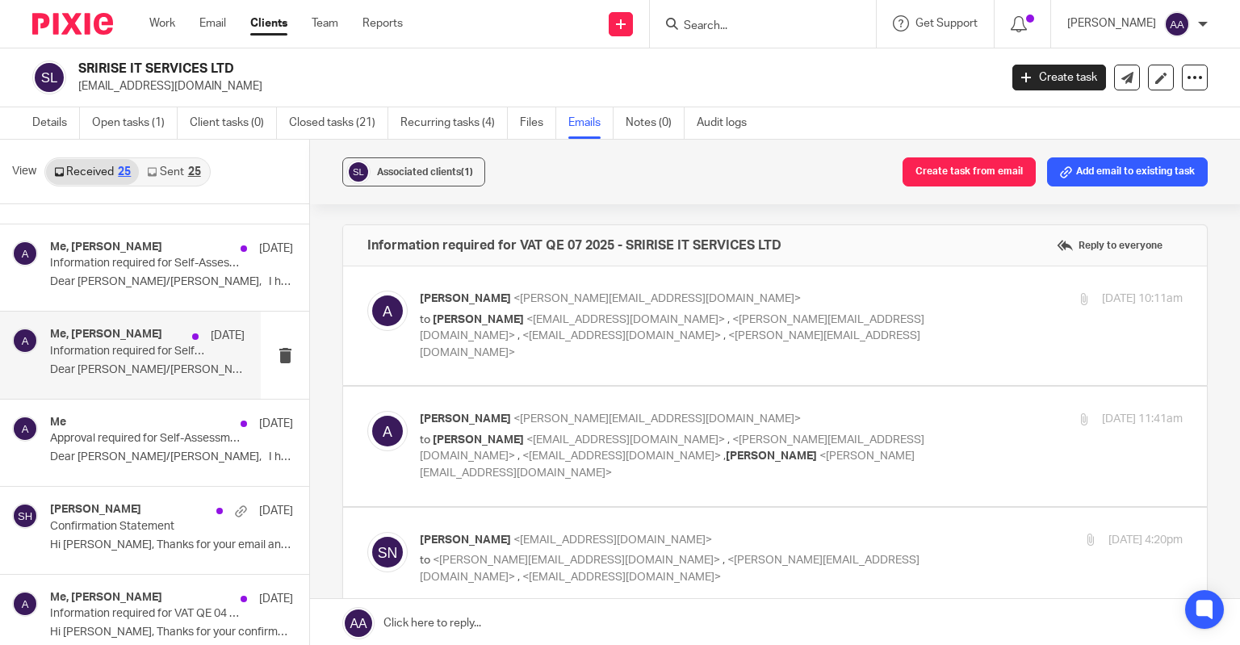
click at [115, 366] on p "Dear Satya/Shilpa, I hope this email..." at bounding box center [147, 370] width 195 height 14
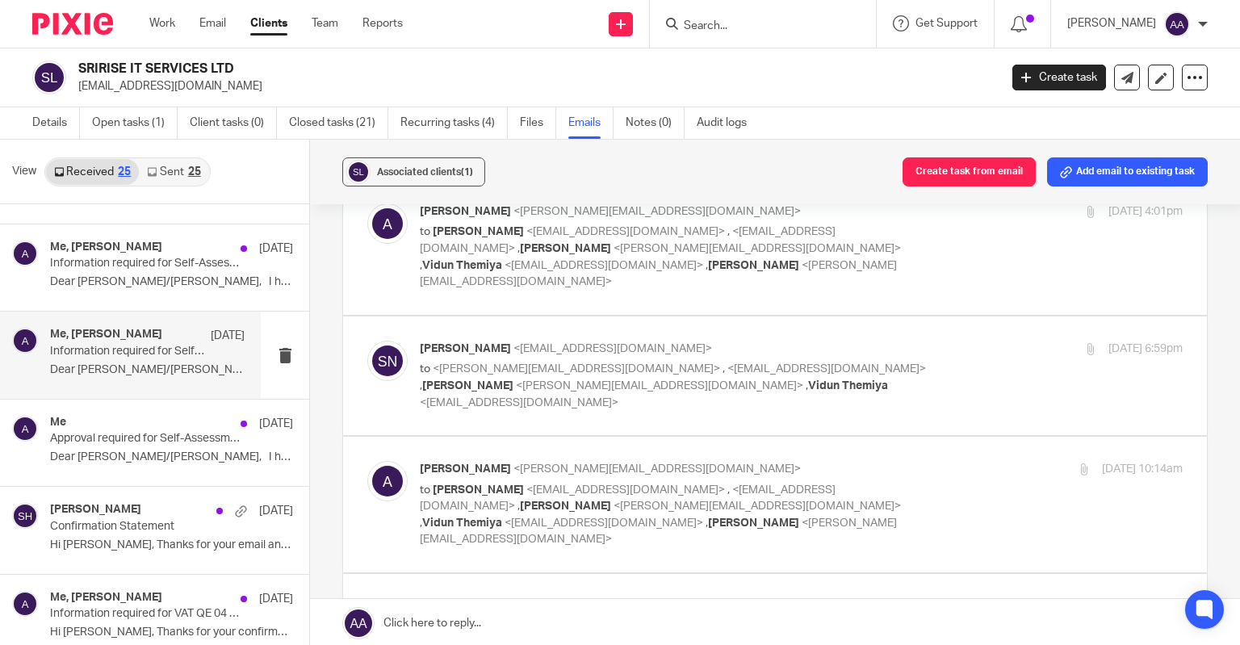
scroll to position [0, 0]
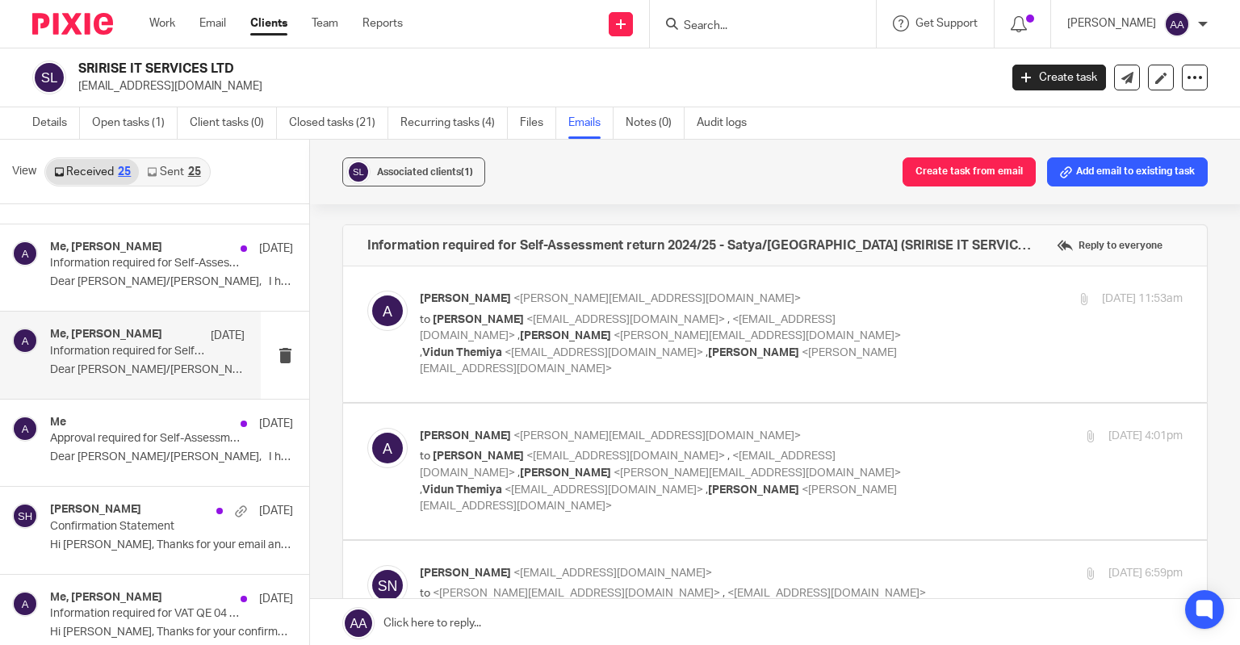
click at [777, 14] on form at bounding box center [768, 24] width 172 height 20
click at [766, 22] on input "Search" at bounding box center [754, 26] width 145 height 15
type input "sjkt"
click at [754, 61] on link at bounding box center [779, 63] width 200 height 24
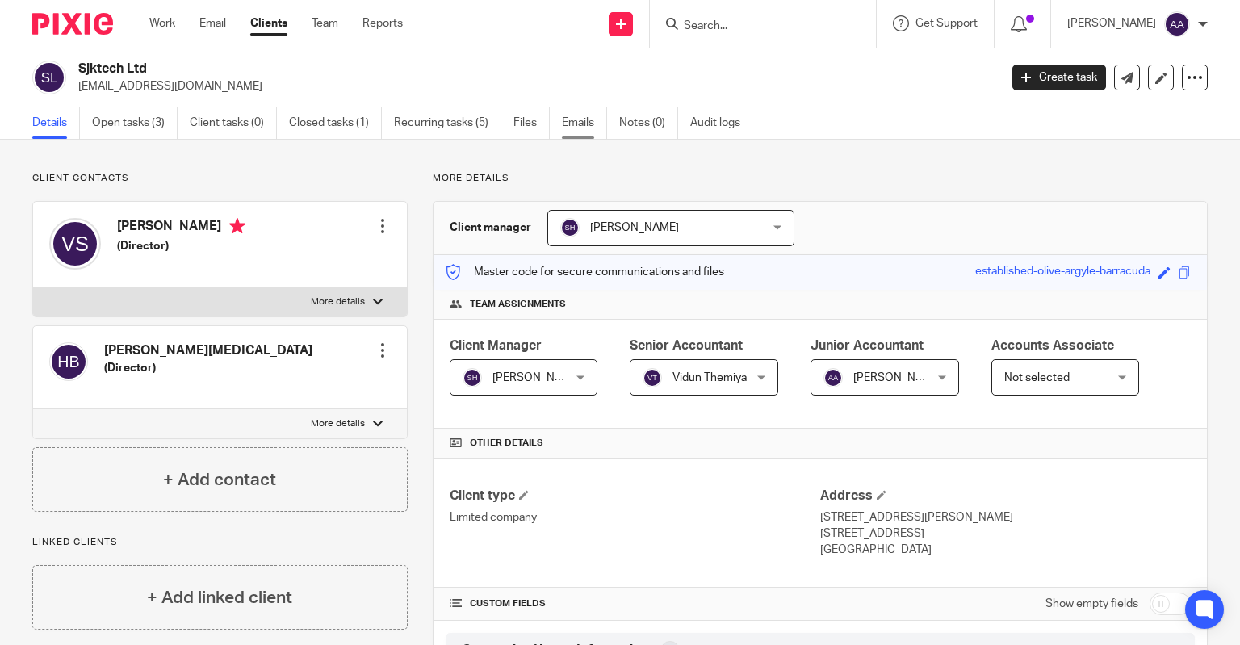
click at [575, 120] on link "Emails" at bounding box center [584, 122] width 45 height 31
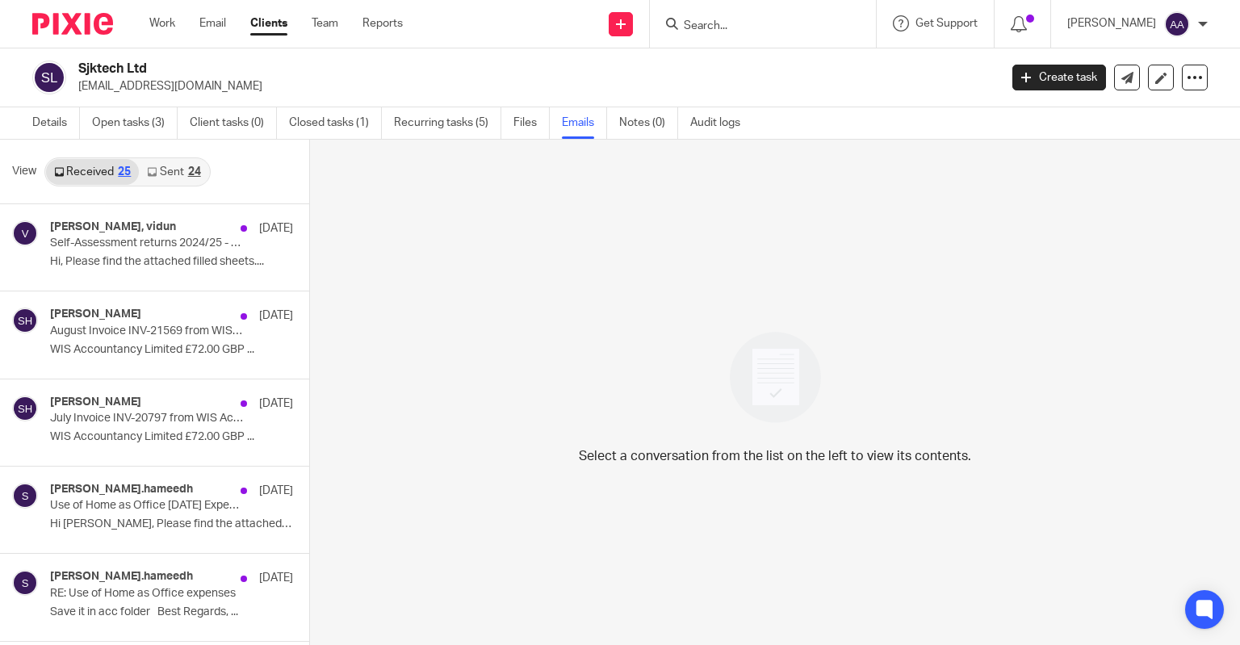
click at [171, 174] on link "Sent 24" at bounding box center [173, 172] width 69 height 26
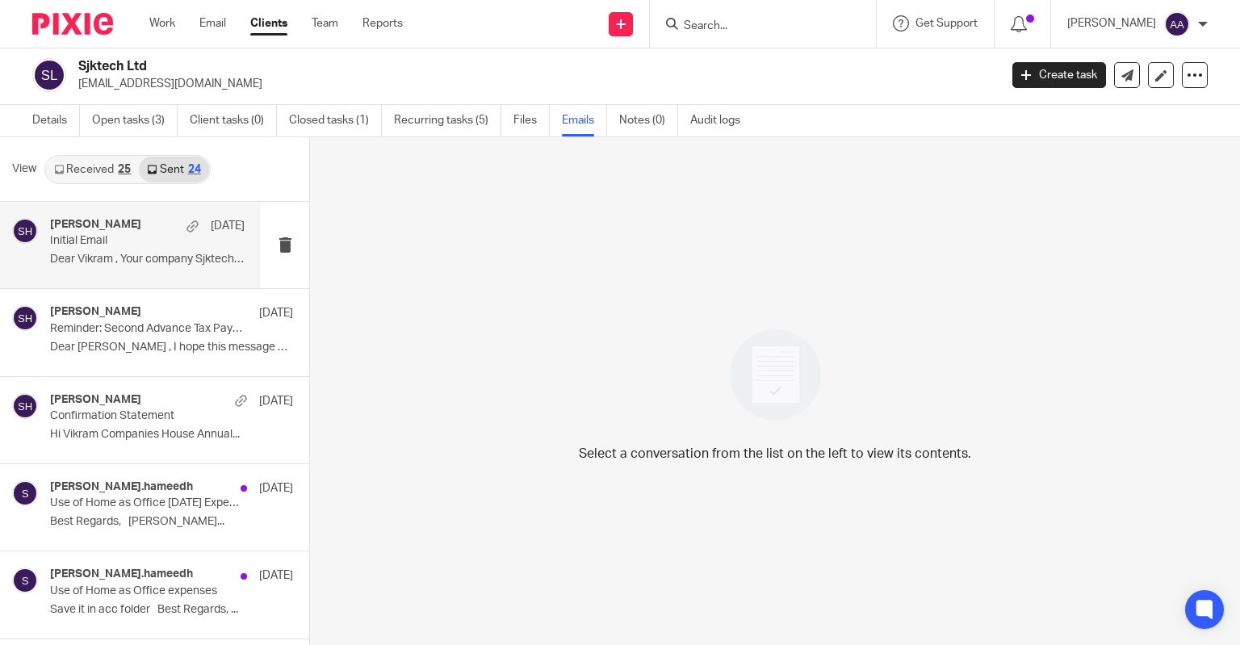
click at [124, 245] on p "Initial Email" at bounding box center [128, 241] width 156 height 14
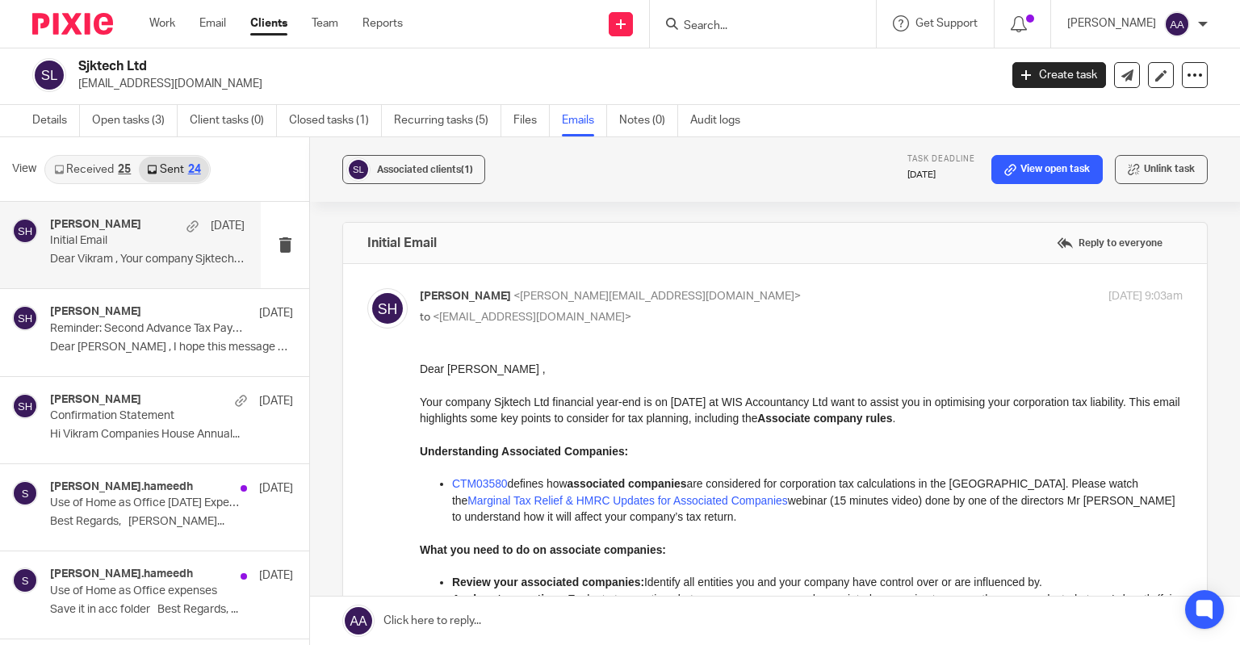
scroll to position [0, 0]
click at [136, 422] on p "Confirmation Statement" at bounding box center [128, 416] width 156 height 14
